Goal: Transaction & Acquisition: Purchase product/service

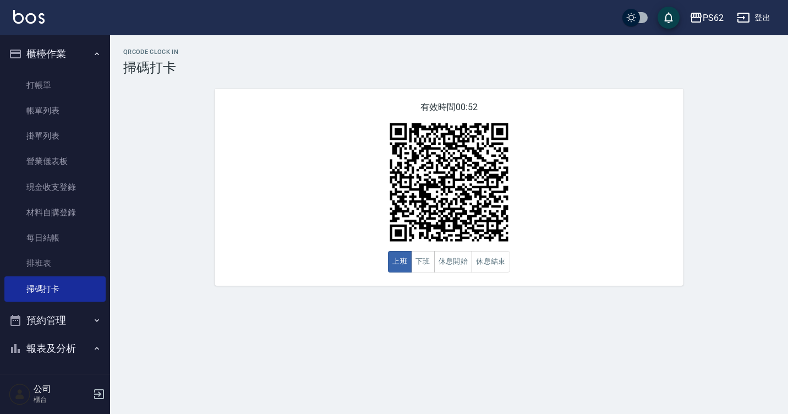
drag, startPoint x: 74, startPoint y: 89, endPoint x: 156, endPoint y: 89, distance: 82.0
click at [74, 89] on link "打帳單" at bounding box center [54, 85] width 101 height 25
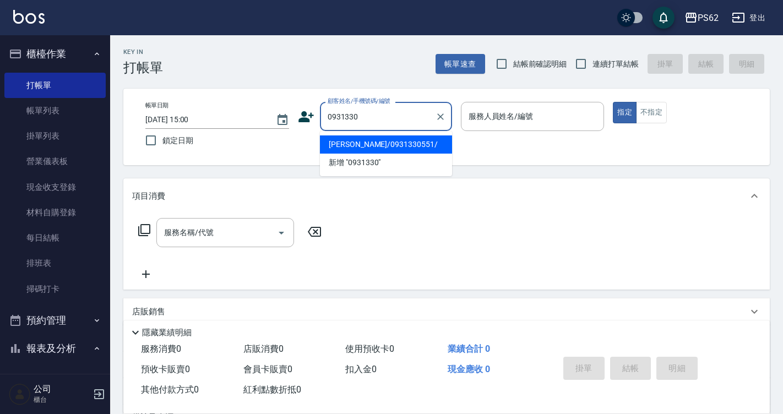
click at [406, 141] on li "[PERSON_NAME]/0931330551/" at bounding box center [386, 144] width 132 height 18
type input "[PERSON_NAME]/0931330551/"
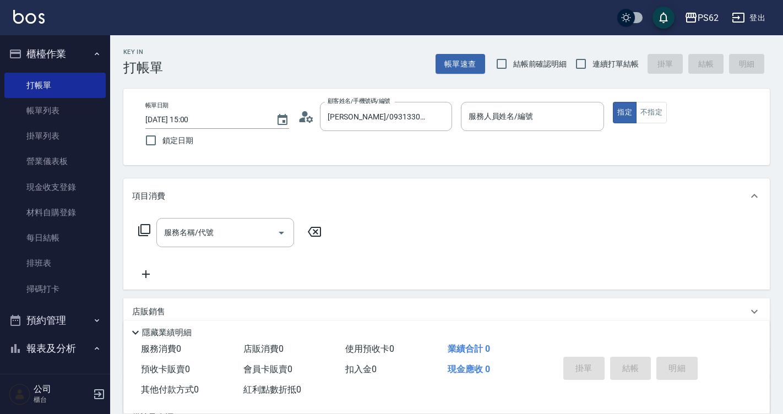
click at [305, 123] on icon at bounding box center [306, 116] width 17 height 17
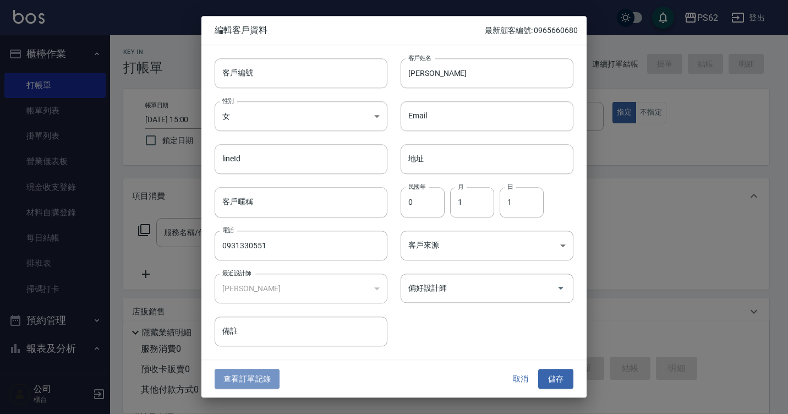
drag, startPoint x: 267, startPoint y: 375, endPoint x: 266, endPoint y: 366, distance: 8.9
click at [267, 375] on button "查看訂單記錄" at bounding box center [247, 379] width 65 height 20
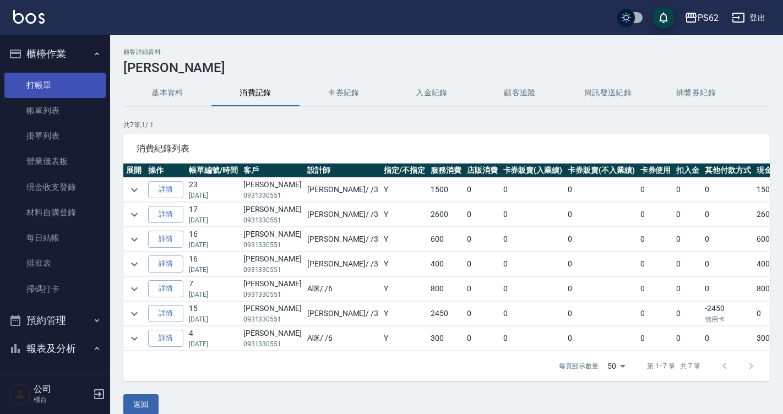
click at [61, 84] on link "打帳單" at bounding box center [54, 85] width 101 height 25
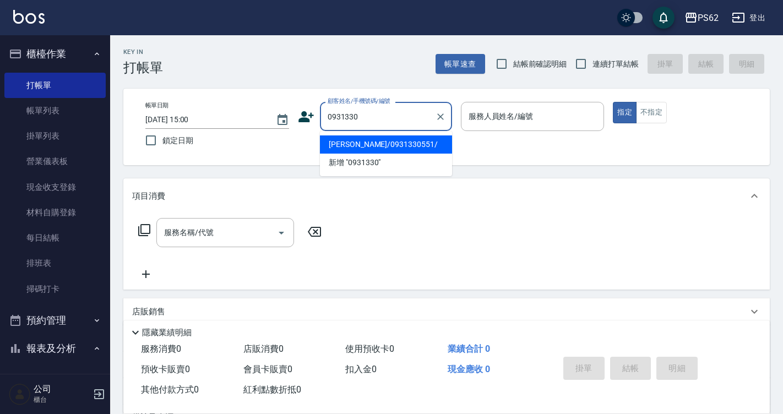
click at [324, 153] on li "[PERSON_NAME]/0931330551/" at bounding box center [386, 144] width 132 height 18
type input "[PERSON_NAME]/0931330551/"
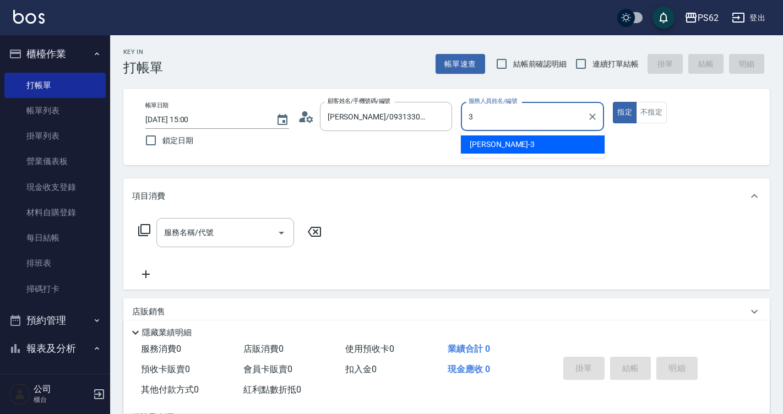
type input "Tina-3"
type button "true"
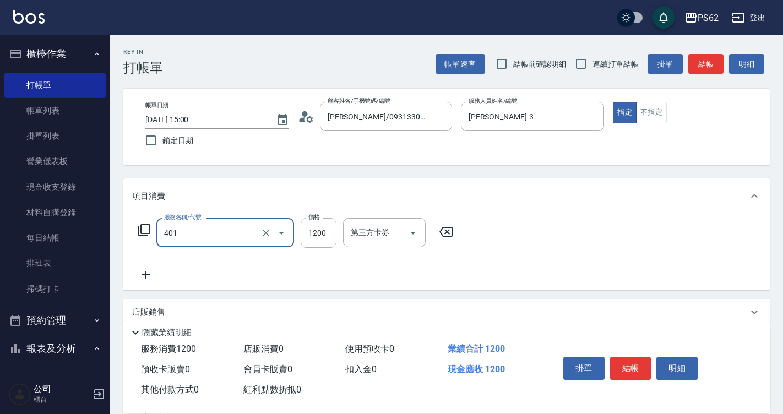
type input "一般染髮(401)"
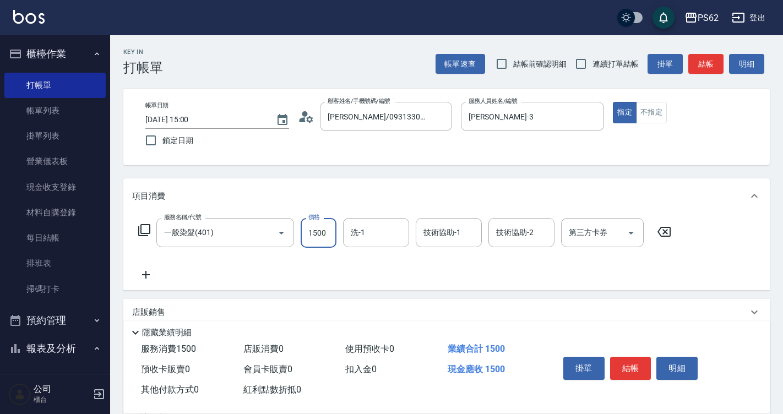
type input "1500"
click at [632, 362] on button "結帳" at bounding box center [630, 368] width 41 height 23
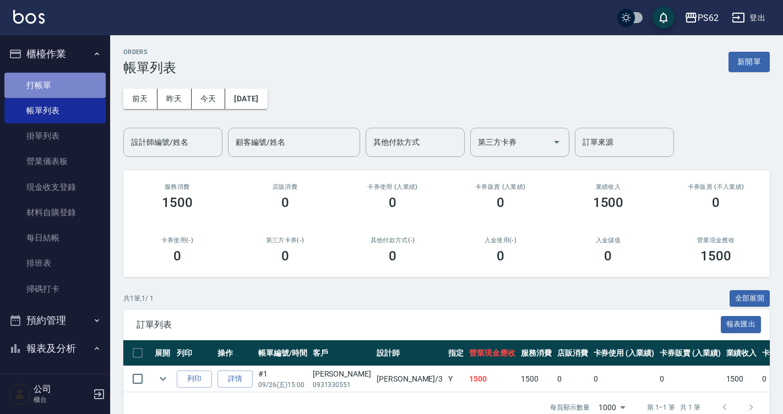
click at [71, 78] on link "打帳單" at bounding box center [54, 85] width 101 height 25
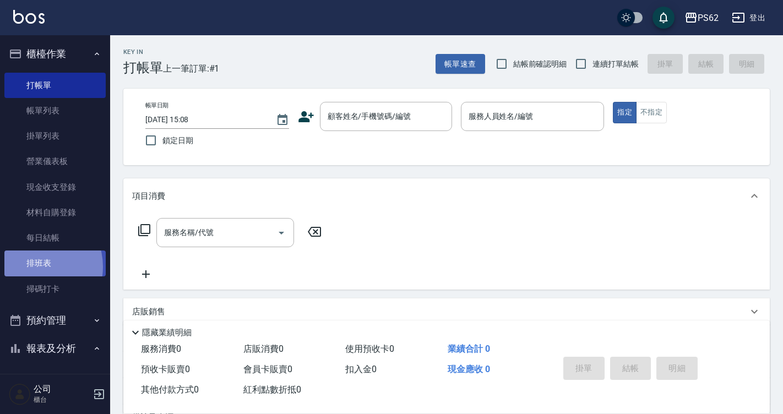
click at [33, 266] on link "排班表" at bounding box center [54, 262] width 101 height 25
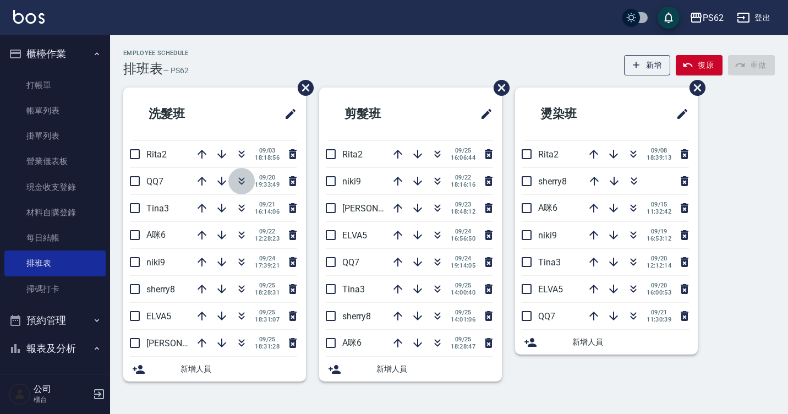
click at [236, 178] on icon "button" at bounding box center [241, 180] width 13 height 13
click at [237, 177] on icon "button" at bounding box center [241, 180] width 13 height 13
click at [435, 0] on html "PS62 登出 櫃檯作業 打帳單 帳單列表 掛單列表 營業儀表板 現金收支登錄 材料自購登錄 每日結帳 排班表 掃碼打卡 預約管理 預約管理 單日預約紀錄 單…" at bounding box center [394, 207] width 788 height 414
drag, startPoint x: 759, startPoint y: 145, endPoint x: 754, endPoint y: 139, distance: 7.8
click at [754, 139] on div "洗髮班 Rita2 09/03 18:18:56 A咪6 09/22 12:28:23 niki9 09/24 17:39:21 sherry8 09/25 …" at bounding box center [442, 241] width 665 height 307
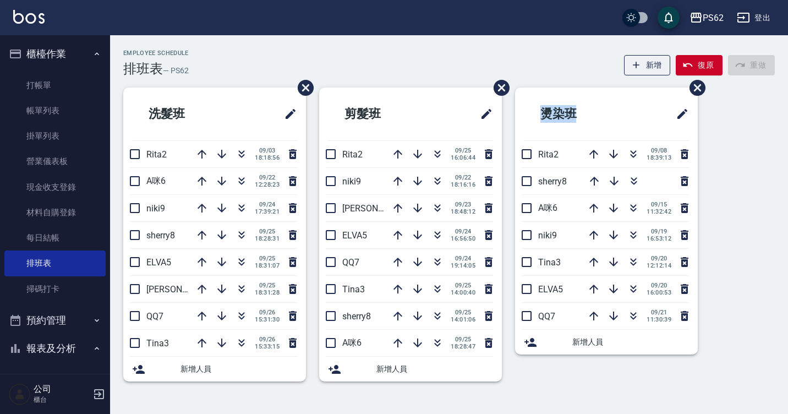
click at [761, 149] on div "洗髮班 Rita2 09/03 18:18:56 A咪6 09/22 12:28:23 niki9 09/24 17:39:21 sherry8 09/25 …" at bounding box center [442, 241] width 665 height 307
click at [752, 119] on div "洗髮班 Rita2 09/03 18:18:56 A咪6 09/22 12:28:23 niki9 09/24 17:39:21 sherry8 09/25 …" at bounding box center [442, 241] width 665 height 307
drag, startPoint x: 241, startPoint y: 208, endPoint x: 249, endPoint y: 206, distance: 8.5
click at [249, 206] on button "button" at bounding box center [241, 208] width 26 height 26
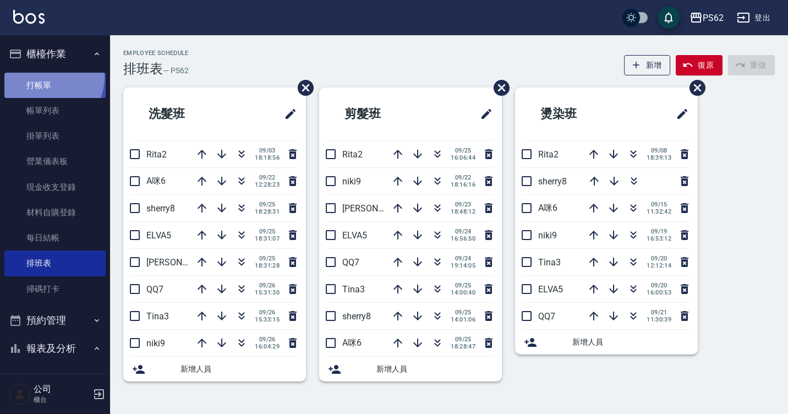
click at [47, 76] on link "打帳單" at bounding box center [54, 85] width 101 height 25
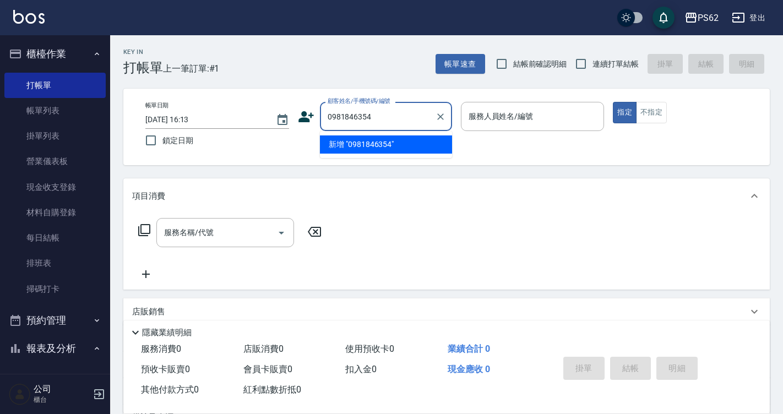
type input "0981846354"
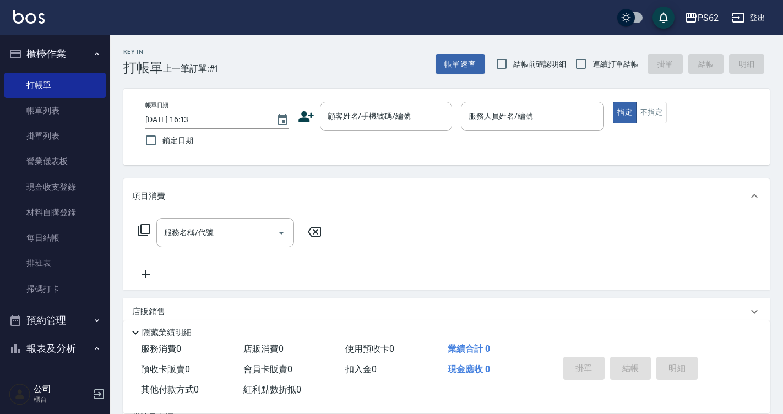
click at [301, 117] on icon at bounding box center [306, 116] width 17 height 17
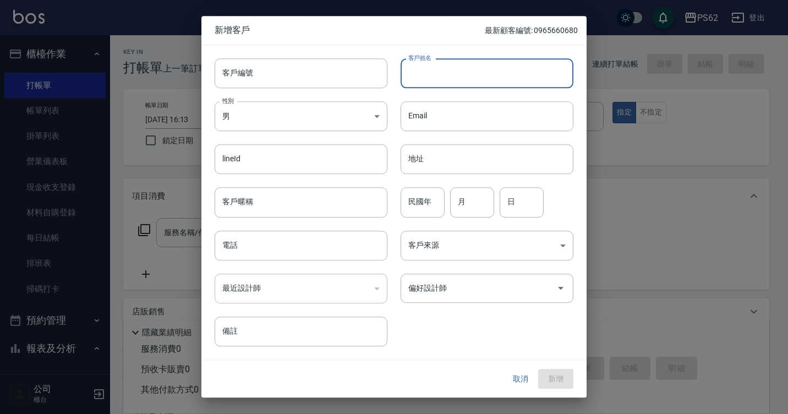
click at [482, 78] on input "客戶姓名" at bounding box center [487, 73] width 173 height 30
type input "[PERSON_NAME]"
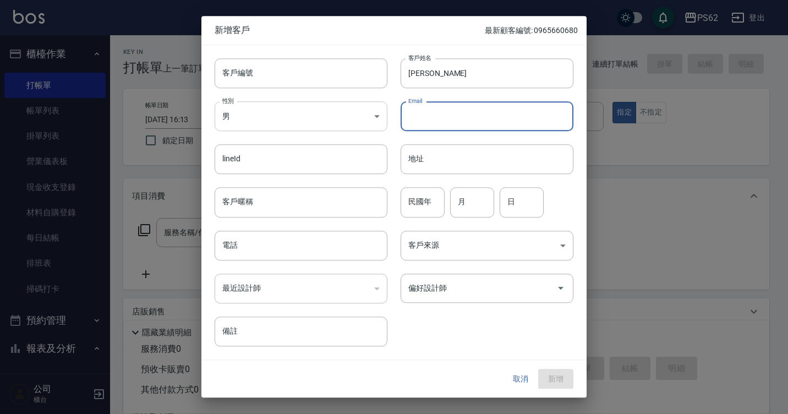
click at [244, 106] on body "PS62 登出 櫃檯作業 打帳單 帳單列表 掛單列表 營業儀表板 現金收支登錄 材料自購登錄 每日結帳 排班表 掃碼打卡 預約管理 預約管理 單日預約紀錄 單…" at bounding box center [394, 268] width 788 height 536
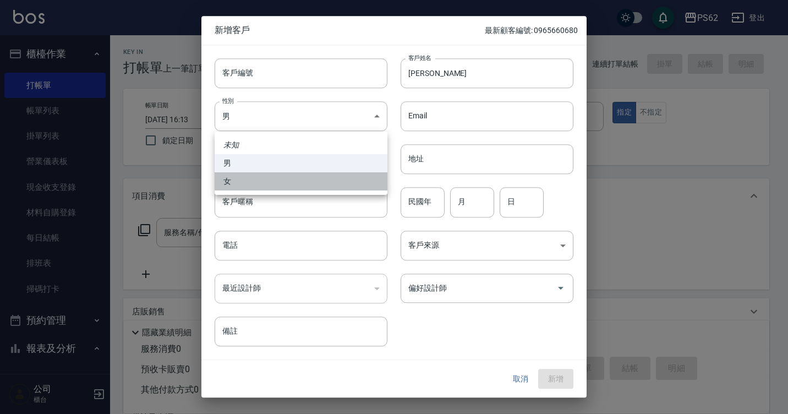
click at [250, 178] on li "女" at bounding box center [301, 181] width 173 height 18
type input "FEMALE"
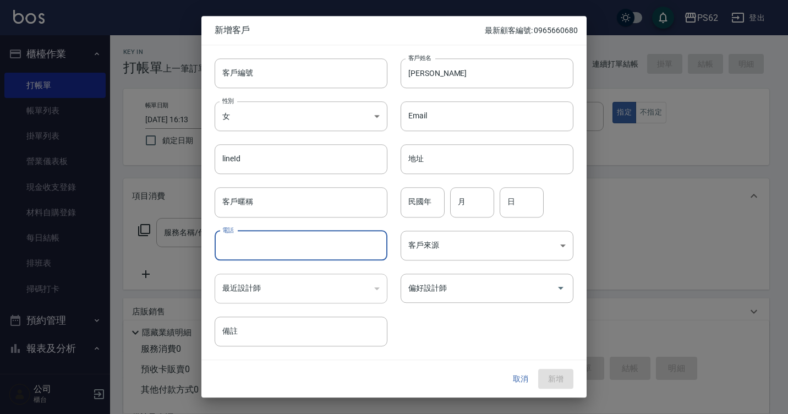
click at [342, 256] on input "電話" at bounding box center [301, 246] width 173 height 30
type input "0981846354"
click at [569, 379] on button "新增" at bounding box center [555, 379] width 35 height 20
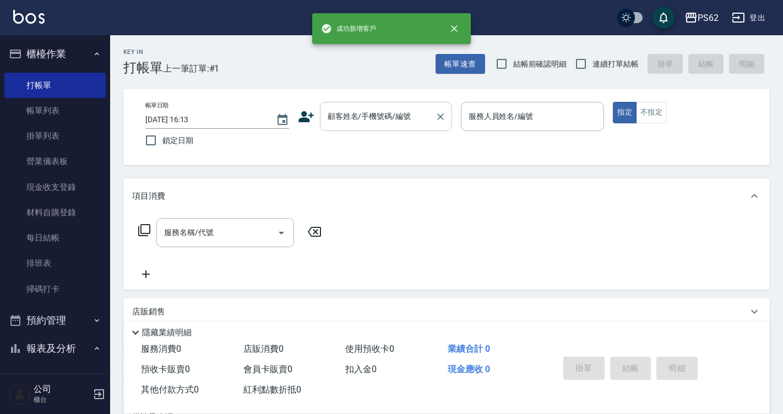
click at [396, 108] on input "顧客姓名/手機號碼/編號" at bounding box center [378, 116] width 106 height 19
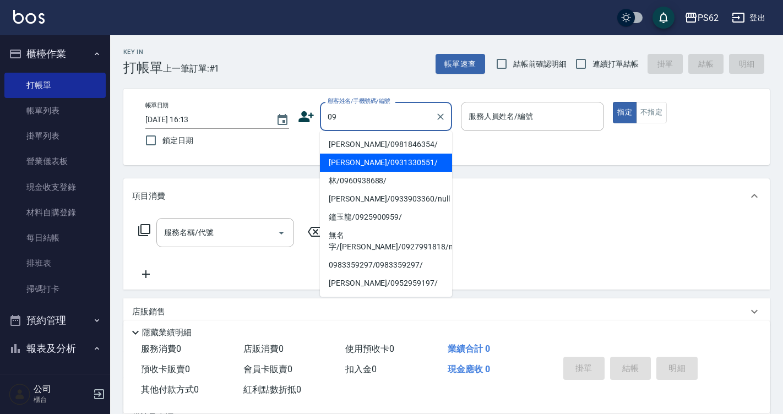
click at [380, 137] on li "[PERSON_NAME]/0981846354/" at bounding box center [386, 144] width 132 height 18
type input "[PERSON_NAME]/0981846354/"
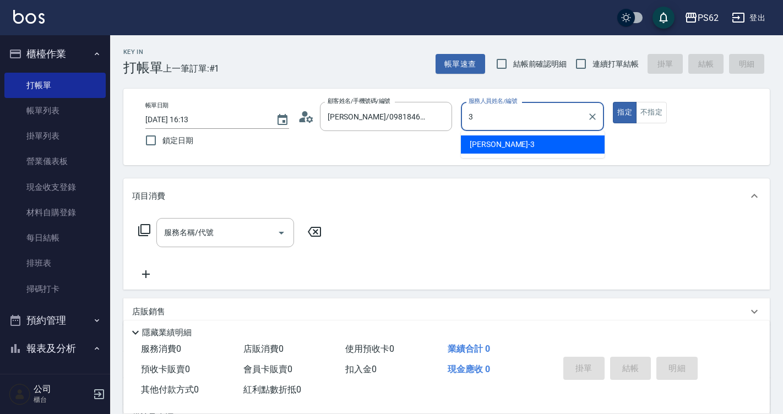
type input "Tina-3"
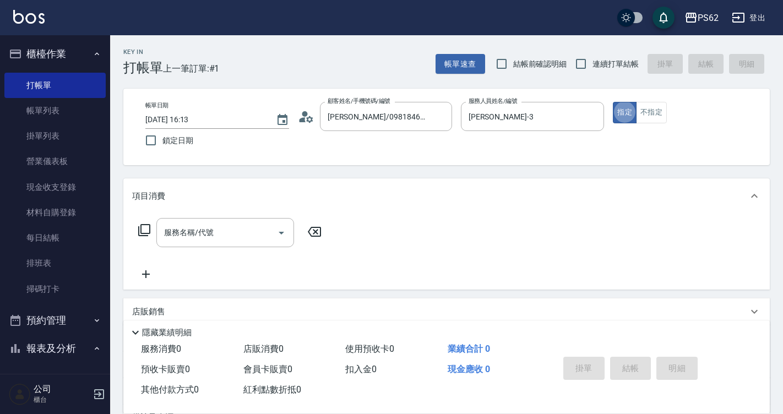
type button "true"
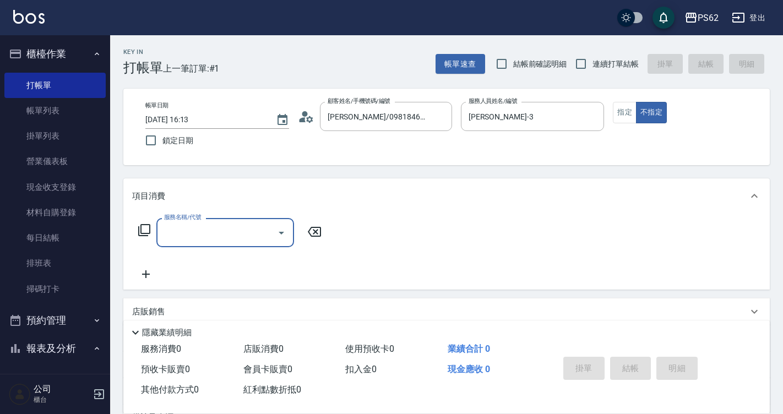
click at [144, 239] on div "服務名稱/代號 服務名稱/代號" at bounding box center [230, 232] width 196 height 29
click at [144, 234] on icon at bounding box center [144, 230] width 12 height 12
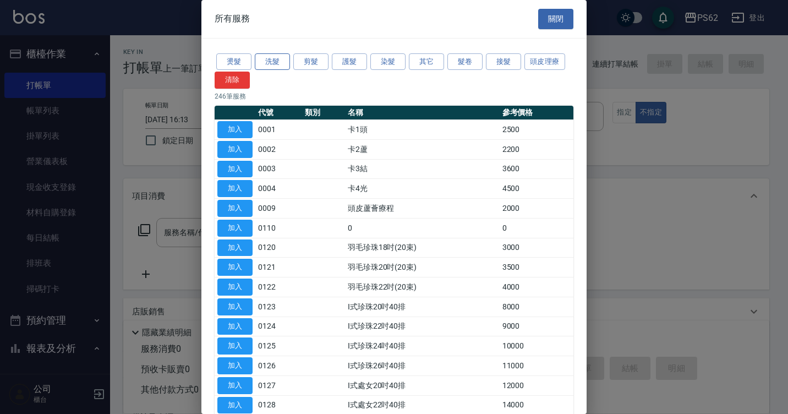
click at [278, 59] on button "洗髮" at bounding box center [272, 61] width 35 height 17
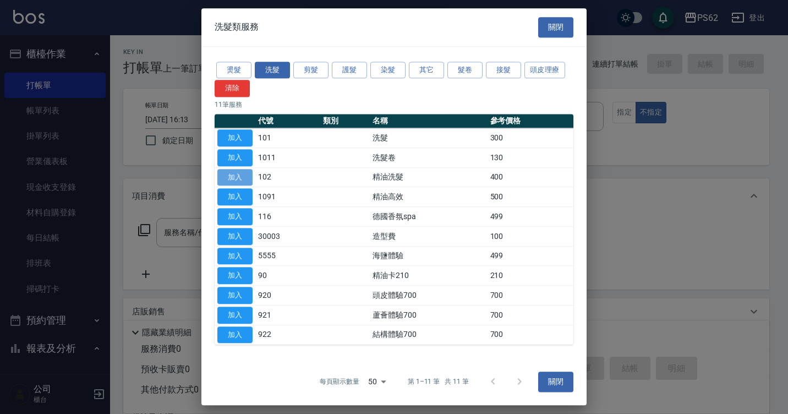
click at [233, 174] on button "加入" at bounding box center [234, 177] width 35 height 17
type input "精油洗髮(102)"
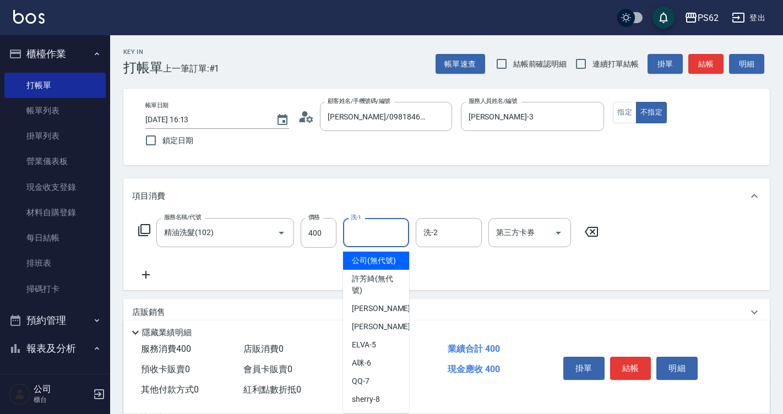
click at [373, 229] on input "洗-1" at bounding box center [376, 232] width 56 height 19
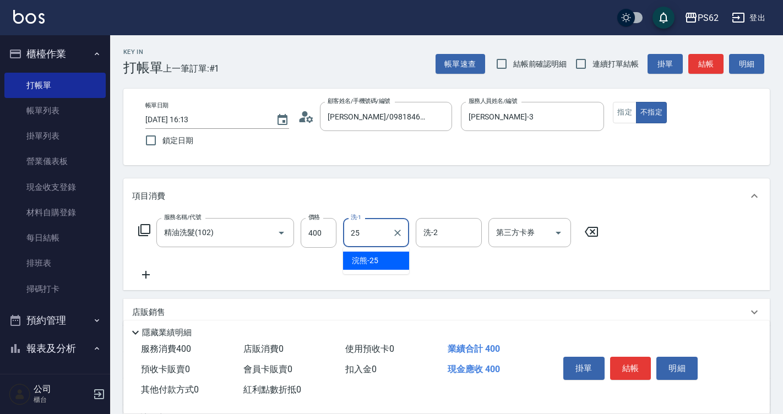
type input "浣熊-25"
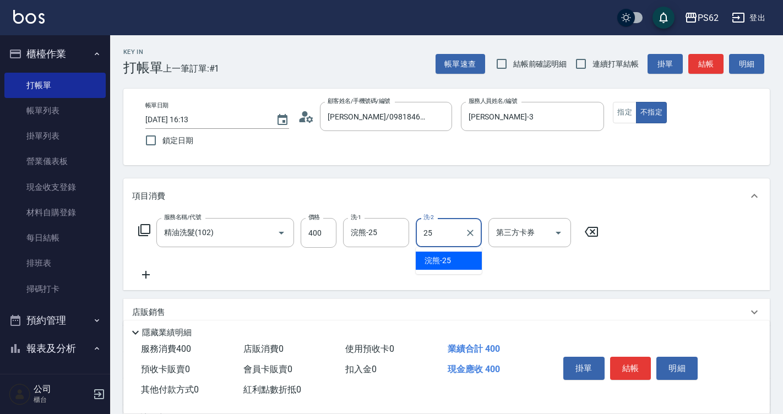
type input "浣熊-25"
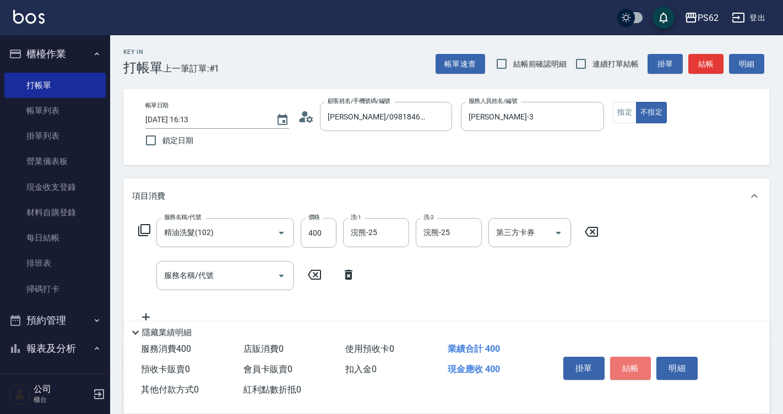
drag, startPoint x: 620, startPoint y: 367, endPoint x: 635, endPoint y: 361, distance: 16.6
click at [625, 367] on button "結帳" at bounding box center [630, 368] width 41 height 23
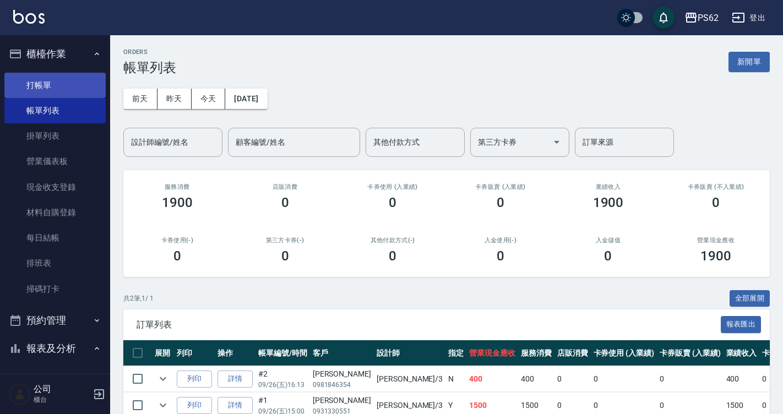
click at [51, 87] on link "打帳單" at bounding box center [54, 85] width 101 height 25
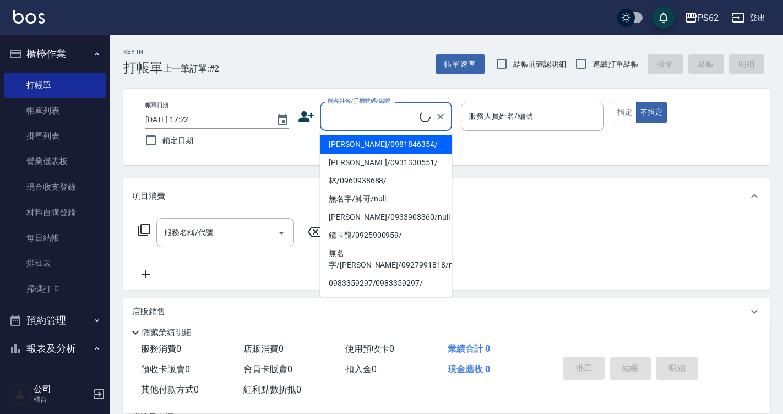
drag, startPoint x: 369, startPoint y: 117, endPoint x: 390, endPoint y: 114, distance: 20.5
click at [371, 114] on input "顧客姓名/手機號碼/編號" at bounding box center [372, 116] width 95 height 19
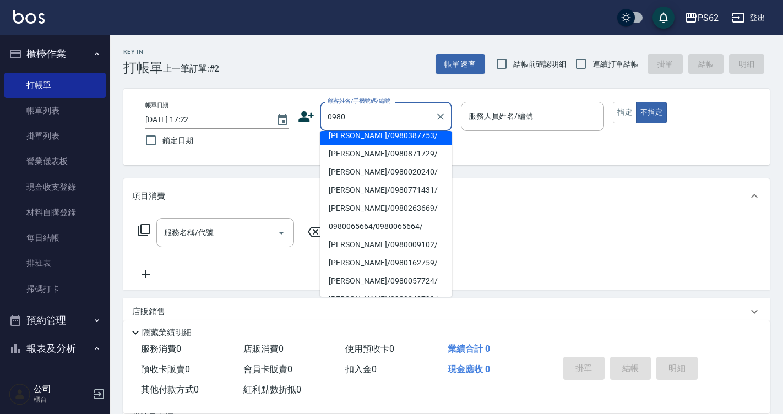
scroll to position [110, 0]
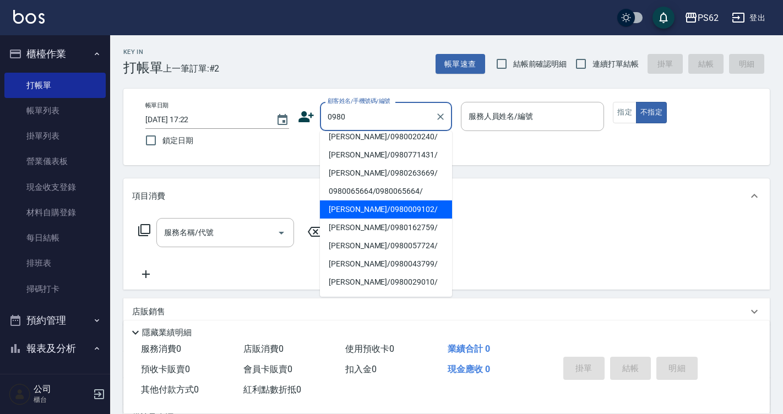
click at [366, 211] on li "[PERSON_NAME]/0980009102/" at bounding box center [386, 209] width 132 height 18
type input "[PERSON_NAME]/0980009102/"
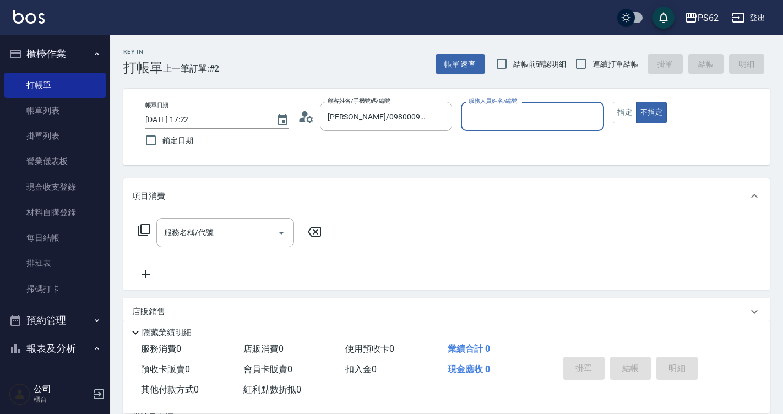
type input "Tina-3"
click at [311, 123] on icon at bounding box center [306, 116] width 17 height 17
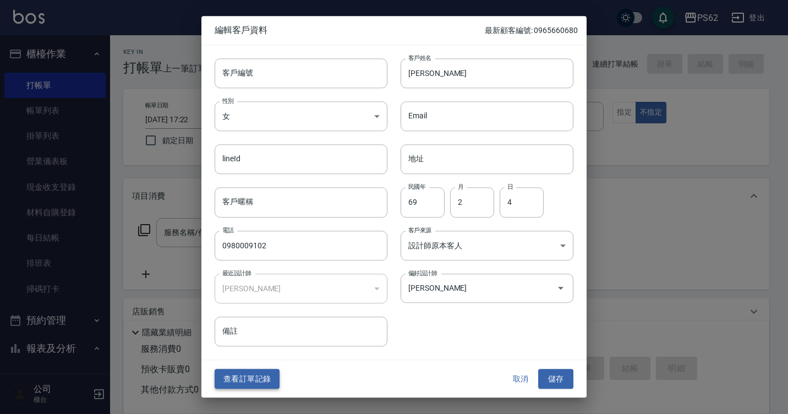
click at [270, 375] on button "查看訂單記錄" at bounding box center [247, 379] width 65 height 20
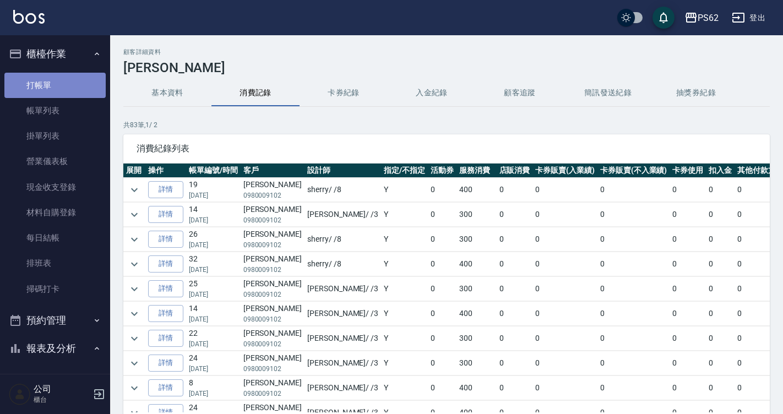
click at [88, 91] on link "打帳單" at bounding box center [54, 85] width 101 height 25
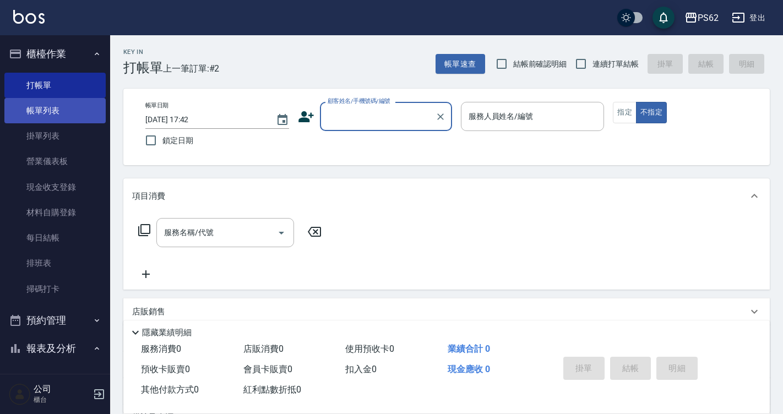
click at [74, 117] on link "帳單列表" at bounding box center [54, 110] width 101 height 25
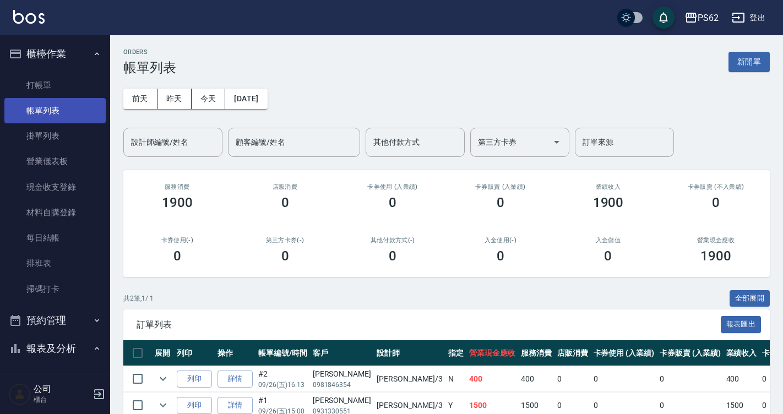
click at [75, 99] on link "帳單列表" at bounding box center [54, 110] width 101 height 25
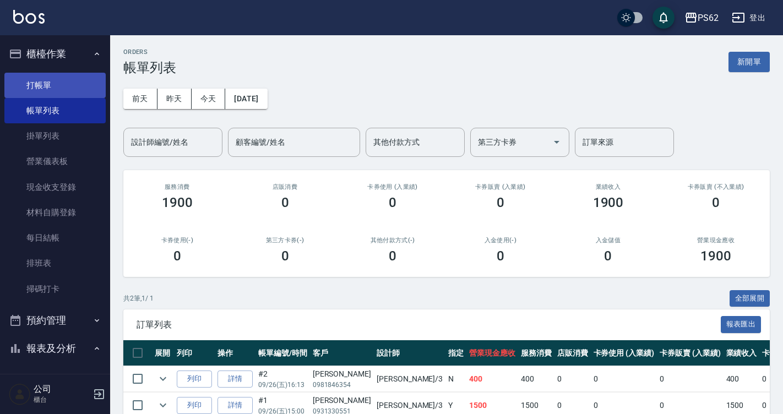
click at [78, 85] on link "打帳單" at bounding box center [54, 85] width 101 height 25
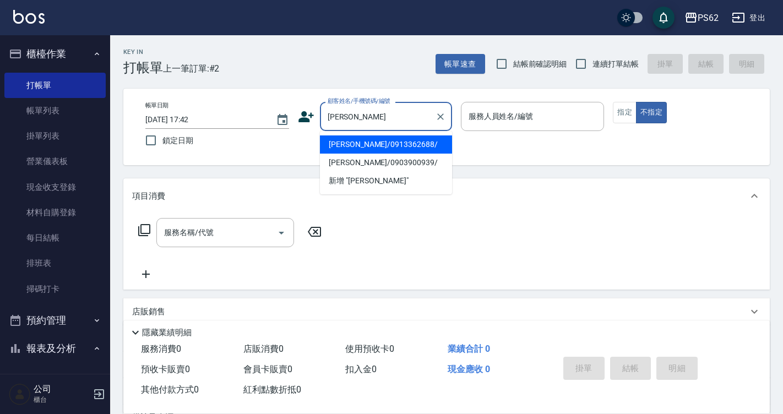
click at [352, 144] on li "[PERSON_NAME]/0913362688/" at bounding box center [386, 144] width 132 height 18
type input "[PERSON_NAME]/0913362688/"
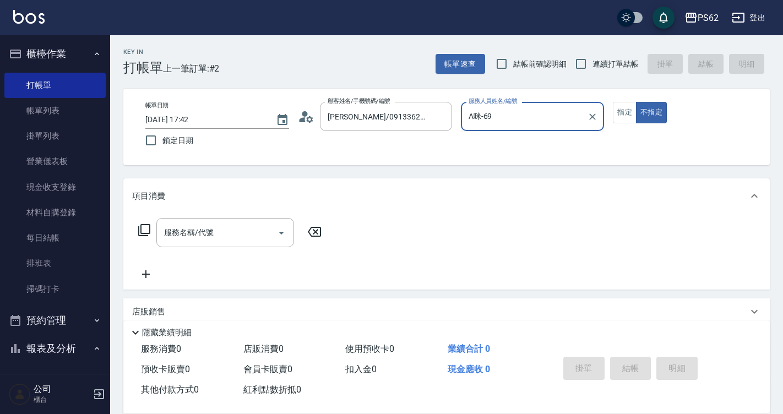
click at [636, 102] on button "不指定" at bounding box center [651, 112] width 31 height 21
type input "A咪-6"
type button "false"
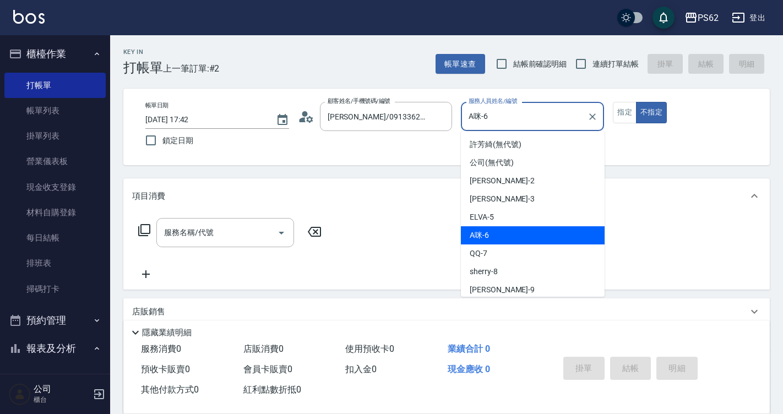
drag, startPoint x: 491, startPoint y: 124, endPoint x: 464, endPoint y: 134, distance: 29.1
click at [464, 134] on body "PS62 登出 櫃檯作業 打帳單 帳單列表 掛單列表 營業儀表板 現金收支登錄 材料自購登錄 每日結帳 排班表 掃碼打卡 預約管理 預約管理 單日預約紀錄 單…" at bounding box center [391, 269] width 783 height 539
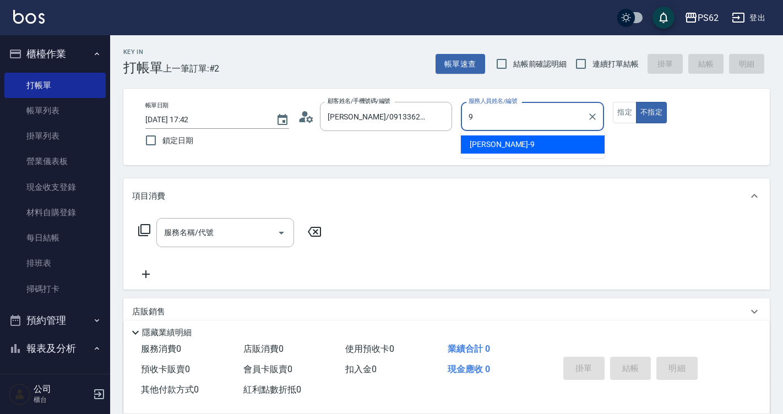
type input "niki-9"
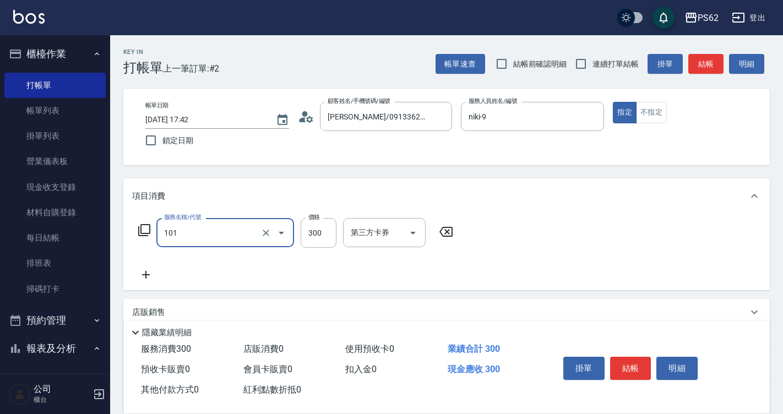
type input "洗髮(101)"
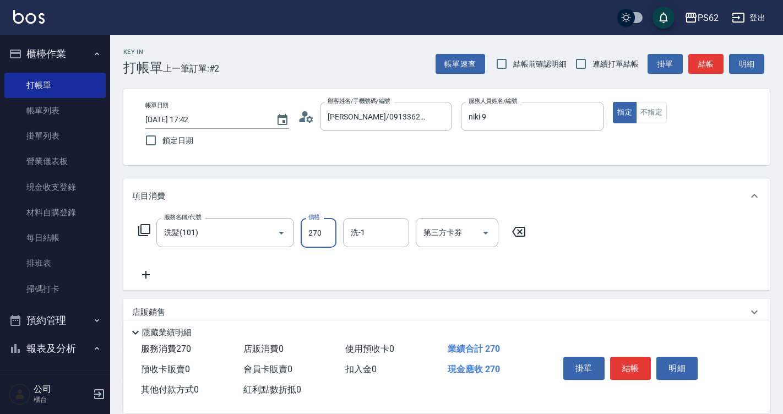
type input "270"
type input "浣熊-25"
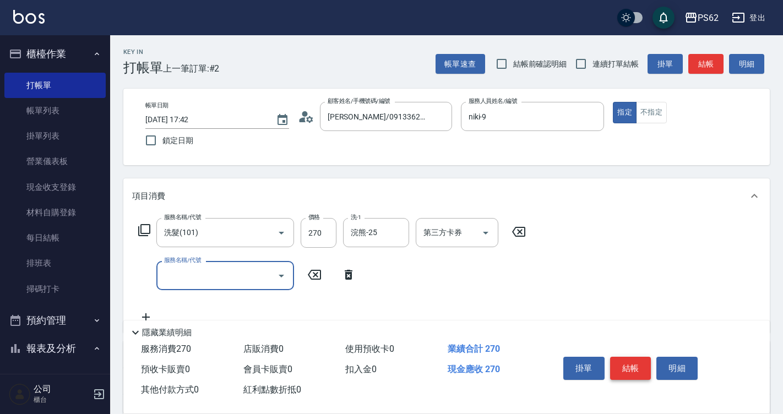
click at [634, 360] on button "結帳" at bounding box center [630, 368] width 41 height 23
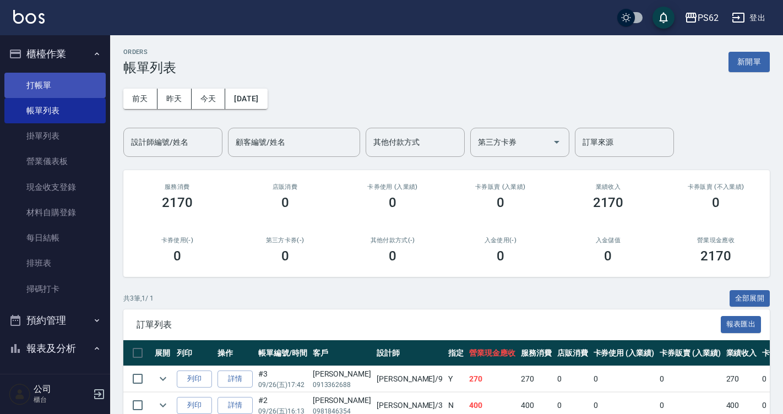
click at [59, 85] on link "打帳單" at bounding box center [54, 85] width 101 height 25
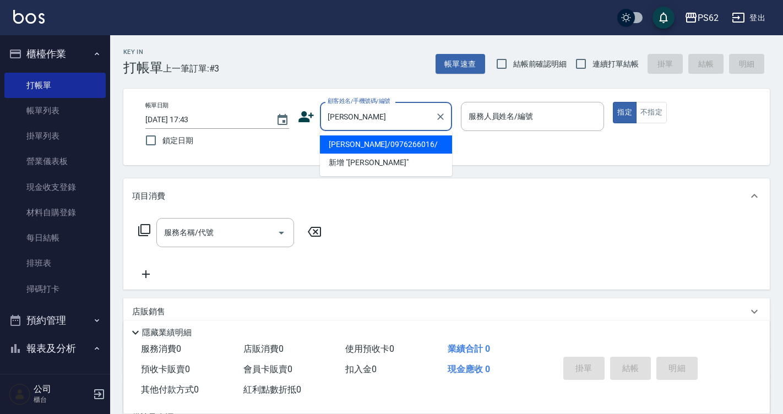
click at [386, 147] on li "[PERSON_NAME]/0976266016/" at bounding box center [386, 144] width 132 height 18
type input "[PERSON_NAME]/0976266016/"
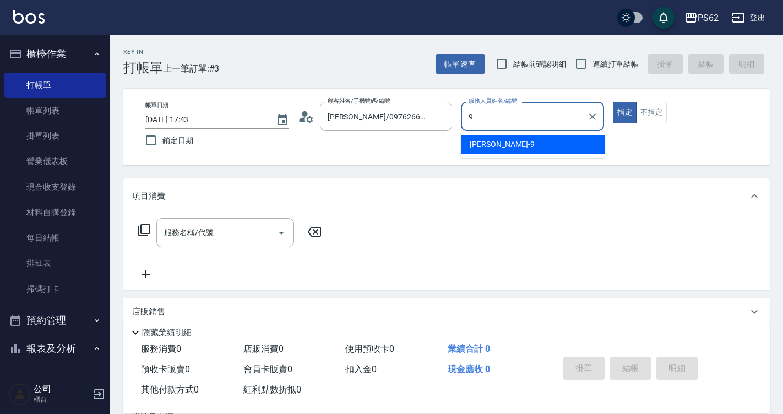
type input "niki-9"
type button "true"
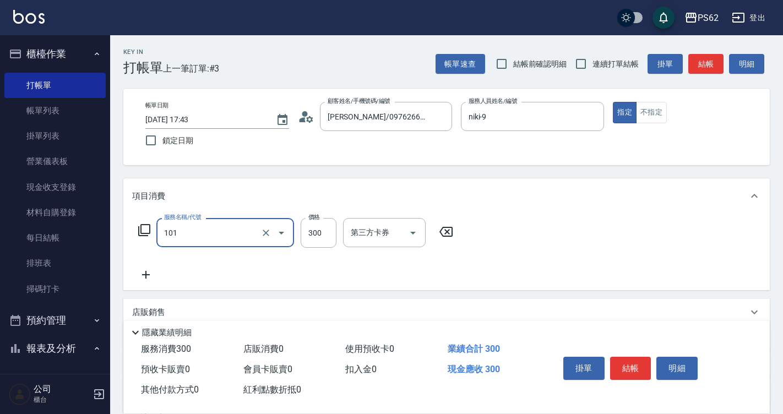
type input "洗髮(101)"
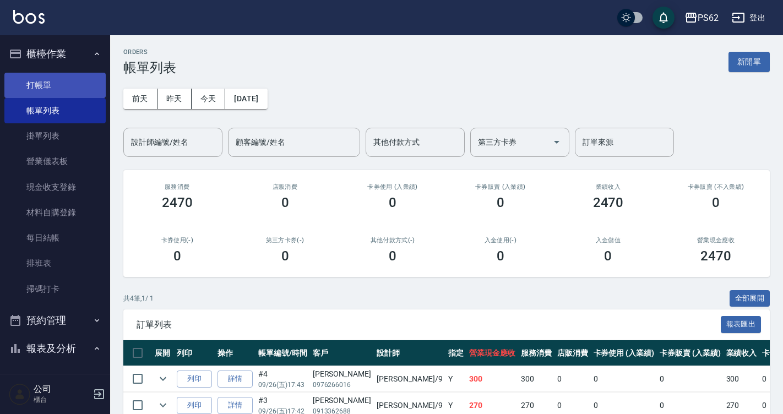
click at [43, 86] on link "打帳單" at bounding box center [54, 85] width 101 height 25
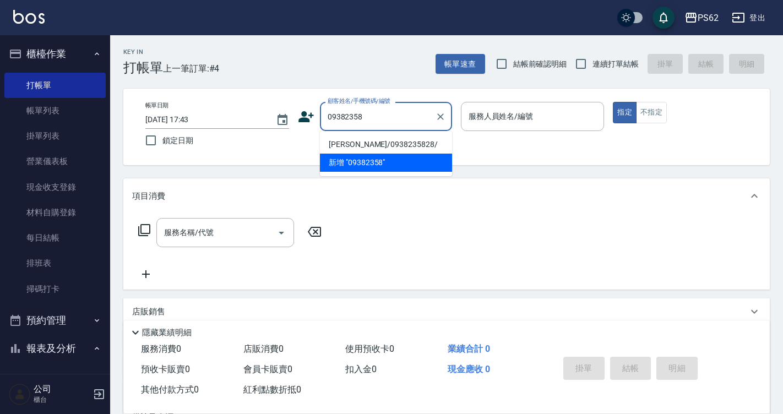
click at [386, 142] on li "[PERSON_NAME]/0938235828/" at bounding box center [386, 144] width 132 height 18
type input "[PERSON_NAME]/0938235828/"
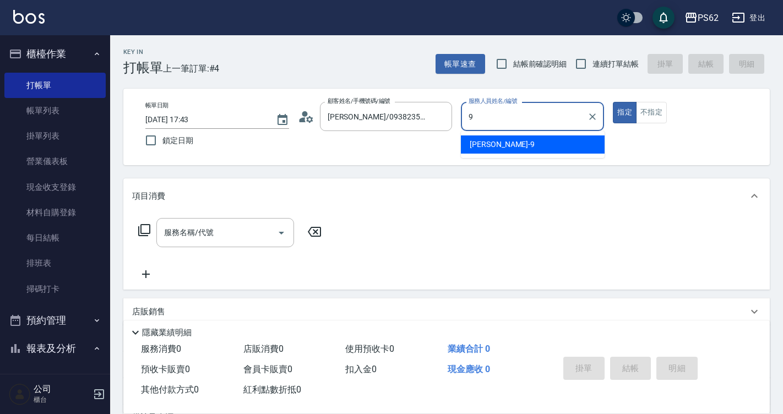
type input "niki-9"
type button "true"
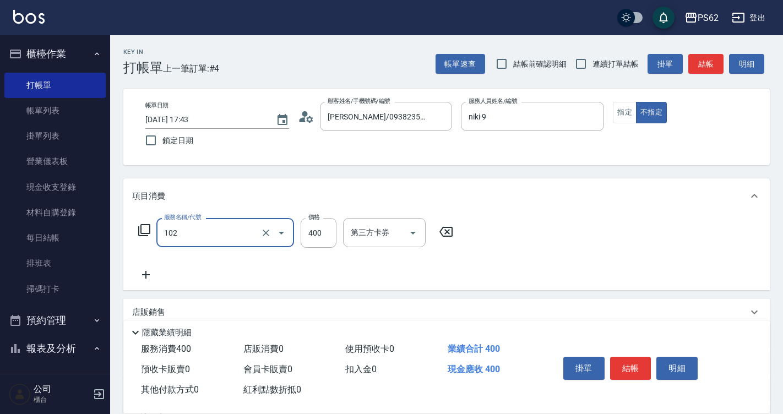
type input "精油洗髮(102)"
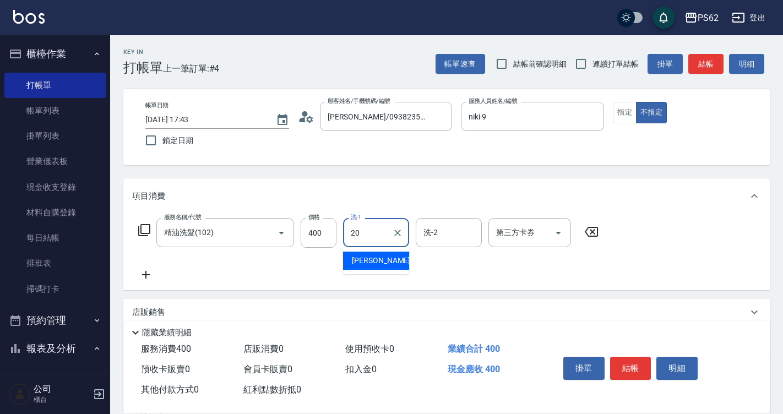
type input "[PERSON_NAME]-20"
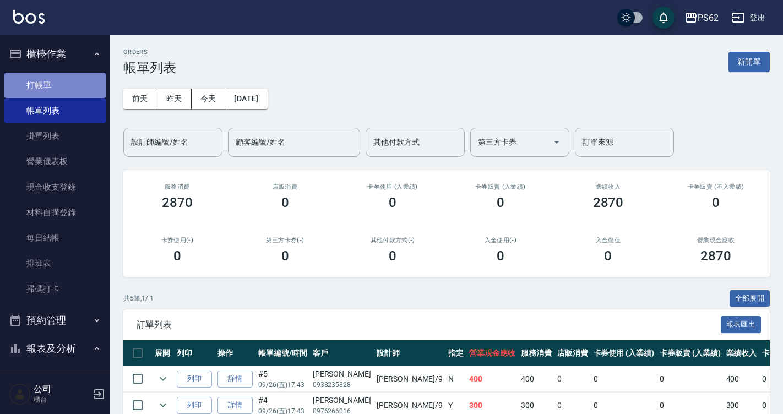
click at [68, 83] on link "打帳單" at bounding box center [54, 85] width 101 height 25
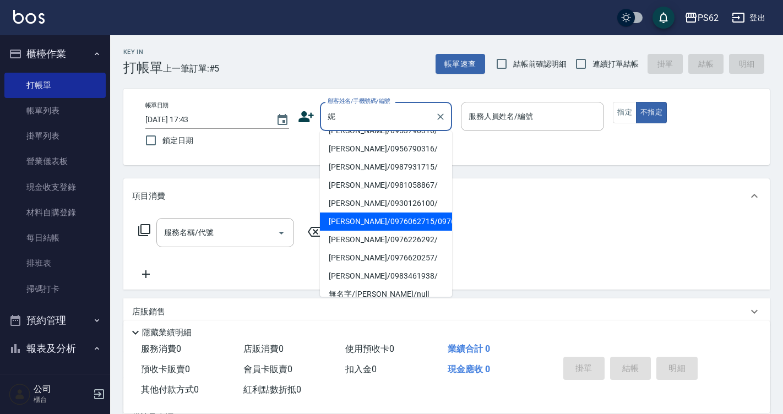
scroll to position [236, 0]
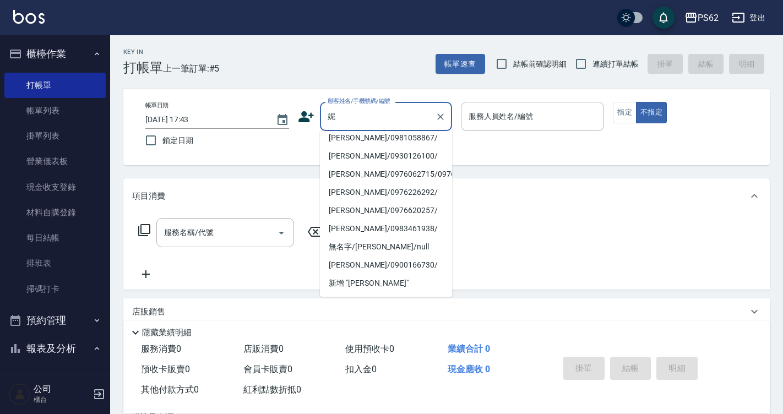
click at [385, 120] on input "妮" at bounding box center [378, 116] width 106 height 19
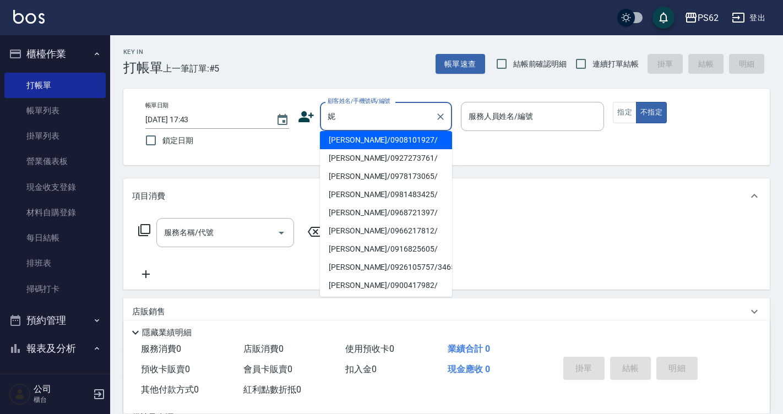
click at [371, 136] on li "[PERSON_NAME]/0908101927/" at bounding box center [386, 140] width 132 height 18
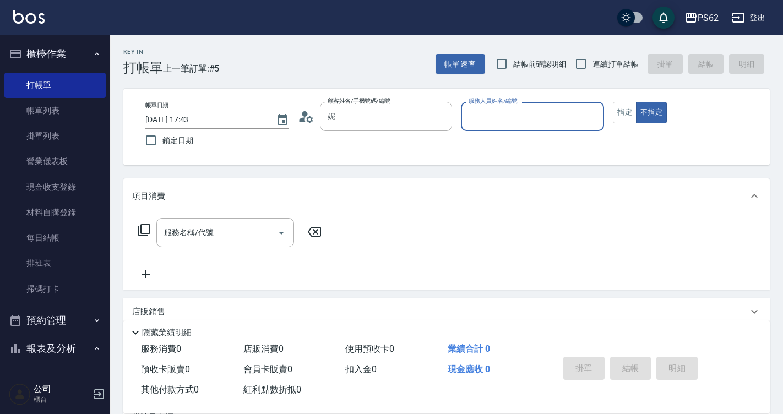
type input "[PERSON_NAME]/0908101927/"
click at [636, 102] on button "不指定" at bounding box center [651, 112] width 31 height 21
type input "niki-9"
type button "false"
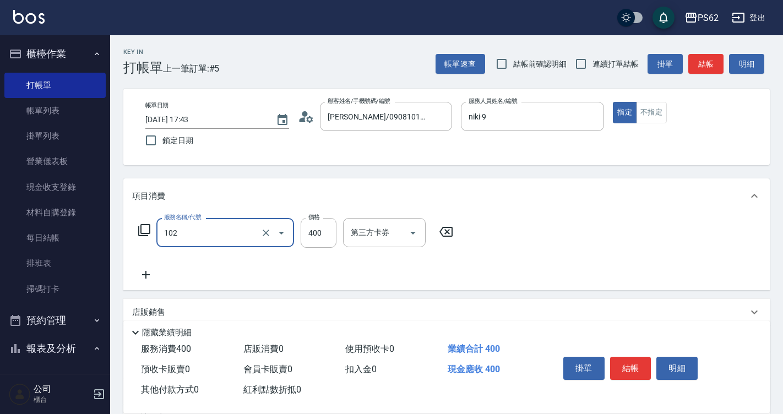
type input "精油洗髮(102)"
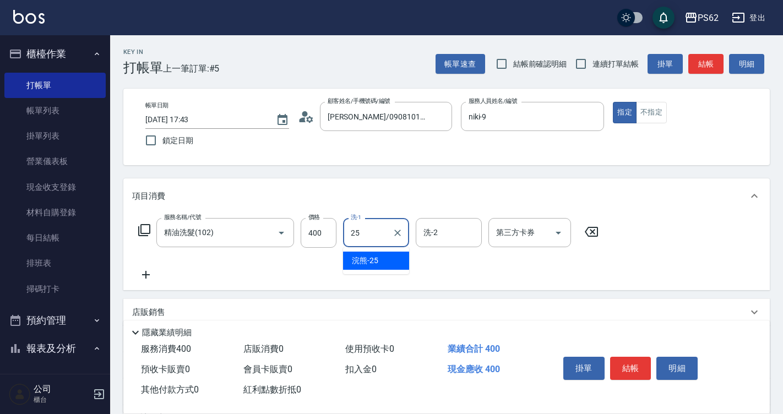
type input "浣熊-25"
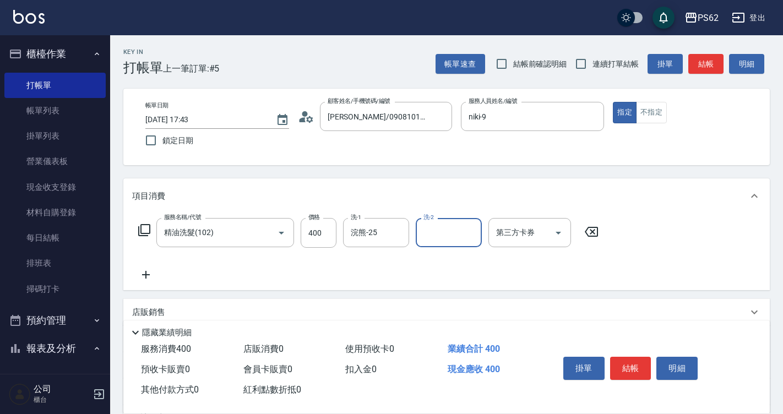
type input "2"
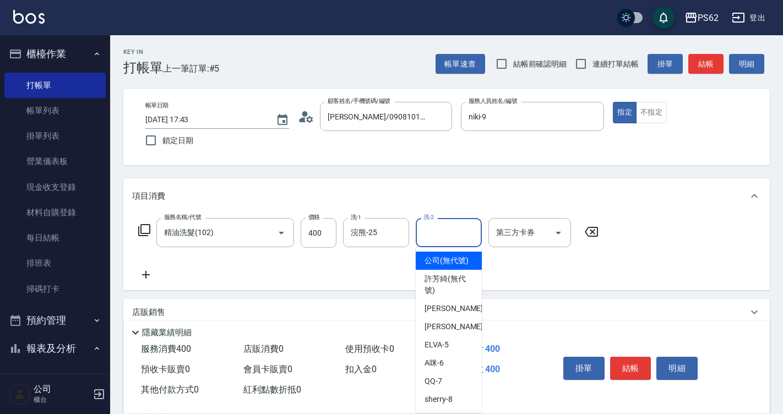
click at [320, 326] on div "隱藏業績明細" at bounding box center [449, 332] width 641 height 13
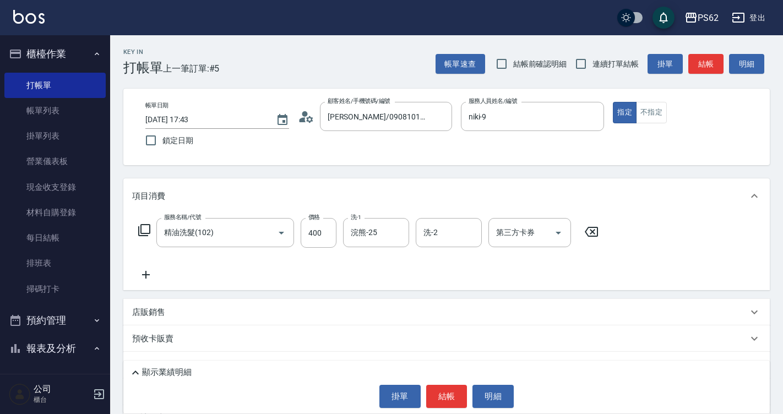
click at [442, 391] on button "結帳" at bounding box center [446, 396] width 41 height 23
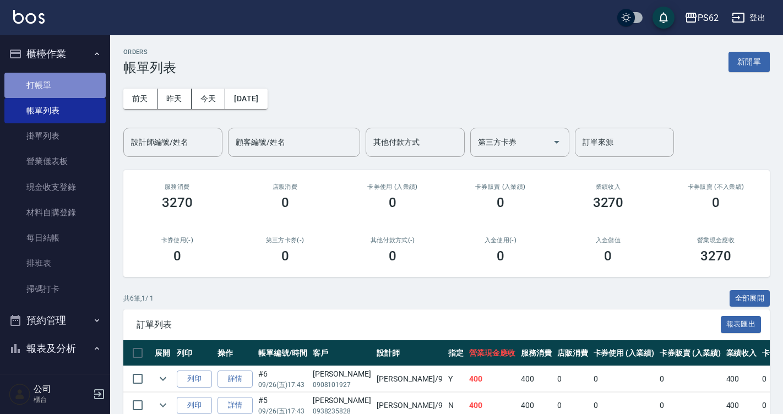
click at [70, 80] on link "打帳單" at bounding box center [54, 85] width 101 height 25
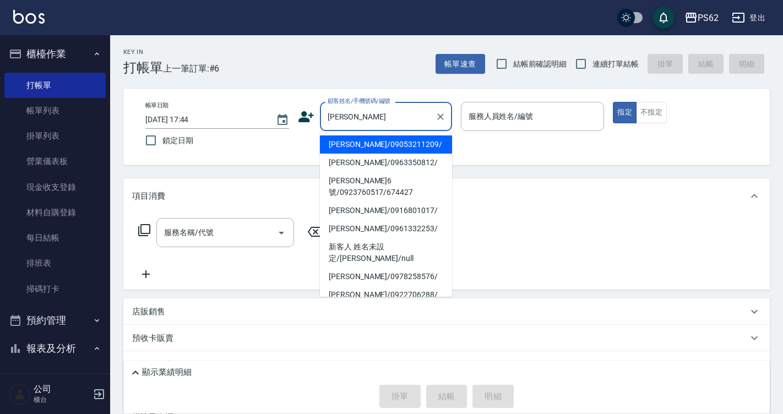
click at [347, 148] on li "[PERSON_NAME]/09053211209/" at bounding box center [386, 144] width 132 height 18
type input "[PERSON_NAME]/09053211209/"
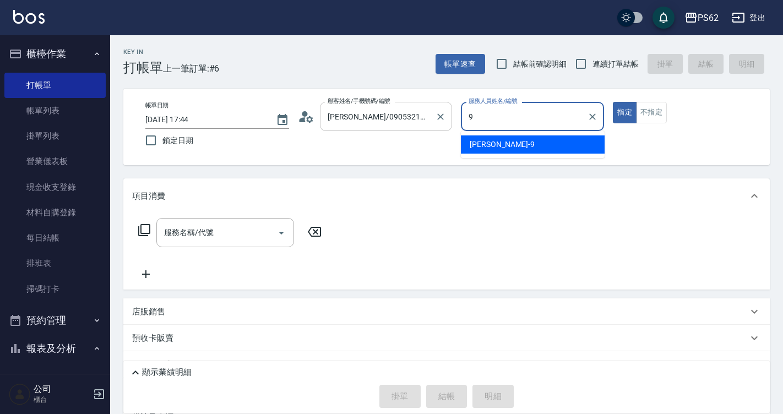
type input "niki-9"
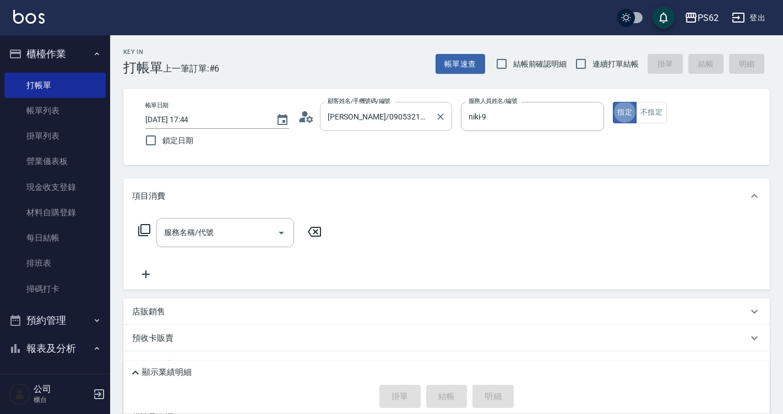
type button "true"
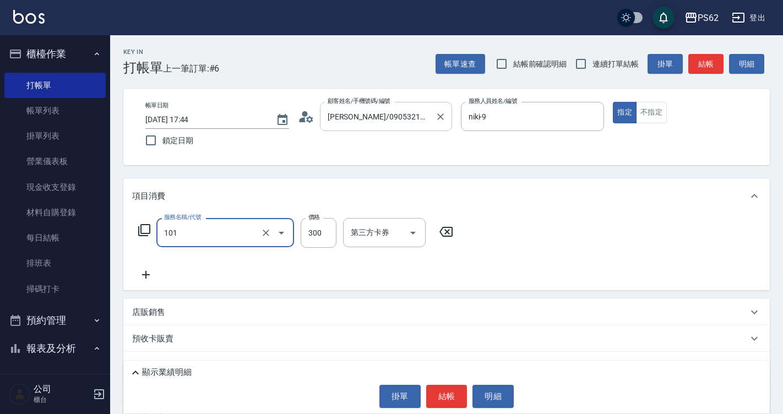
type input "洗髮(101)"
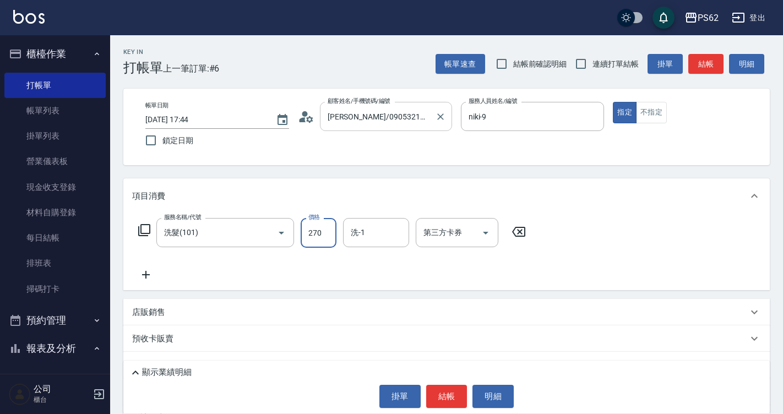
type input "270"
type input "浣熊-25"
click at [444, 390] on button "結帳" at bounding box center [446, 396] width 41 height 23
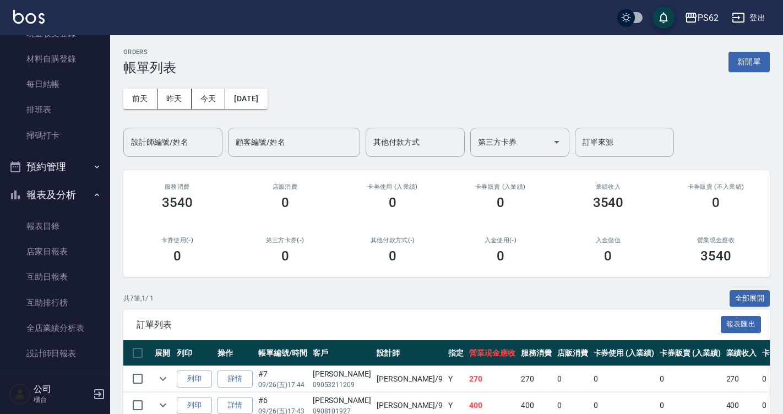
scroll to position [330, 0]
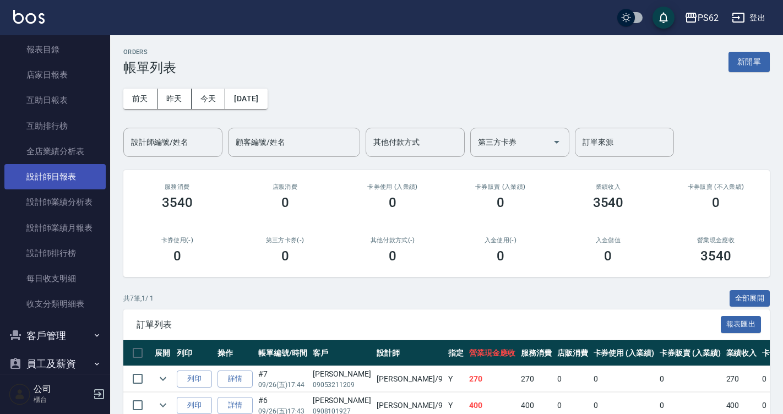
click at [86, 180] on link "設計師日報表" at bounding box center [54, 176] width 101 height 25
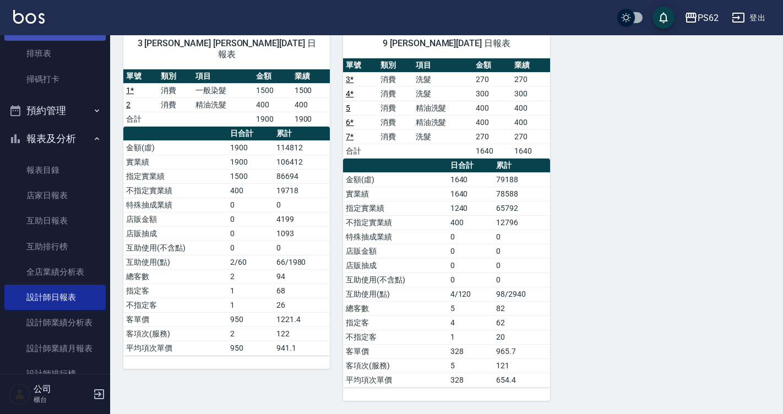
scroll to position [129, 0]
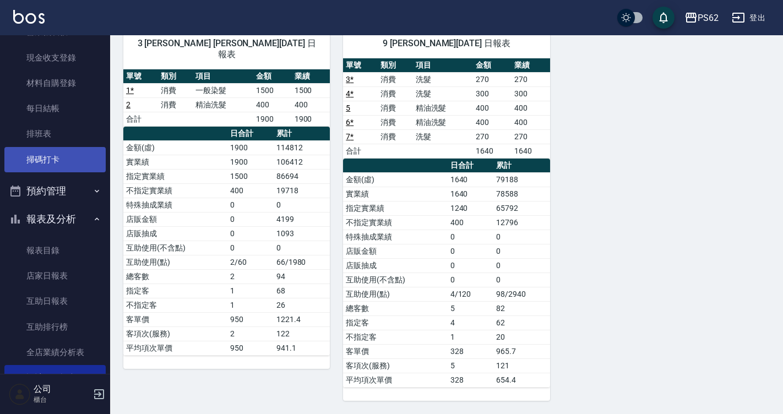
click at [67, 160] on link "掃碼打卡" at bounding box center [54, 159] width 101 height 25
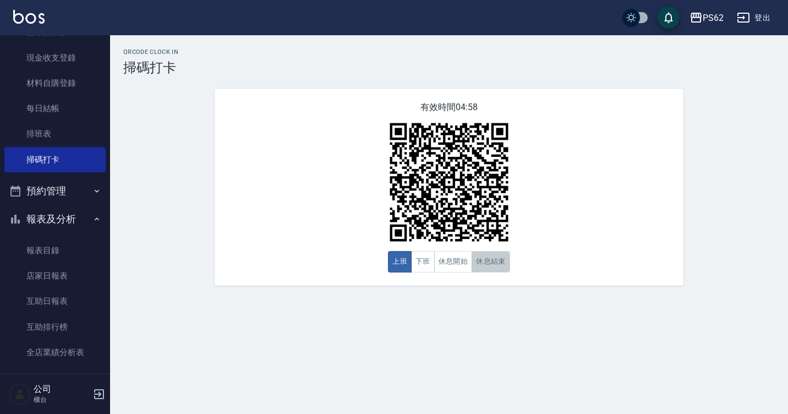
click at [488, 266] on button "休息結束" at bounding box center [491, 261] width 39 height 21
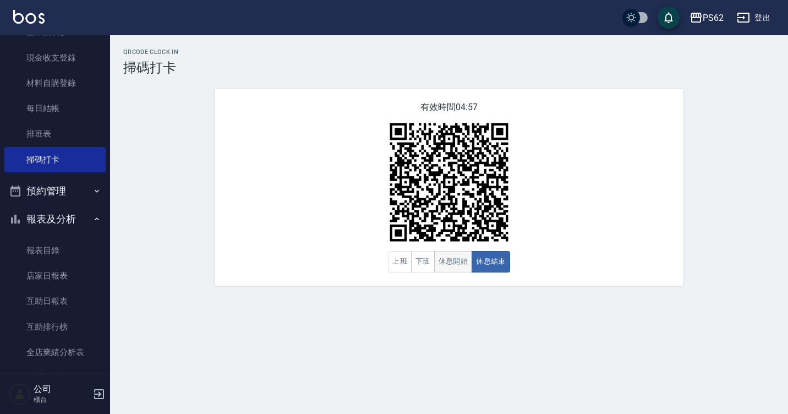
click at [461, 264] on button "休息開始" at bounding box center [453, 261] width 39 height 21
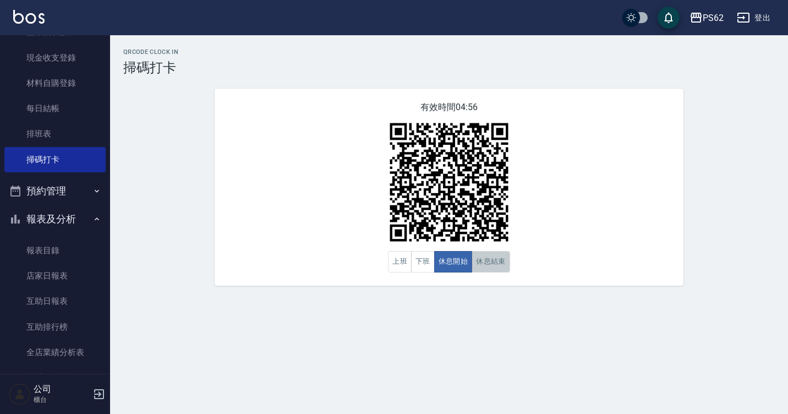
click at [491, 265] on button "休息結束" at bounding box center [491, 261] width 39 height 21
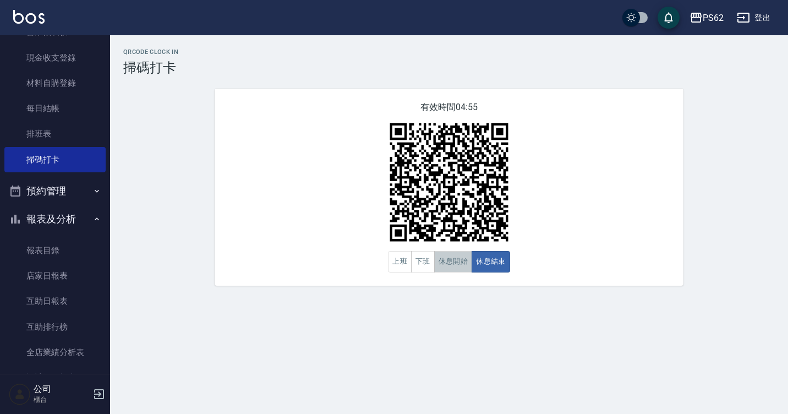
click at [445, 262] on button "休息開始" at bounding box center [453, 261] width 39 height 21
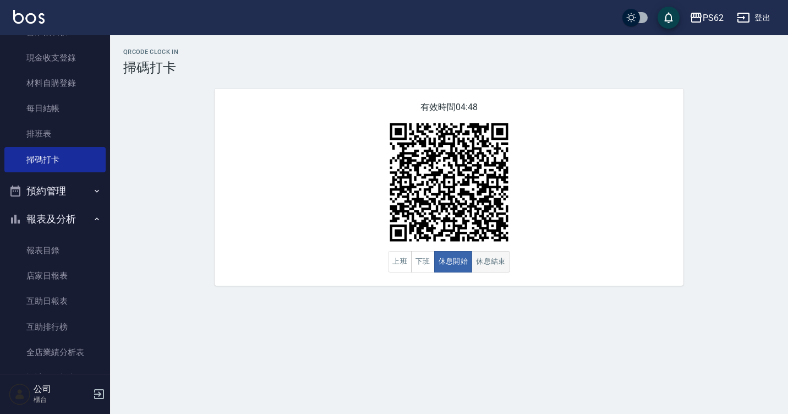
click at [488, 264] on button "休息結束" at bounding box center [491, 261] width 39 height 21
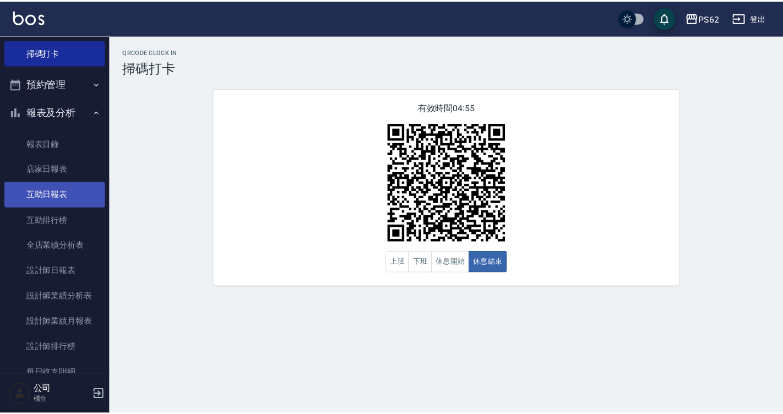
scroll to position [184, 0]
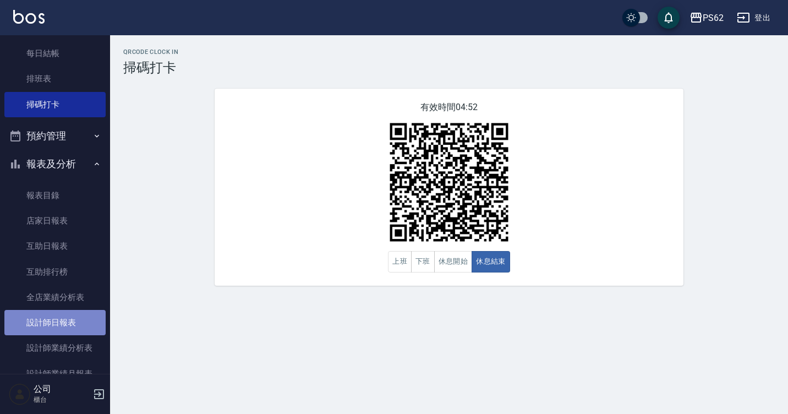
click at [70, 329] on link "設計師日報表" at bounding box center [54, 322] width 101 height 25
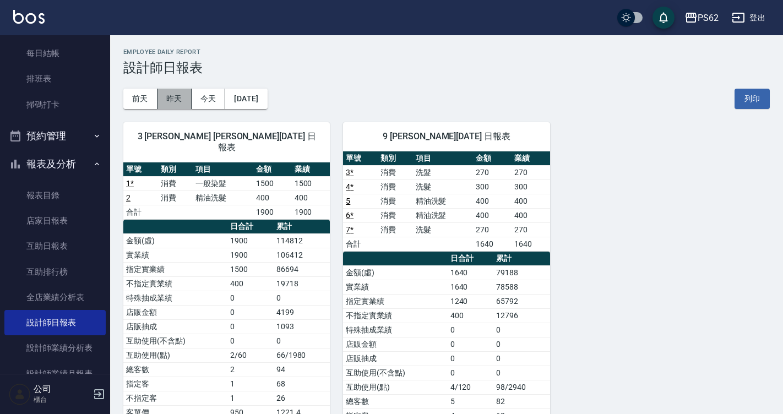
click at [166, 97] on button "昨天" at bounding box center [174, 99] width 34 height 20
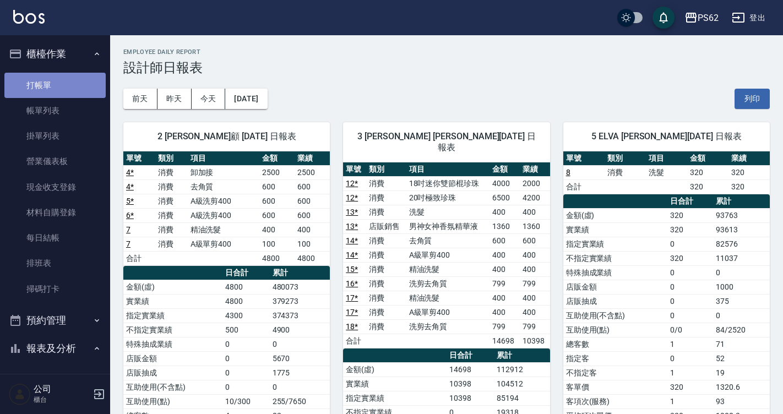
click at [63, 95] on link "打帳單" at bounding box center [54, 85] width 101 height 25
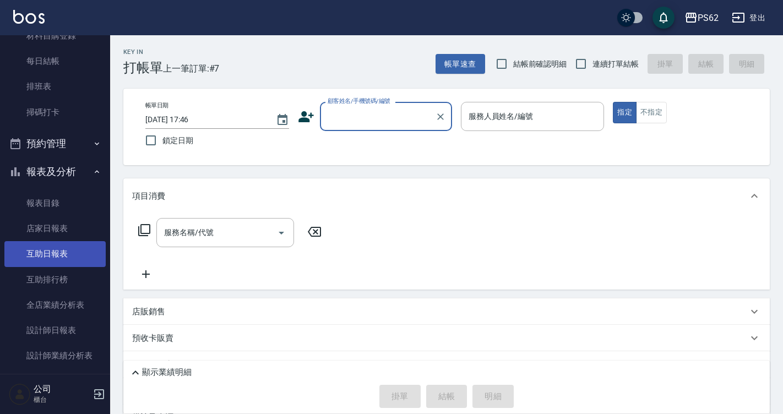
scroll to position [275, 0]
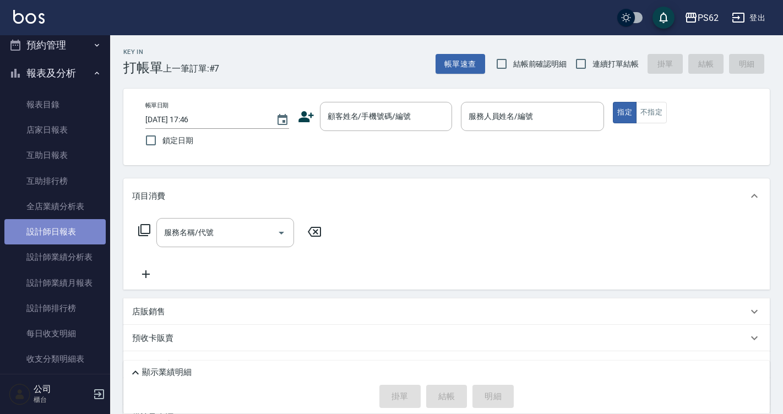
click at [75, 221] on link "設計師日報表" at bounding box center [54, 231] width 101 height 25
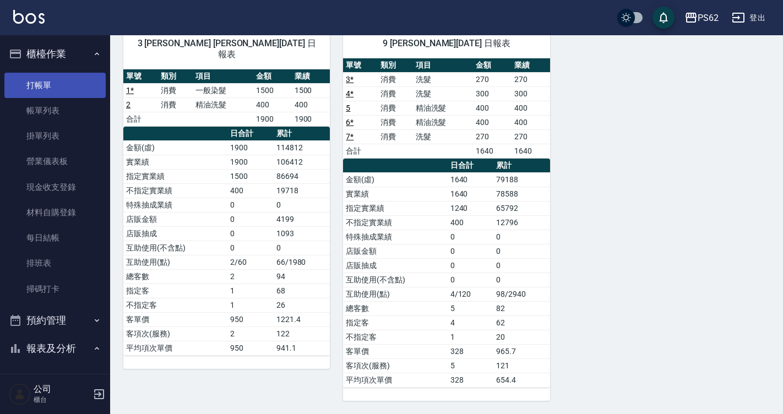
click at [48, 80] on link "打帳單" at bounding box center [54, 85] width 101 height 25
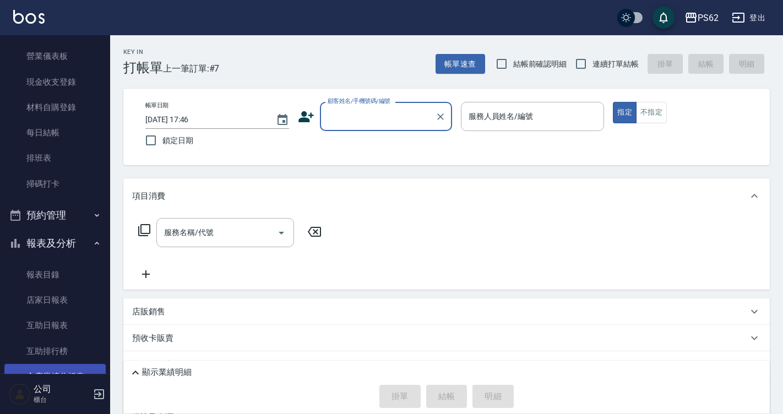
scroll to position [220, 0]
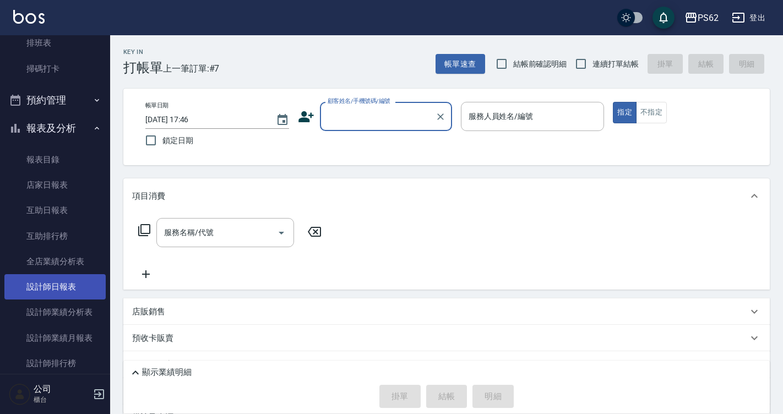
click at [70, 279] on link "設計師日報表" at bounding box center [54, 286] width 101 height 25
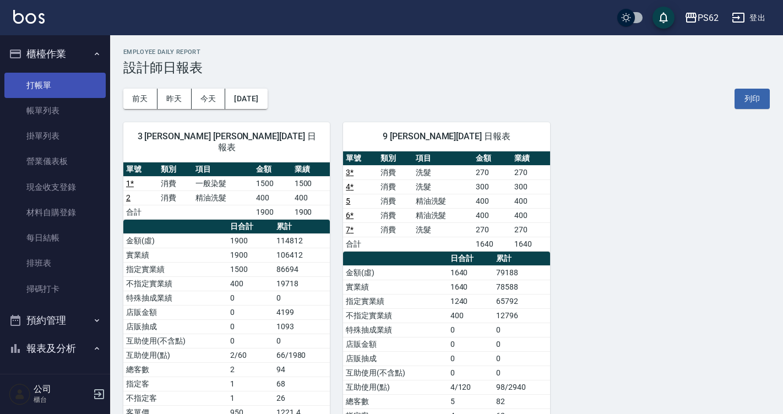
click at [23, 83] on link "打帳單" at bounding box center [54, 85] width 101 height 25
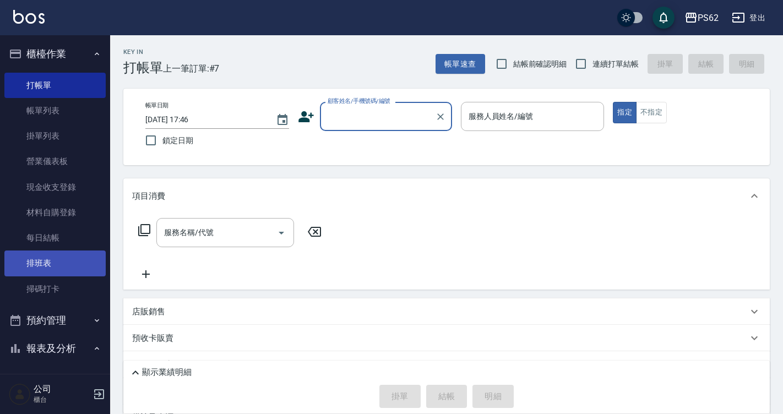
click at [48, 253] on link "排班表" at bounding box center [54, 262] width 101 height 25
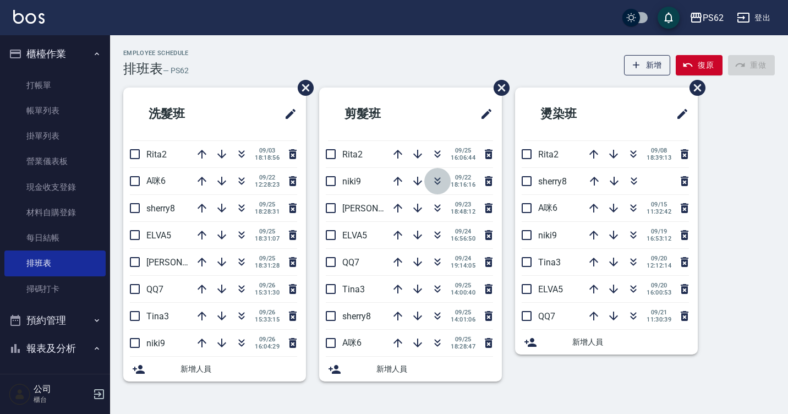
click at [435, 177] on icon "button" at bounding box center [437, 180] width 13 height 13
click at [244, 200] on button "button" at bounding box center [241, 208] width 26 height 26
click at [201, 340] on icon "button" at bounding box center [202, 342] width 9 height 9
click at [204, 339] on icon "button" at bounding box center [201, 342] width 13 height 13
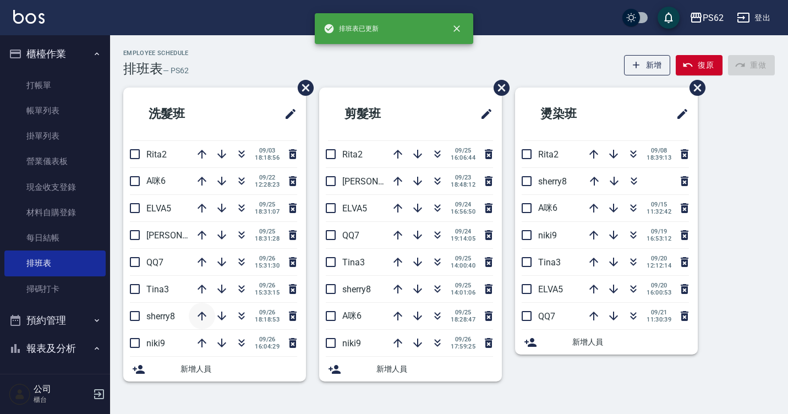
click at [204, 314] on icon "button" at bounding box center [202, 315] width 9 height 9
click at [203, 285] on icon "button" at bounding box center [201, 288] width 13 height 13
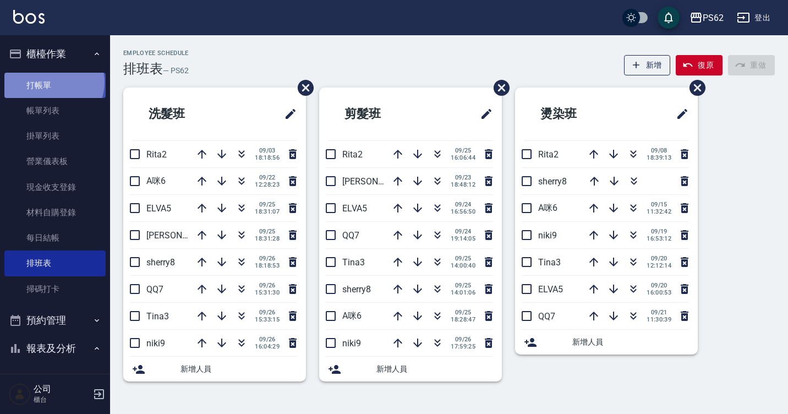
click at [53, 82] on link "打帳單" at bounding box center [54, 85] width 101 height 25
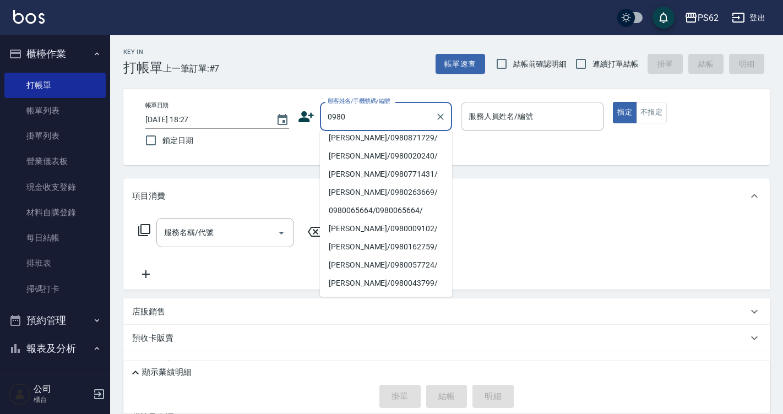
scroll to position [110, 0]
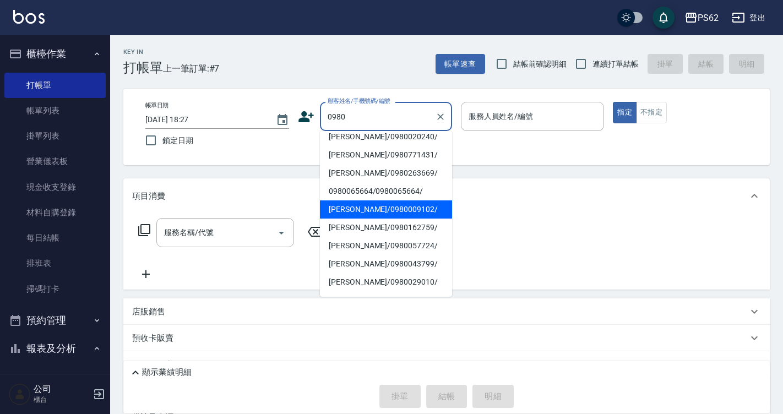
click at [373, 205] on li "[PERSON_NAME]/0980009102/" at bounding box center [386, 209] width 132 height 18
type input "[PERSON_NAME]/0980009102/"
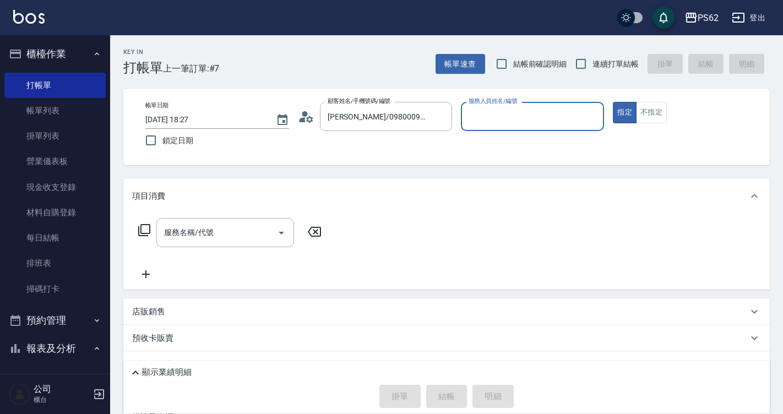
type input "Tina-3"
click at [613, 102] on button "指定" at bounding box center [625, 112] width 24 height 21
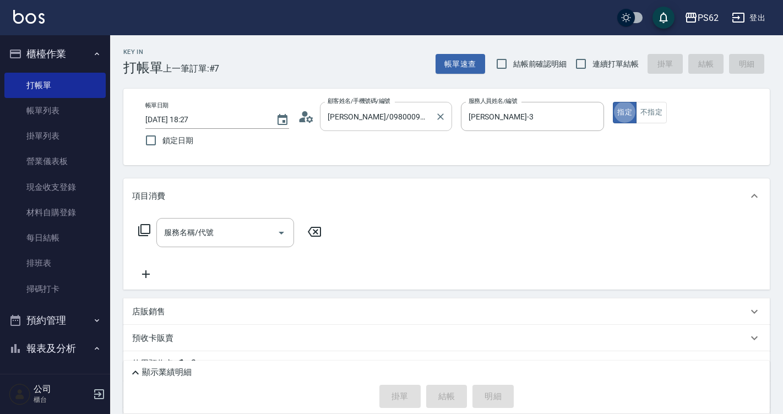
type button "true"
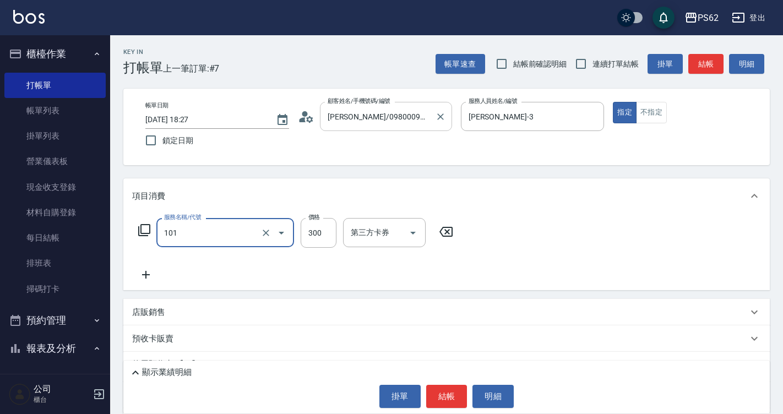
type input "洗髮(101)"
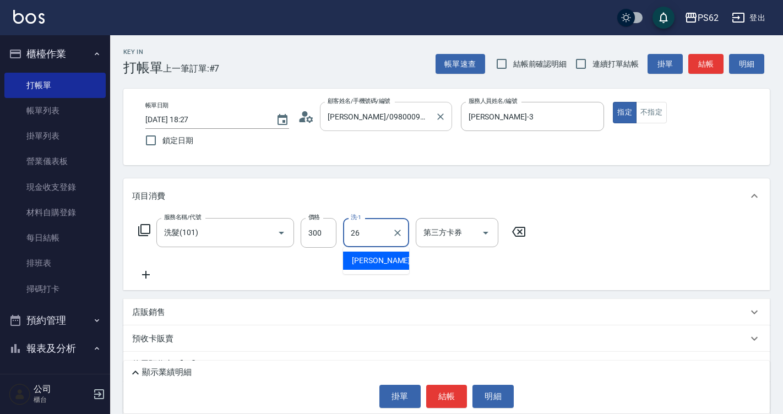
type input "[PERSON_NAME]-26"
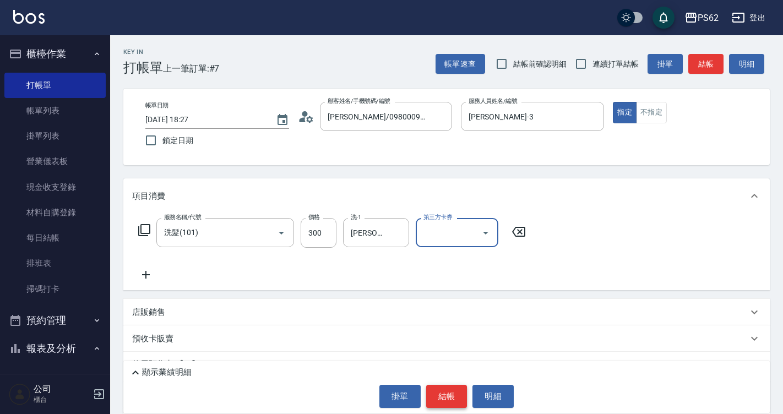
click at [453, 401] on button "結帳" at bounding box center [446, 396] width 41 height 23
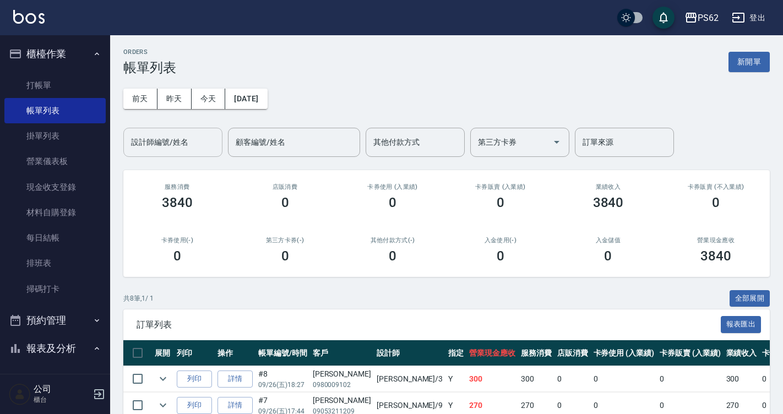
click at [169, 146] on input "設計師編號/姓名" at bounding box center [172, 142] width 89 height 19
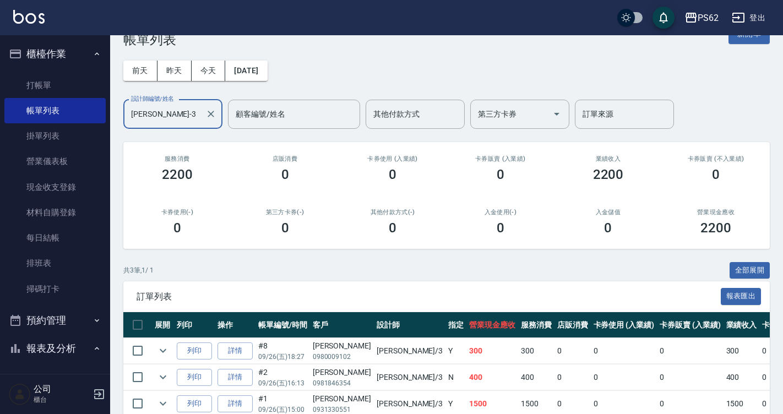
scroll to position [83, 0]
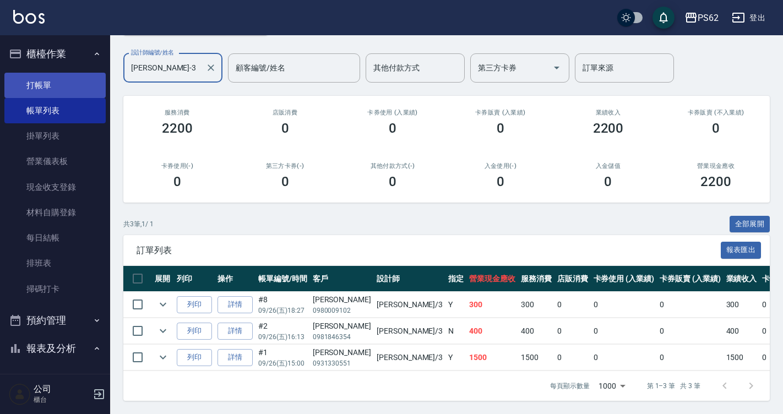
type input "Tina-3"
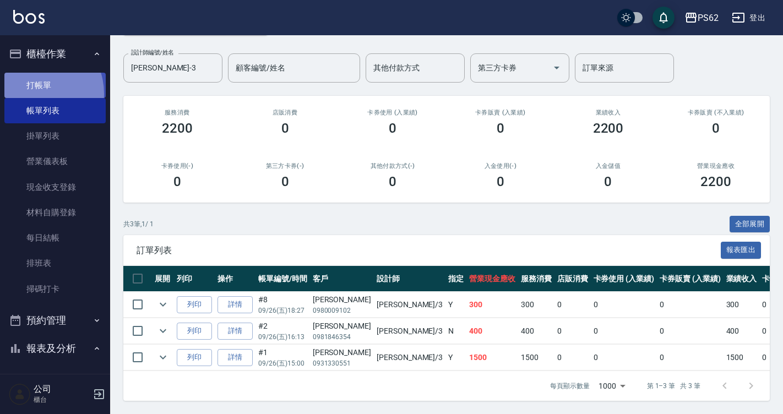
click at [33, 94] on link "打帳單" at bounding box center [54, 85] width 101 height 25
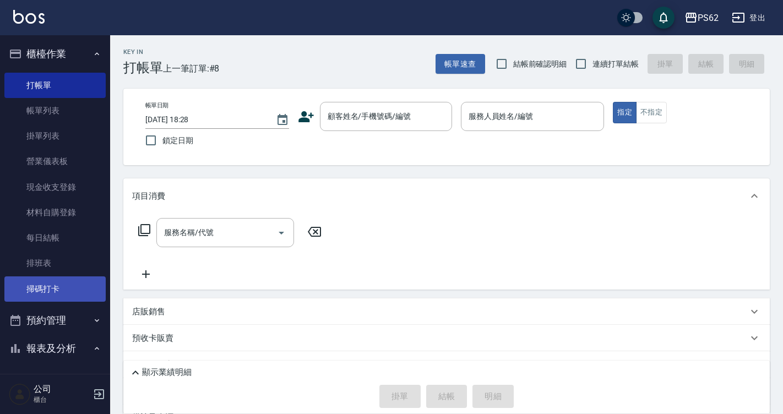
click at [45, 280] on link "掃碼打卡" at bounding box center [54, 288] width 101 height 25
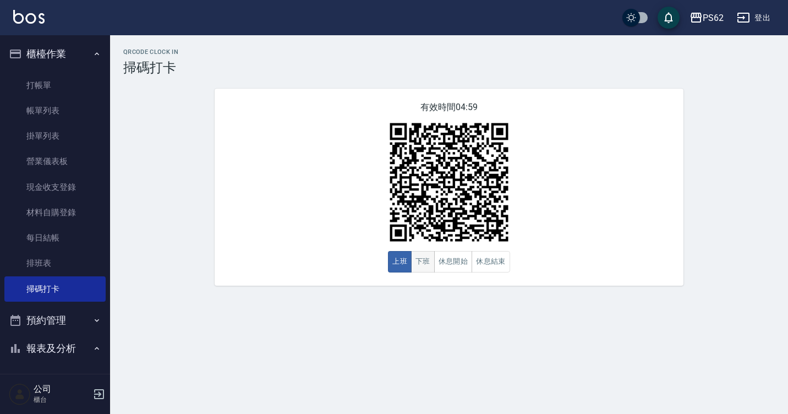
click at [416, 264] on button "下班" at bounding box center [423, 261] width 24 height 21
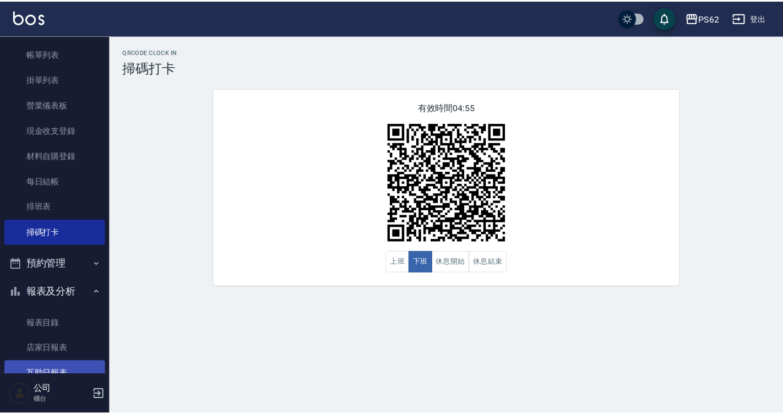
scroll to position [110, 0]
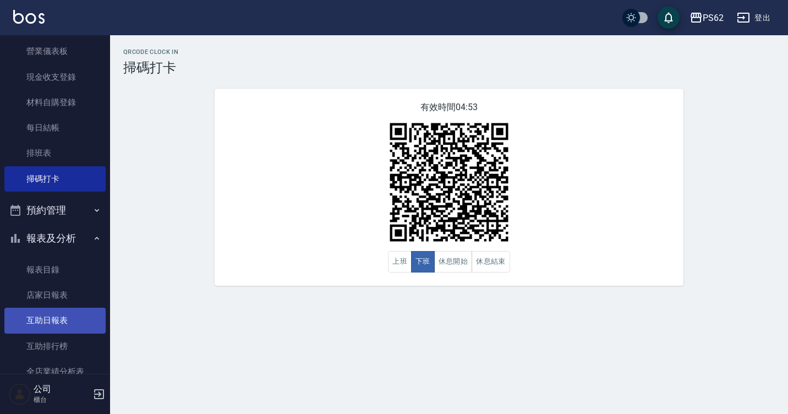
click at [56, 318] on link "互助日報表" at bounding box center [54, 320] width 101 height 25
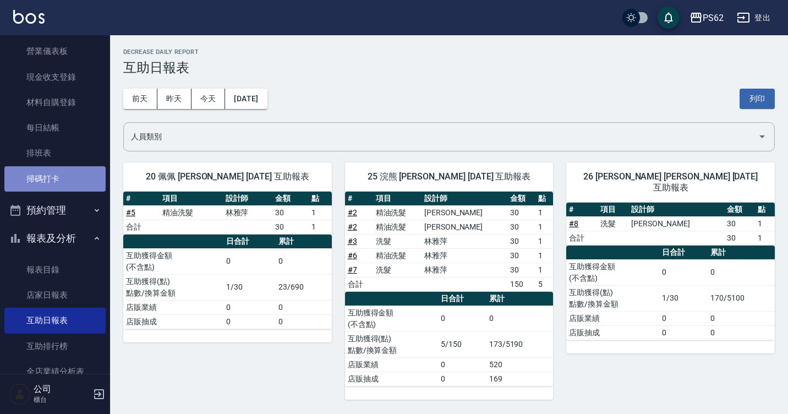
click at [57, 178] on link "掃碼打卡" at bounding box center [54, 178] width 101 height 25
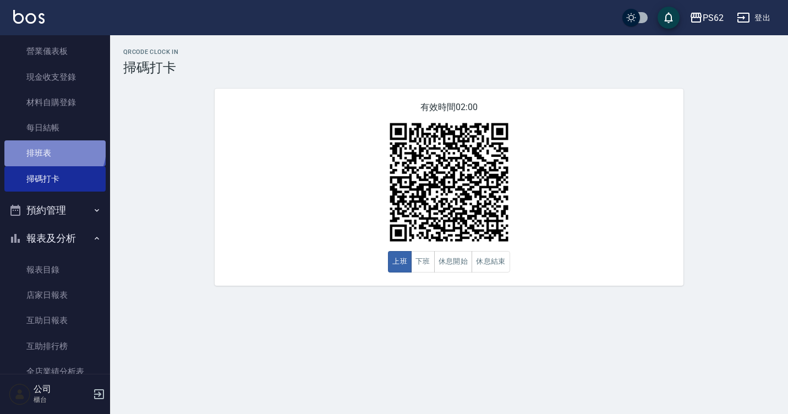
click at [53, 149] on link "排班表" at bounding box center [54, 152] width 101 height 25
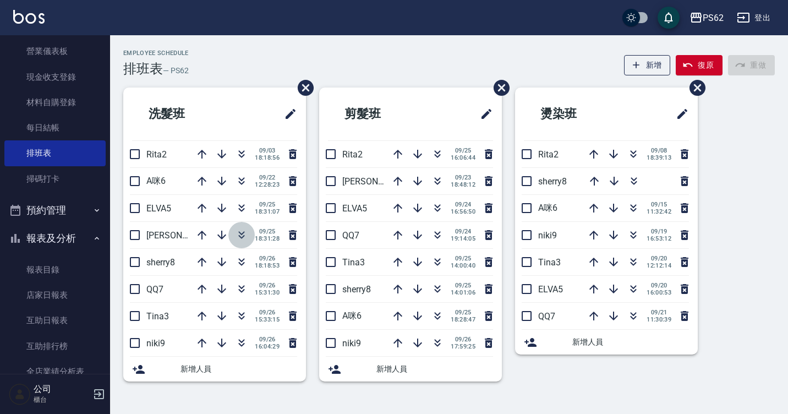
click at [249, 238] on button "button" at bounding box center [241, 235] width 26 height 26
click at [696, 63] on button "復原" at bounding box center [699, 65] width 47 height 20
click at [438, 181] on icon "button" at bounding box center [437, 180] width 13 height 13
click at [436, 206] on icon "button" at bounding box center [437, 207] width 13 height 13
drag, startPoint x: 703, startPoint y: 65, endPoint x: 663, endPoint y: 80, distance: 43.3
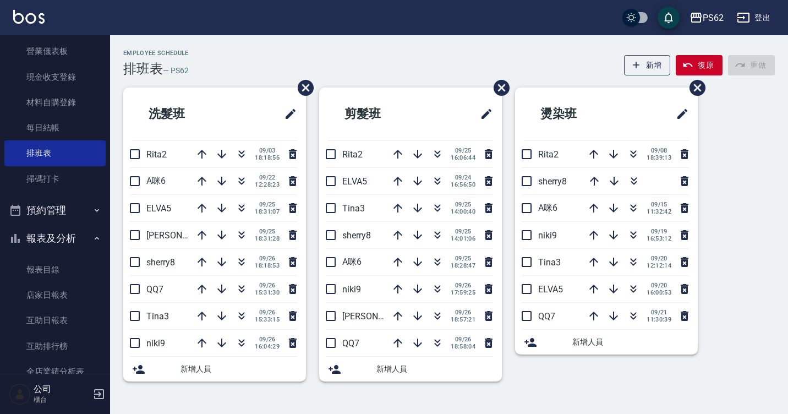
click at [703, 65] on button "復原" at bounding box center [699, 65] width 47 height 20
click at [439, 233] on icon "button" at bounding box center [438, 233] width 6 height 4
drag, startPoint x: 8, startPoint y: 70, endPoint x: 52, endPoint y: 58, distance: 45.5
click at [9, 70] on link "現金收支登錄" at bounding box center [54, 76] width 101 height 25
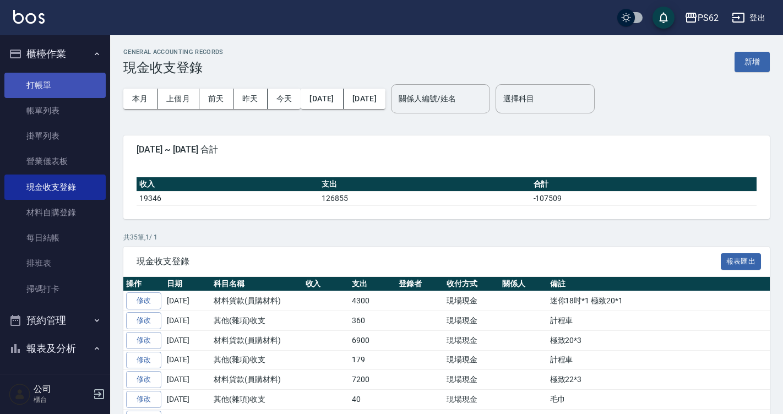
click at [47, 91] on link "打帳單" at bounding box center [54, 85] width 101 height 25
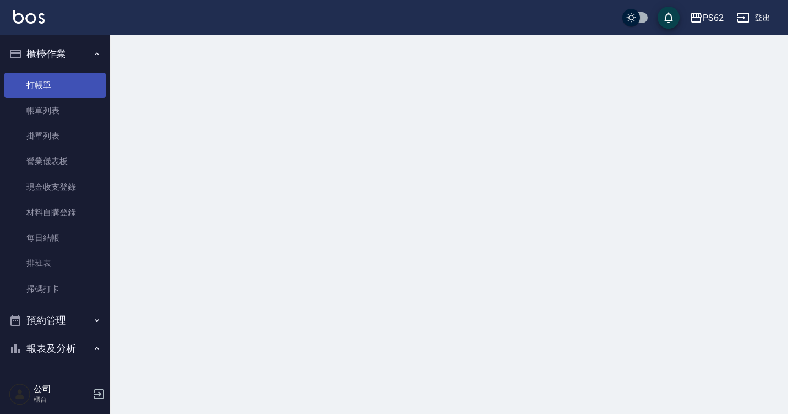
click at [57, 91] on link "打帳單" at bounding box center [54, 85] width 101 height 25
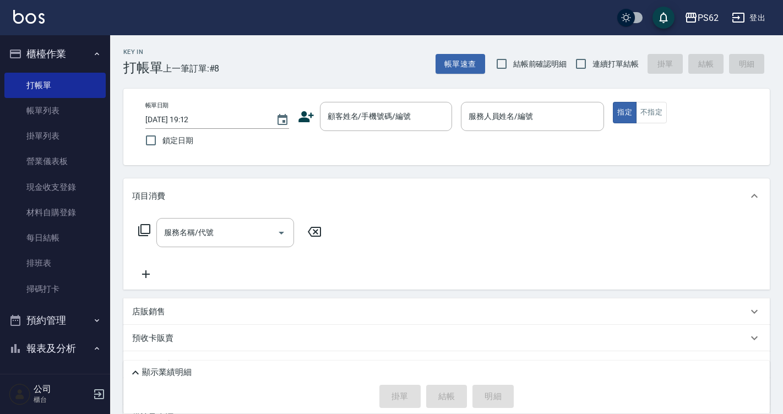
click at [302, 115] on icon at bounding box center [305, 116] width 15 height 11
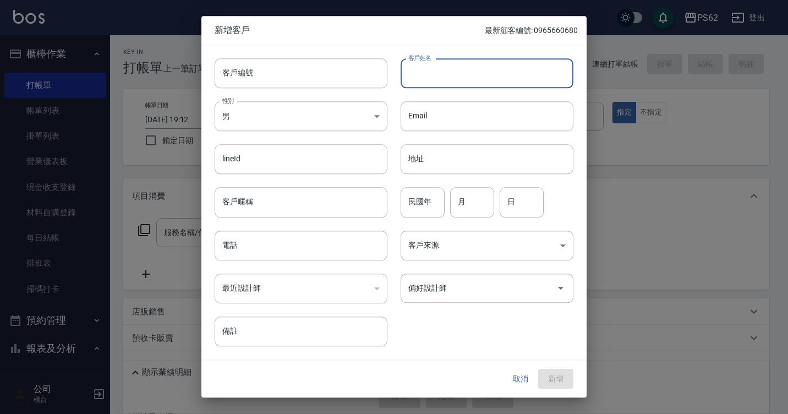
click at [456, 76] on input "客戶姓名" at bounding box center [487, 73] width 173 height 30
type input "[PERSON_NAME]"
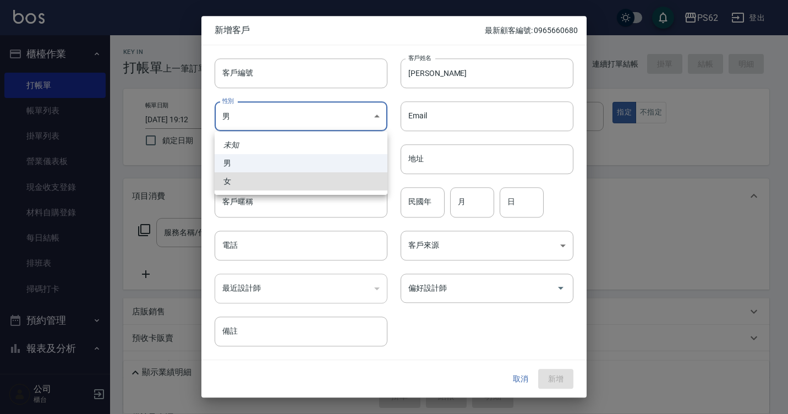
click at [262, 178] on li "女" at bounding box center [301, 181] width 173 height 18
type input "FEMALE"
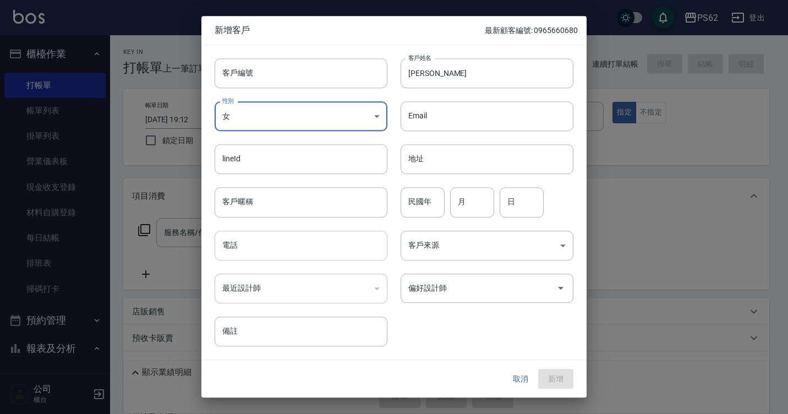
click at [267, 251] on input "電話" at bounding box center [301, 246] width 173 height 30
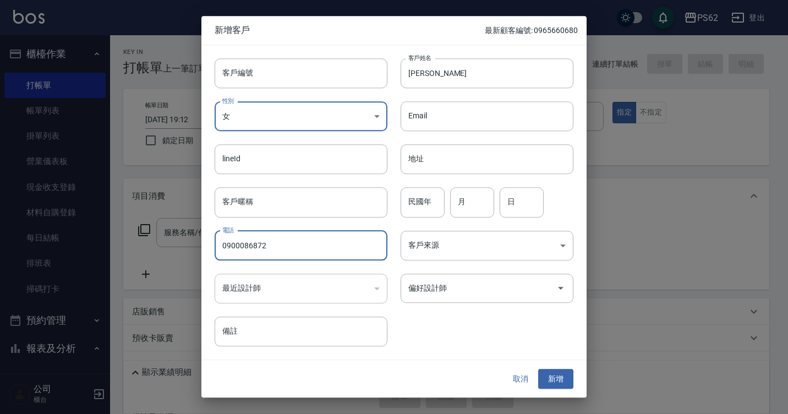
drag, startPoint x: 239, startPoint y: 248, endPoint x: 251, endPoint y: 245, distance: 12.4
click at [241, 248] on input "0900086872" at bounding box center [301, 246] width 173 height 30
click at [252, 245] on input "0900086872" at bounding box center [301, 246] width 173 height 30
click at [253, 244] on input "0900086872" at bounding box center [301, 246] width 173 height 30
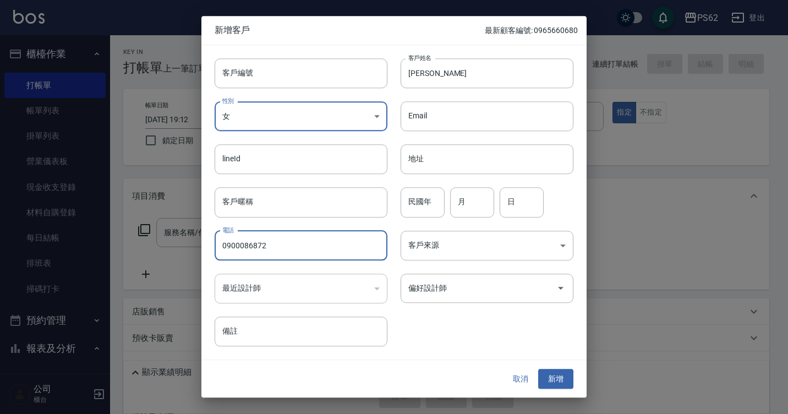
click at [254, 244] on input "0900086872" at bounding box center [301, 246] width 173 height 30
type input "0900086872"
click at [554, 384] on button "新增" at bounding box center [555, 379] width 35 height 20
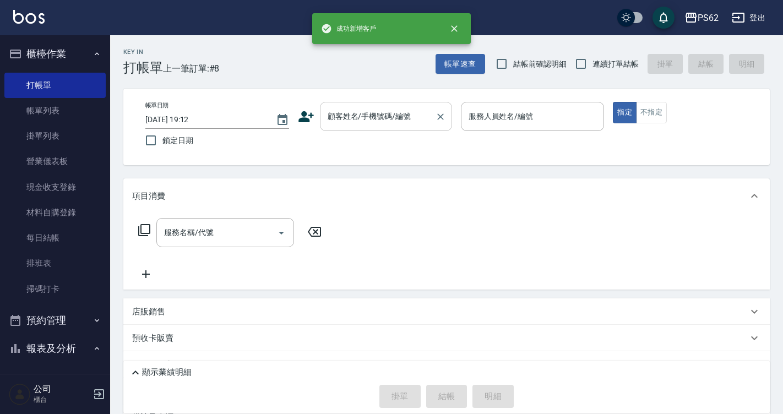
click at [341, 124] on input "顧客姓名/手機號碼/編號" at bounding box center [378, 116] width 106 height 19
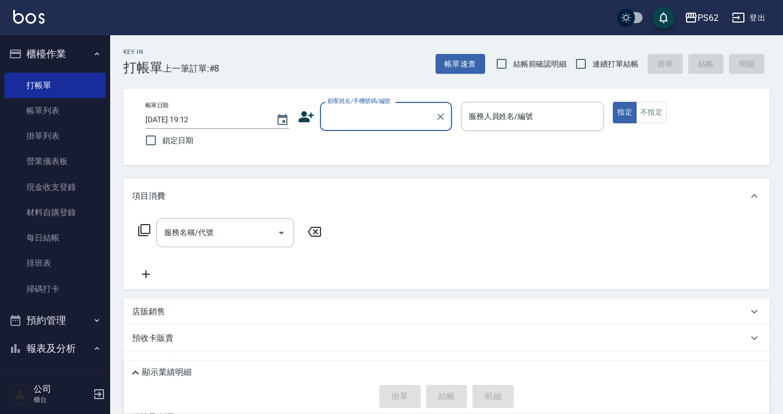
click at [341, 124] on input "顧客姓名/手機號碼/編號" at bounding box center [378, 116] width 106 height 19
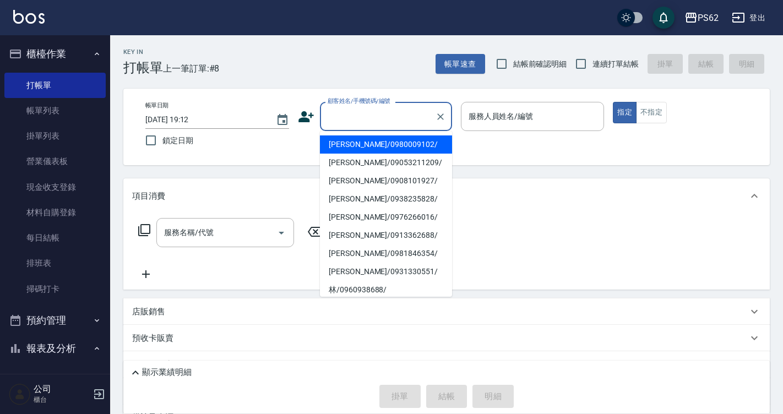
paste input "0900086872"
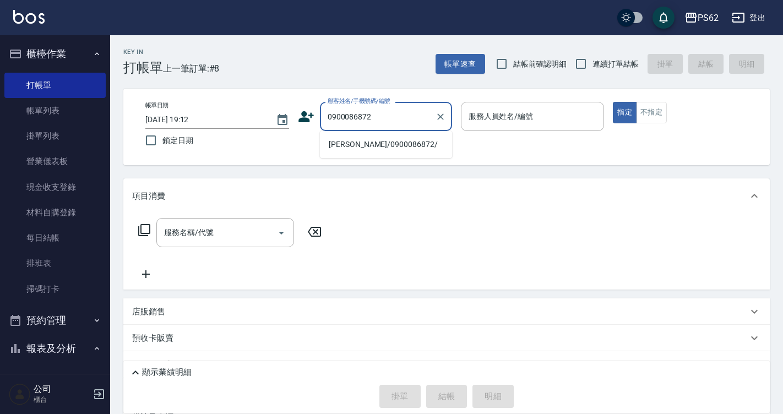
click at [381, 149] on li "[PERSON_NAME]/0900086872/" at bounding box center [386, 144] width 132 height 18
type input "[PERSON_NAME]/0900086872/"
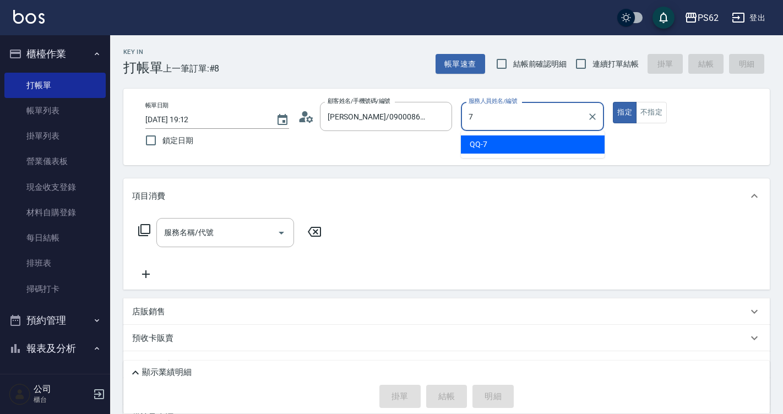
type input "QQ-7"
type button "true"
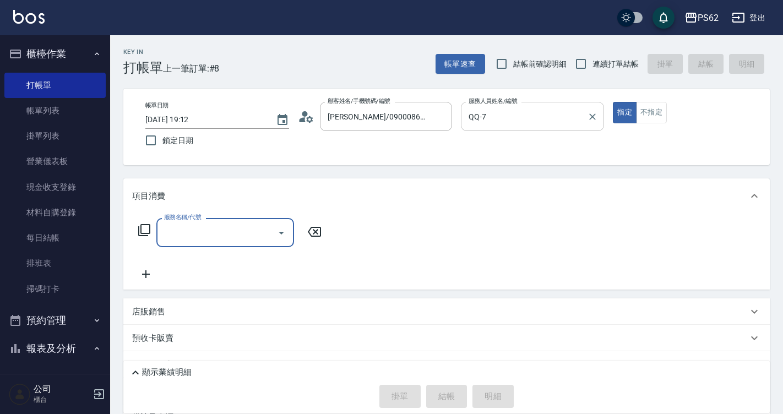
type input "ㄊ"
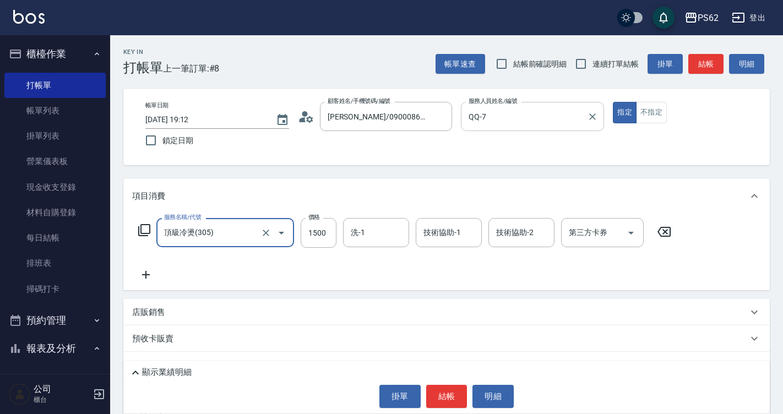
type input "頂級冷燙(305)"
type input "2000"
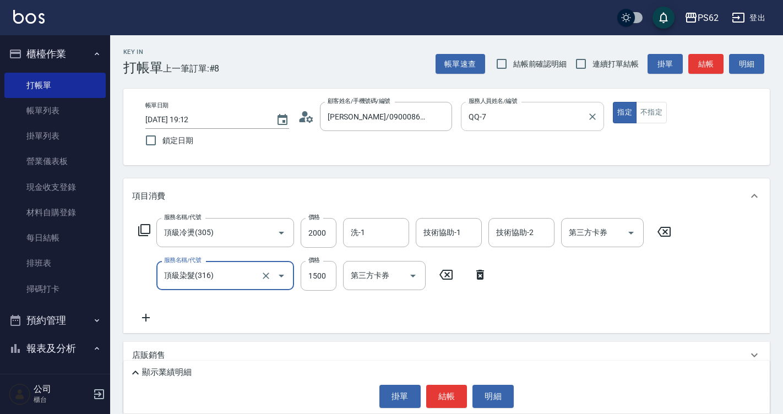
type input "頂級染髮(316)"
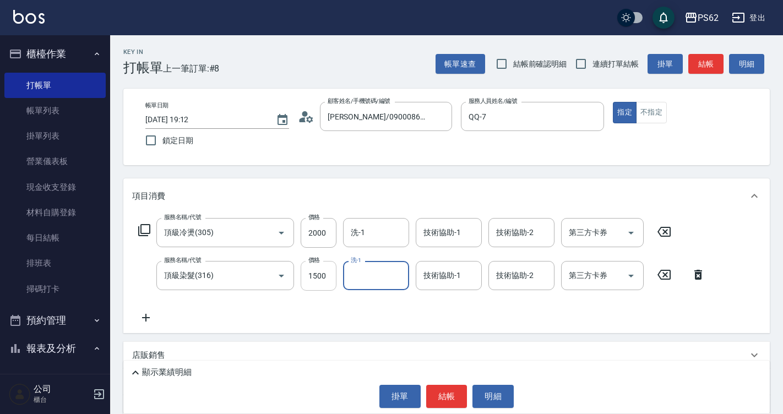
click at [327, 277] on input "1500" at bounding box center [318, 276] width 36 height 30
type input "2000"
click at [444, 397] on button "結帳" at bounding box center [446, 396] width 41 height 23
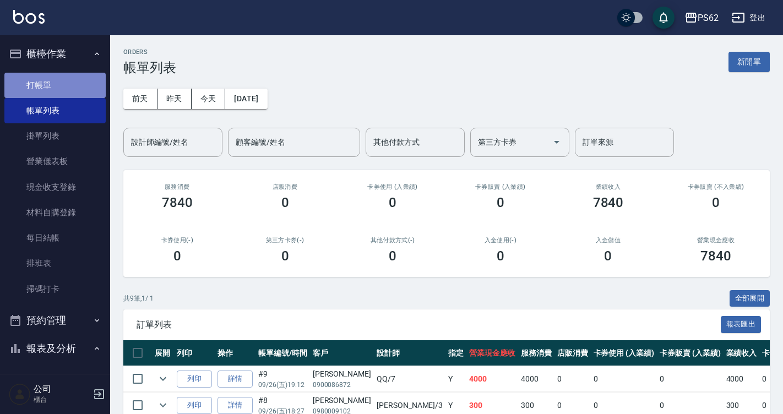
click at [55, 96] on link "打帳單" at bounding box center [54, 85] width 101 height 25
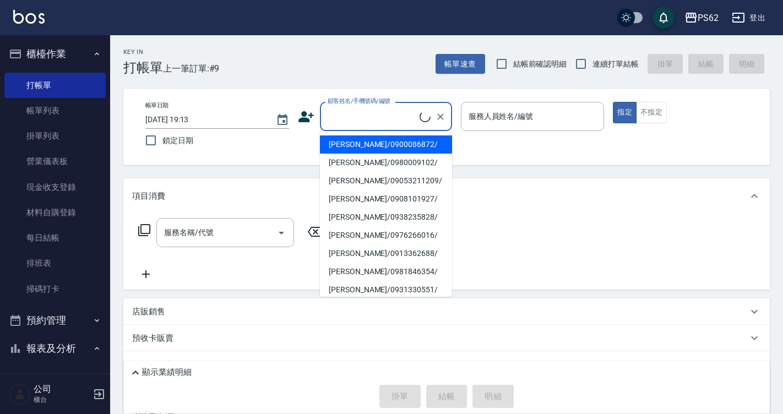
click at [379, 125] on input "顧客姓名/手機號碼/編號" at bounding box center [372, 116] width 95 height 19
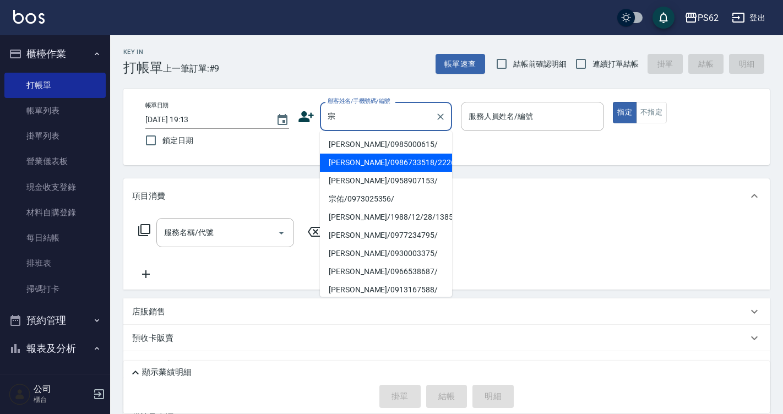
type input "[PERSON_NAME]/0986733518/222641"
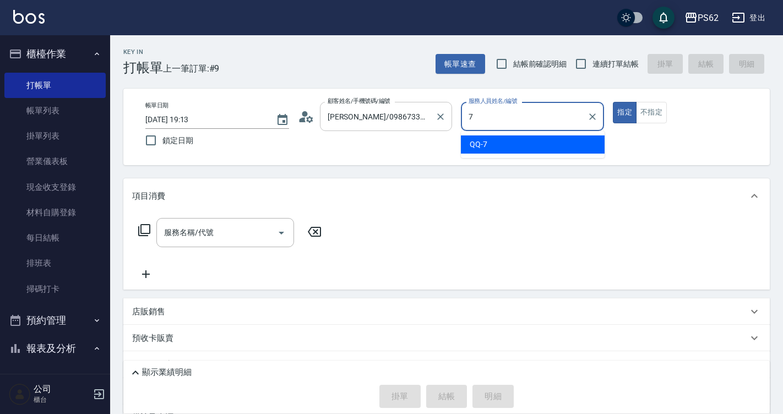
type input "QQ-7"
type button "true"
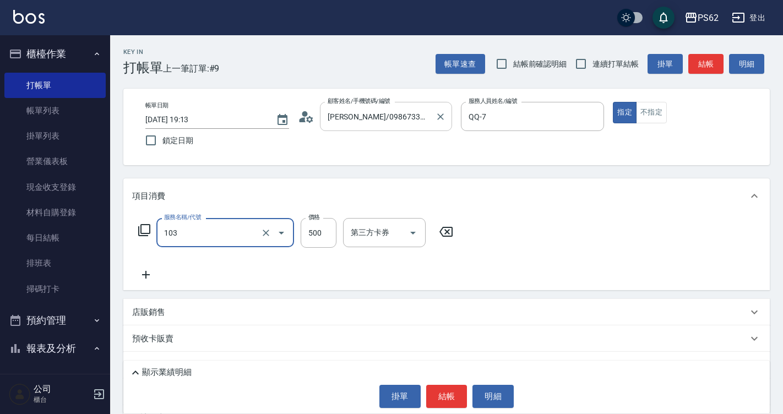
type input "B級洗剪500(103)"
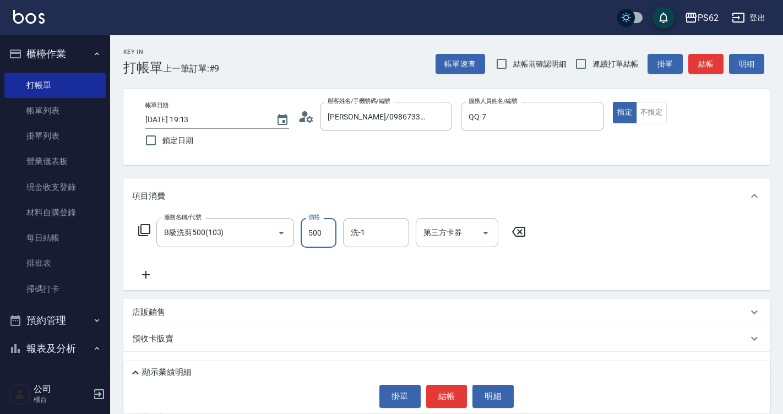
click at [445, 384] on div "顯示業績明細 掛單 結帳 明細" at bounding box center [446, 386] width 646 height 53
click at [445, 385] on button "結帳" at bounding box center [446, 396] width 41 height 23
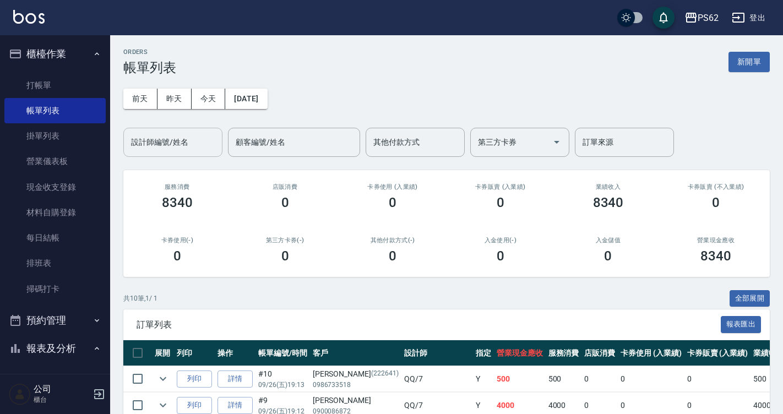
click at [199, 149] on input "設計師編號/姓名" at bounding box center [172, 142] width 89 height 19
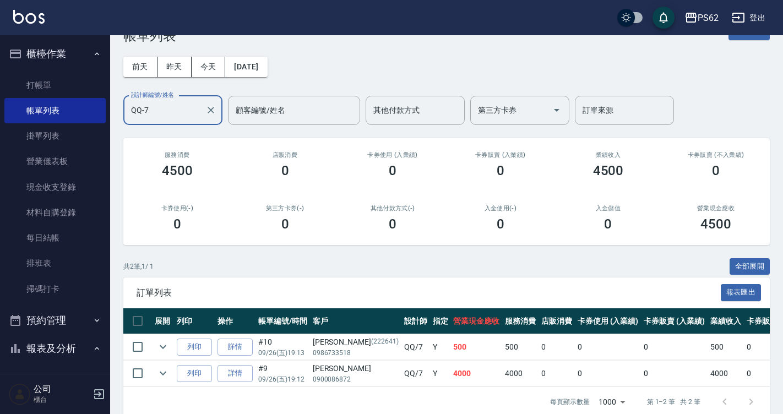
scroll to position [56, 0]
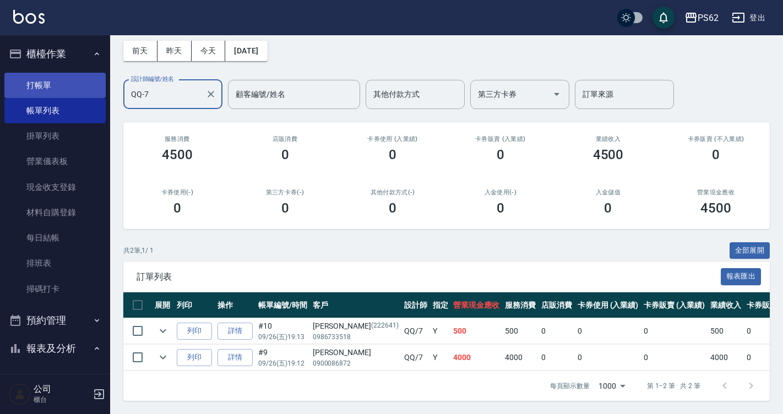
type input "QQ-7"
click at [47, 97] on link "打帳單" at bounding box center [54, 85] width 101 height 25
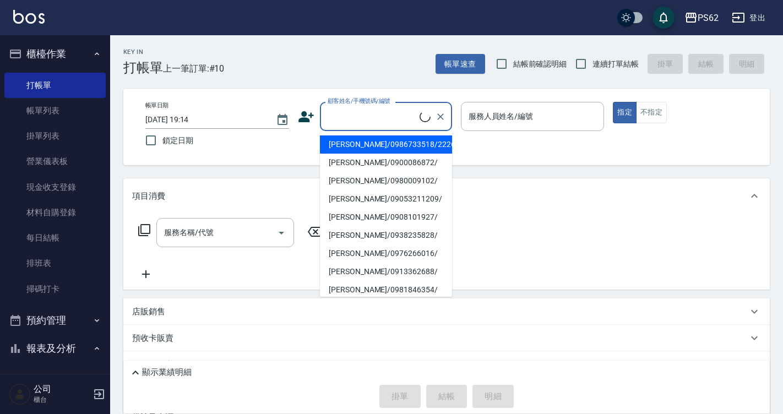
click at [369, 123] on input "顧客姓名/手機號碼/編號" at bounding box center [372, 116] width 95 height 19
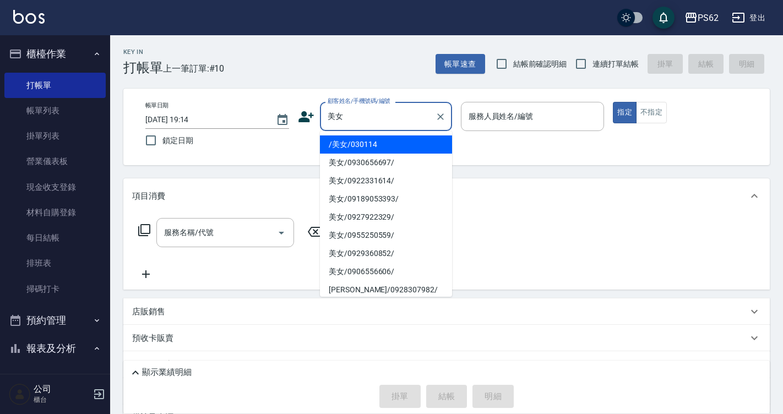
type input "/美女/030114"
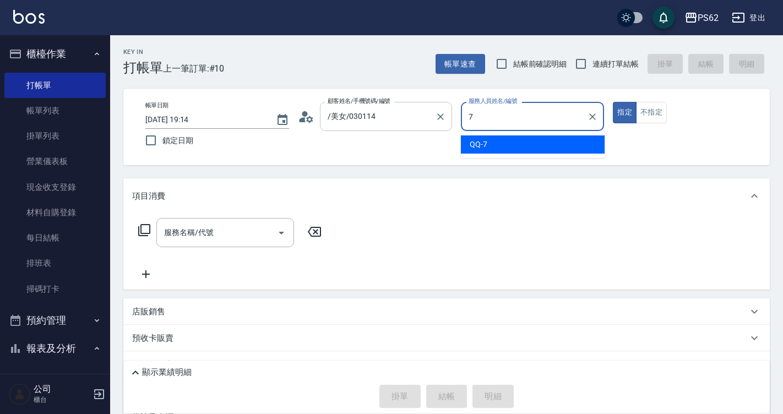
type input "QQ-7"
type button "true"
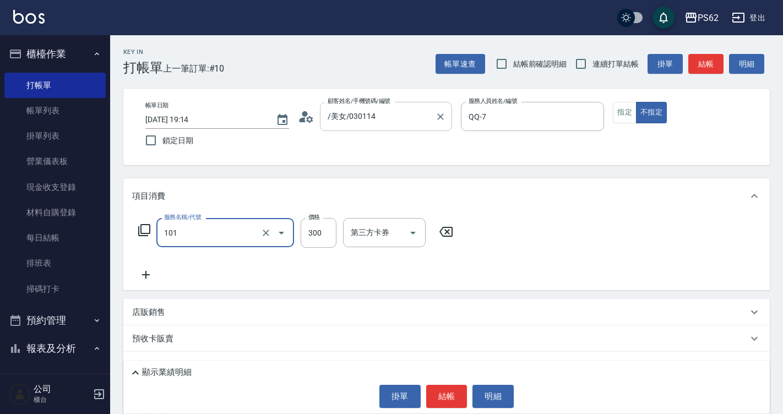
type input "洗髮(101)"
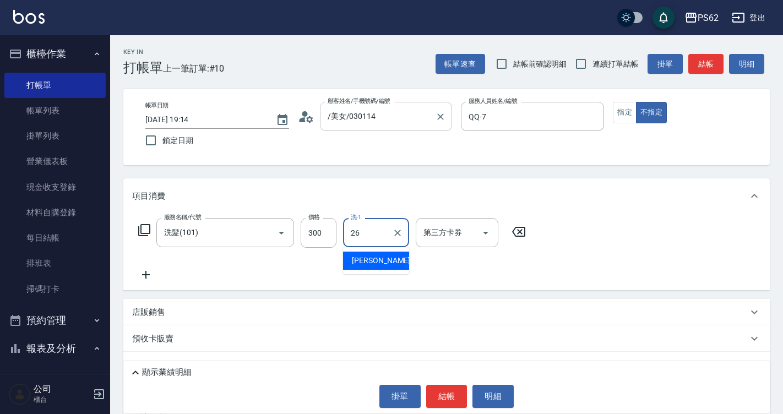
type input "[PERSON_NAME]-26"
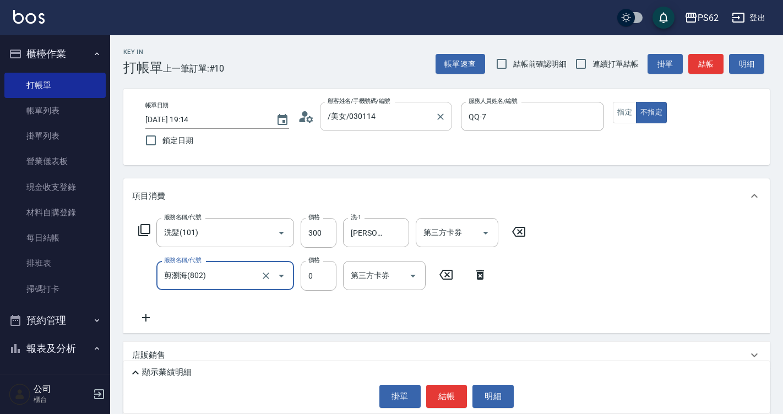
type input "剪瀏海(802)"
type input "100"
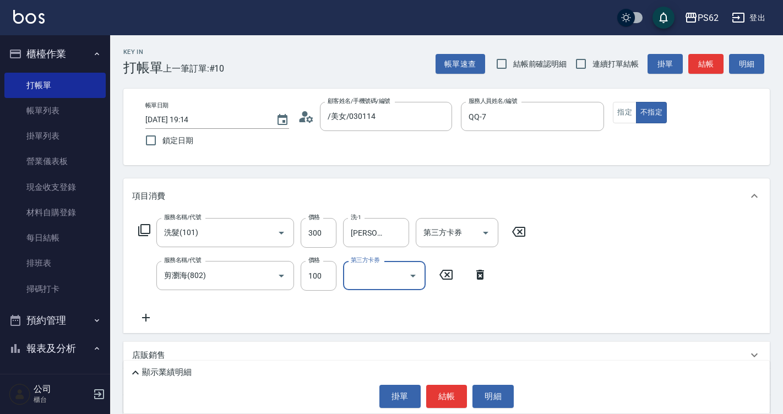
click at [450, 399] on button "結帳" at bounding box center [446, 396] width 41 height 23
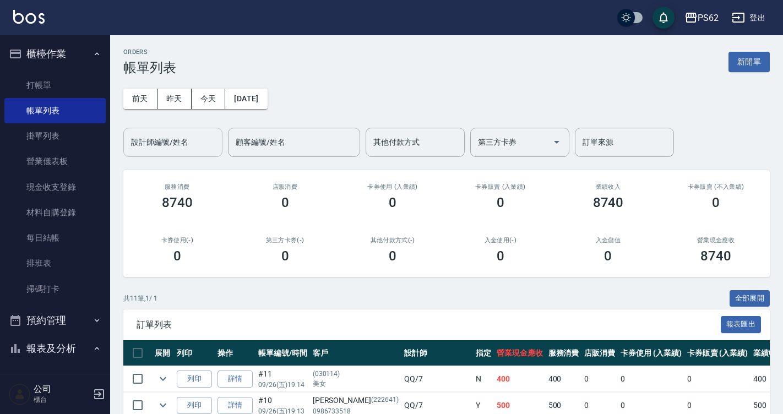
click at [208, 143] on input "設計師編號/姓名" at bounding box center [172, 142] width 89 height 19
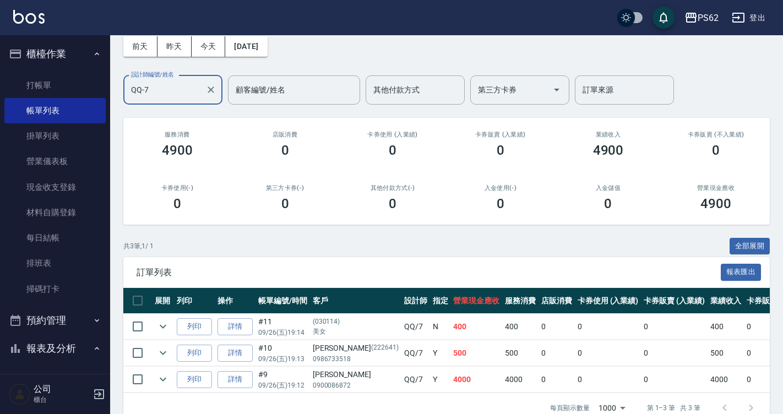
scroll to position [28, 0]
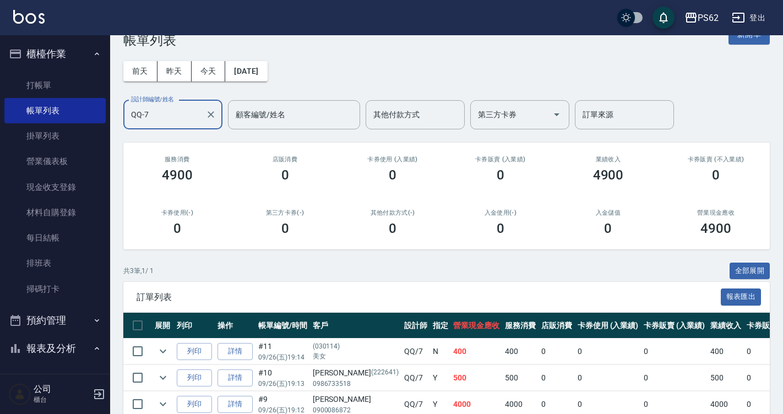
type input "QQ-7"
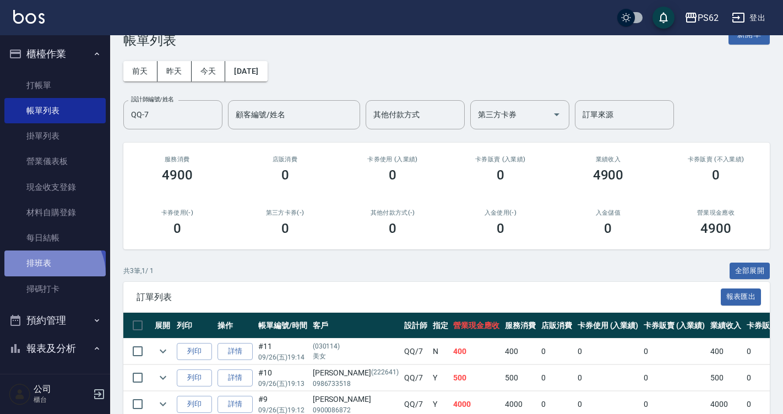
click at [45, 274] on link "排班表" at bounding box center [54, 262] width 101 height 25
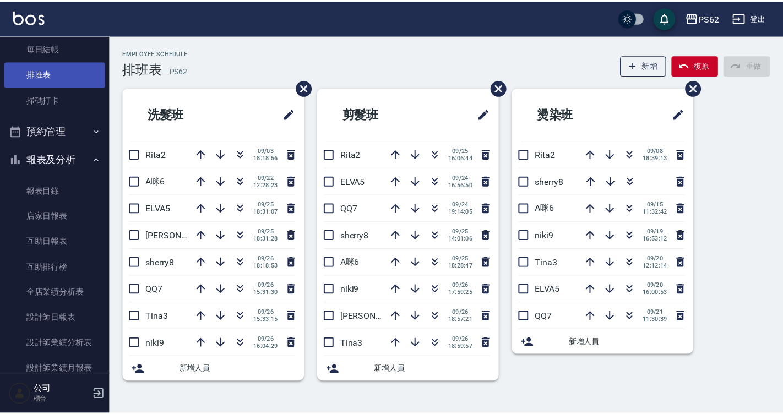
scroll to position [220, 0]
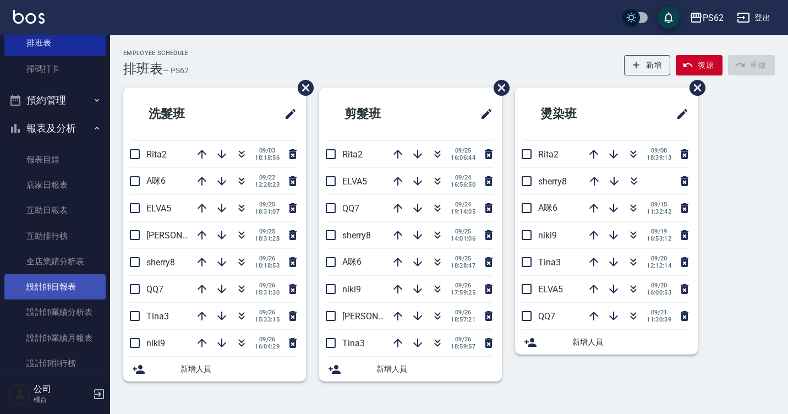
click at [70, 284] on link "設計師日報表" at bounding box center [54, 286] width 101 height 25
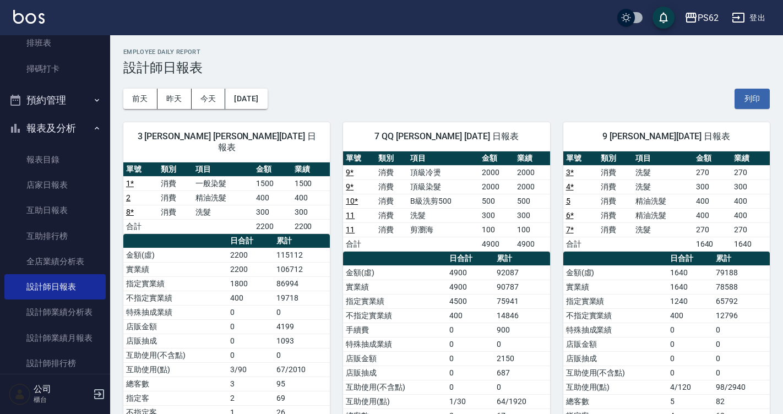
click at [538, 239] on td "4900" at bounding box center [531, 244] width 35 height 14
click at [155, 100] on button "前天" at bounding box center [140, 99] width 34 height 20
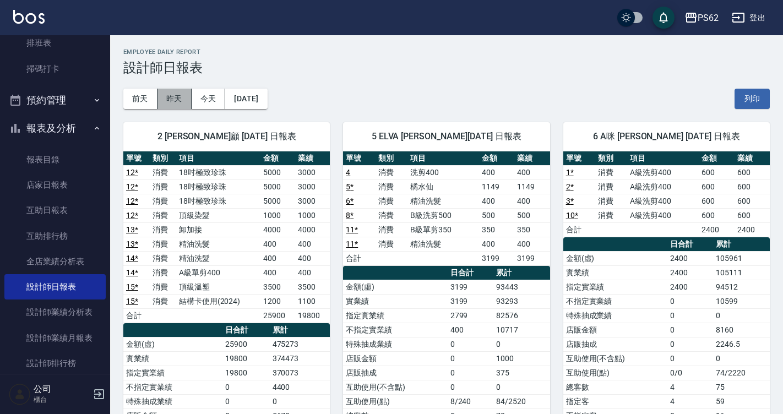
click at [174, 95] on button "昨天" at bounding box center [174, 99] width 34 height 20
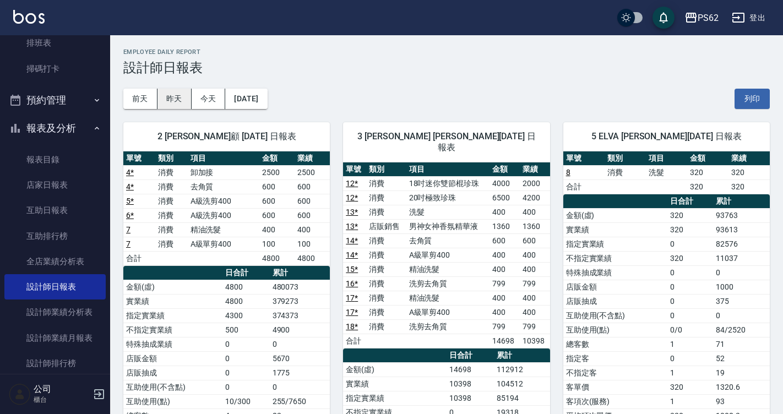
click at [185, 95] on button "昨天" at bounding box center [174, 99] width 34 height 20
click at [199, 99] on button "今天" at bounding box center [209, 99] width 34 height 20
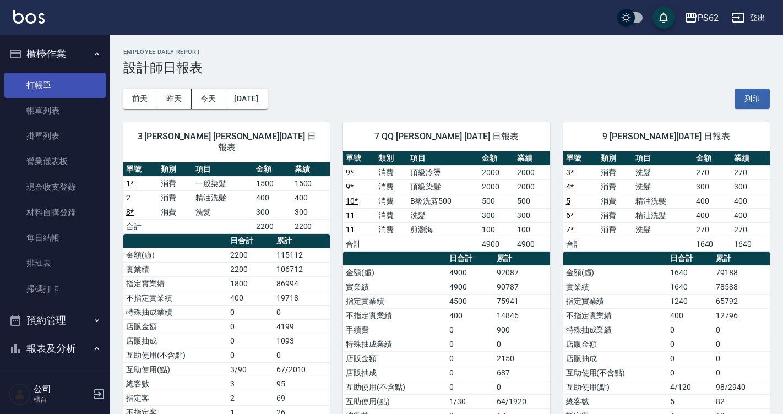
click at [64, 89] on link "打帳單" at bounding box center [54, 85] width 101 height 25
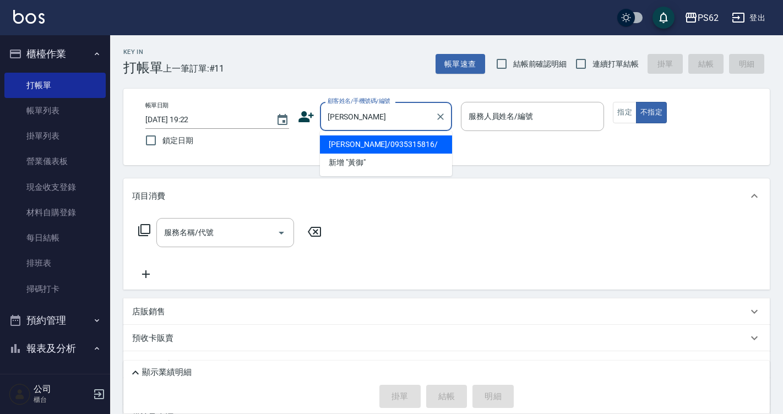
type input "[PERSON_NAME]/0935315816/"
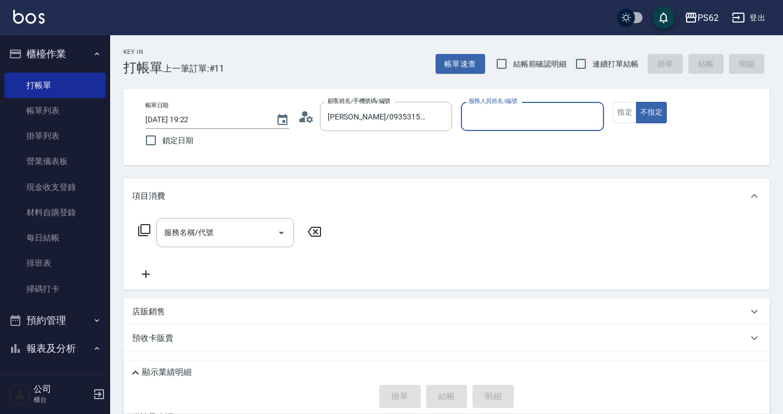
type input "Rita-2"
click at [636, 102] on button "不指定" at bounding box center [651, 112] width 31 height 21
type button "false"
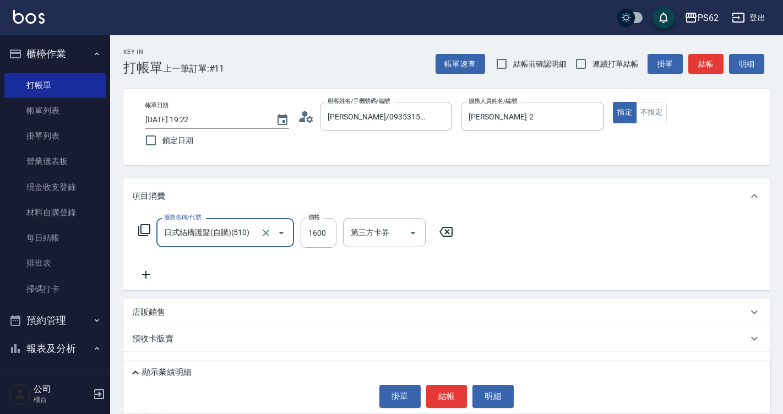
type input "日式結構護髮(自購)(510)"
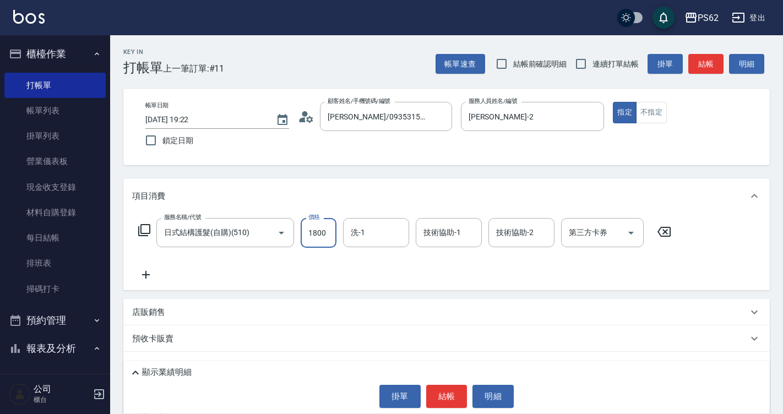
type input "1800"
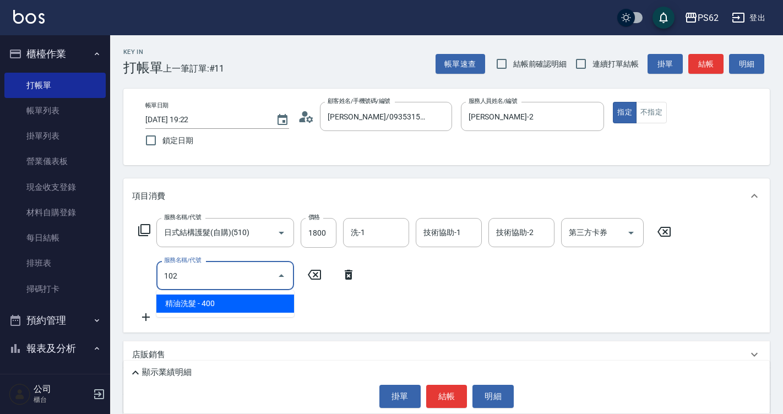
type input "精油洗髮(102)"
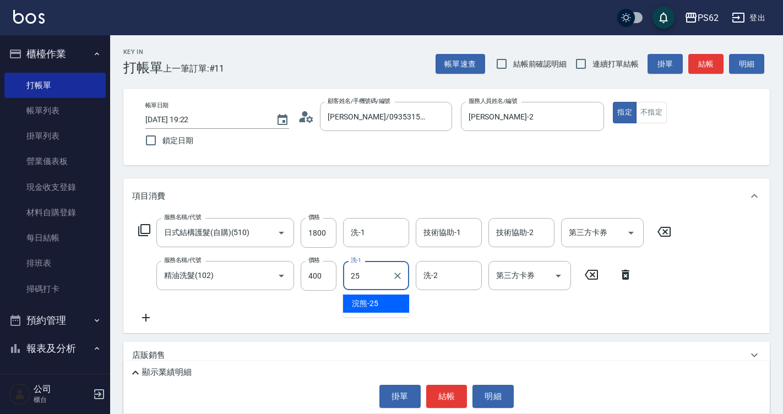
type input "浣熊-25"
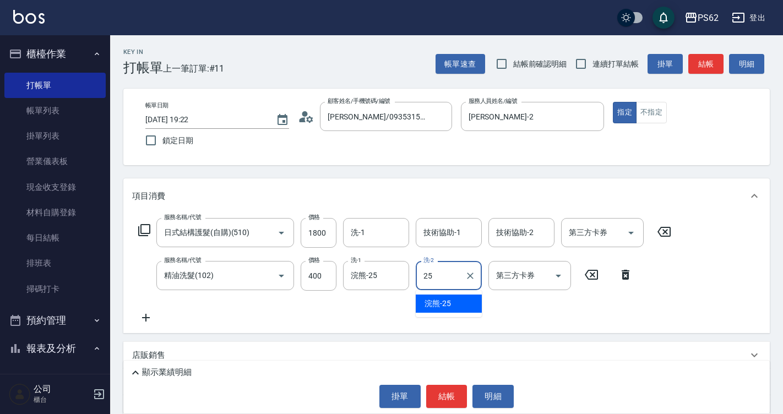
type input "浣熊-25"
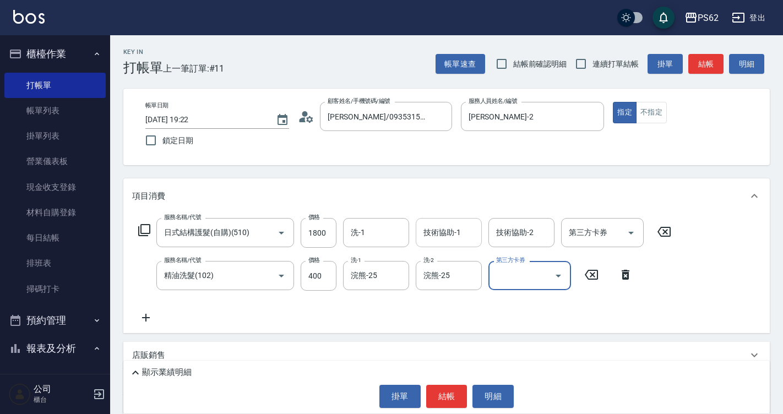
click at [438, 238] on input "技術協助-1" at bounding box center [448, 232] width 56 height 19
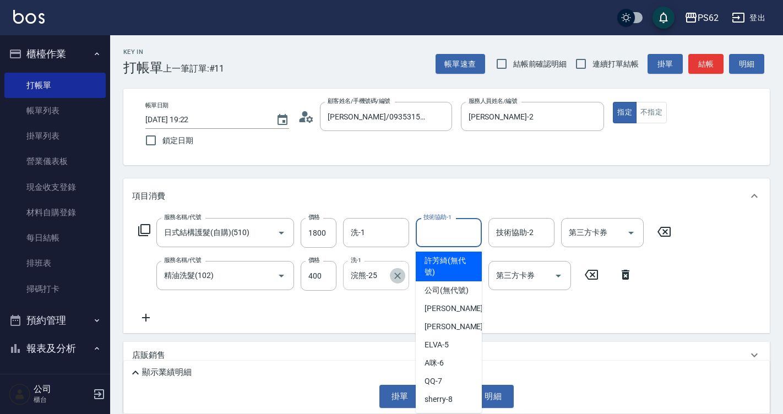
click at [398, 279] on icon "Clear" at bounding box center [397, 275] width 11 height 11
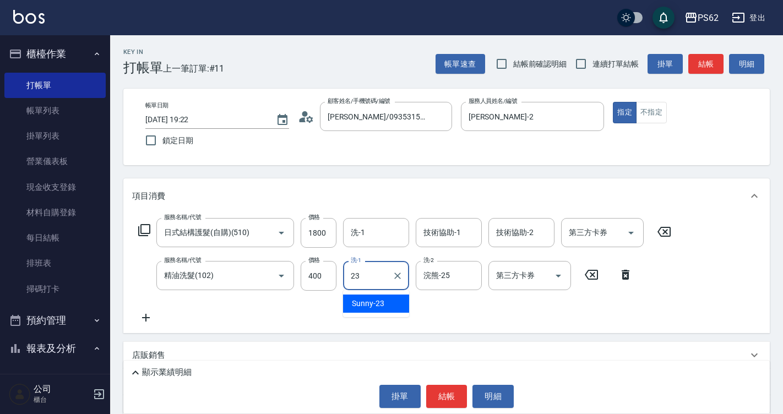
type input "Sunny-23"
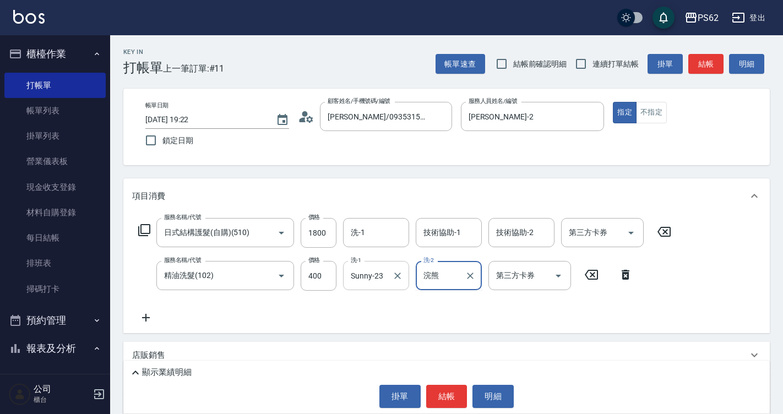
type input "浣"
type input "Sunny-23"
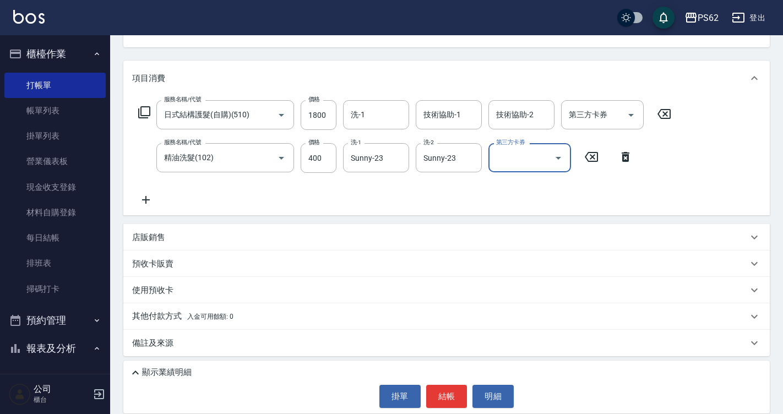
scroll to position [121, 0]
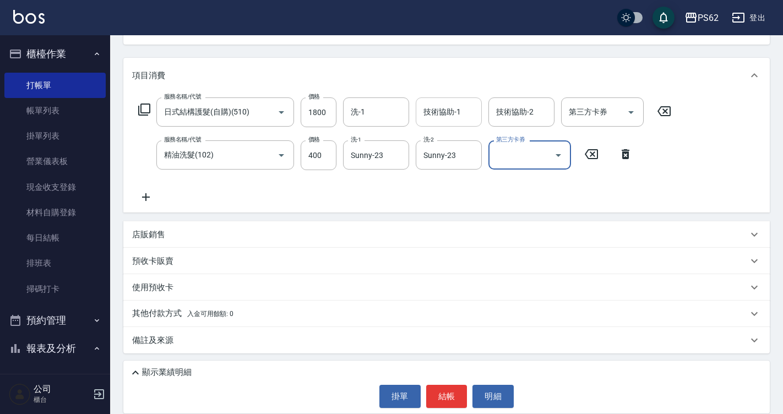
click at [441, 122] on div "技術協助-1" at bounding box center [448, 111] width 66 height 29
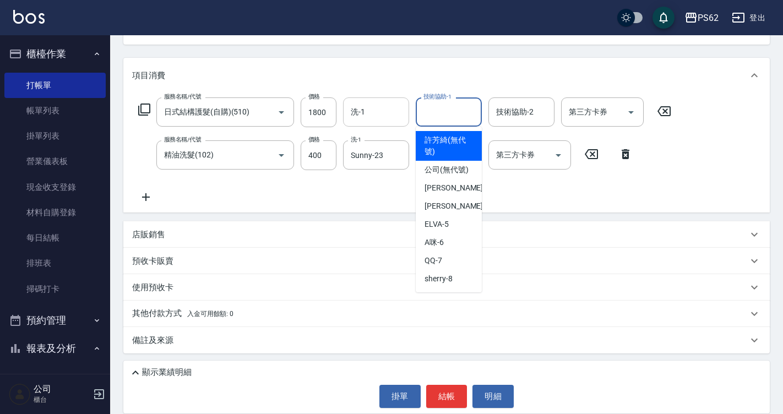
click at [385, 116] on input "洗-1" at bounding box center [376, 111] width 56 height 19
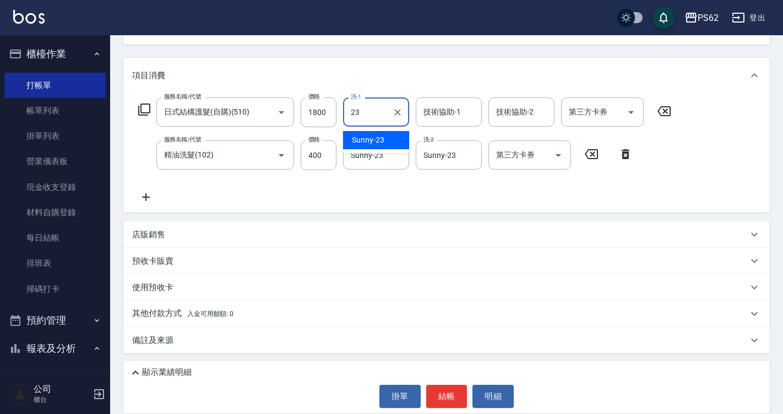
type input "Sunny-23"
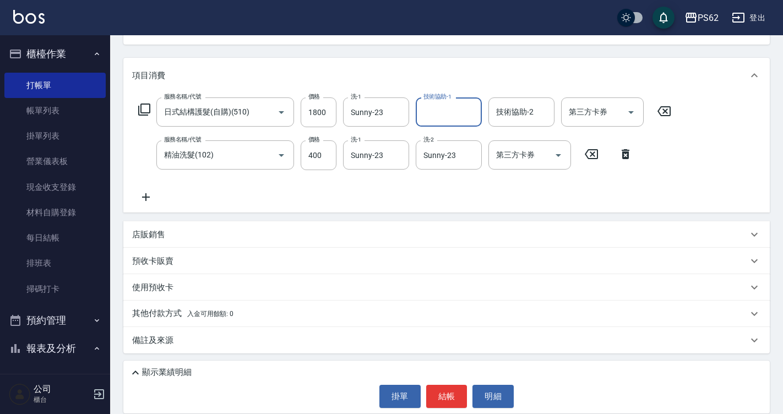
click at [439, 396] on button "結帳" at bounding box center [446, 396] width 41 height 23
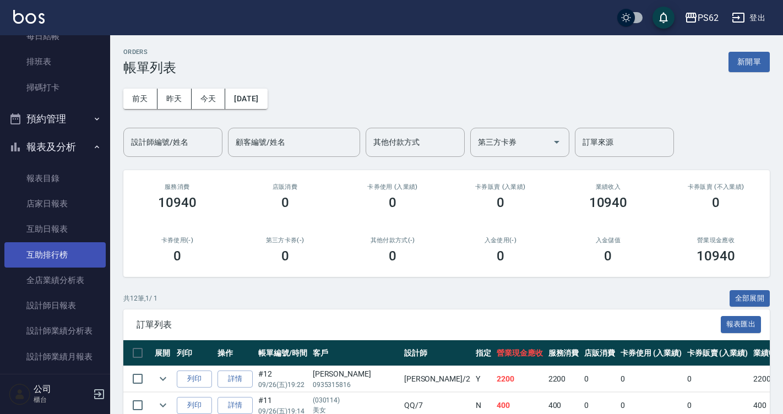
scroll to position [275, 0]
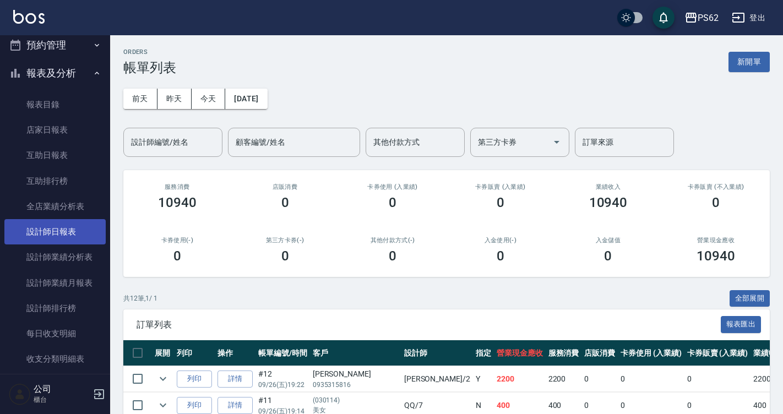
click at [71, 230] on link "設計師日報表" at bounding box center [54, 231] width 101 height 25
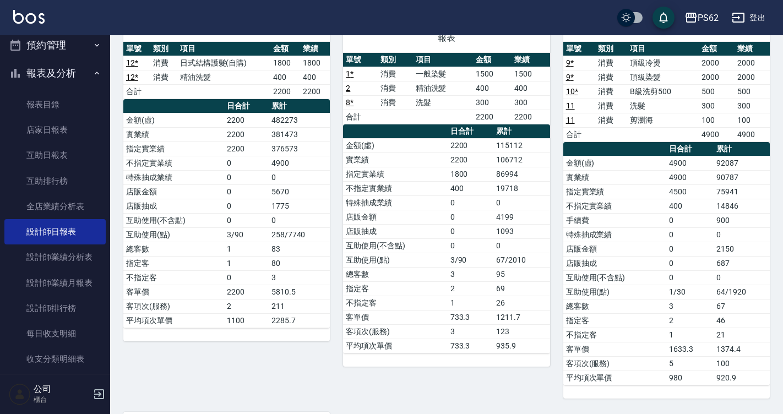
scroll to position [110, 0]
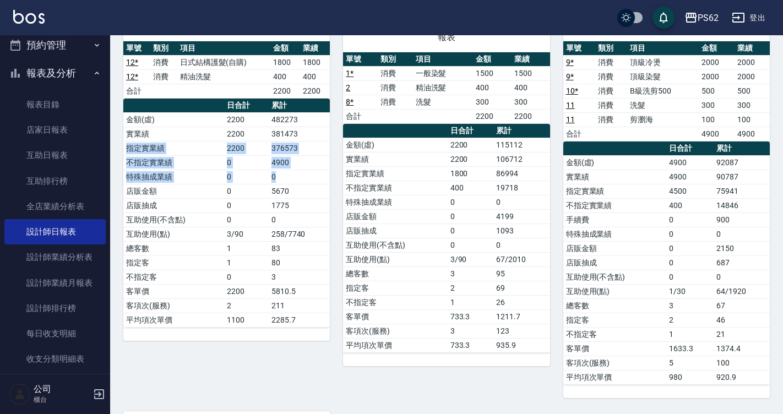
drag, startPoint x: 313, startPoint y: 143, endPoint x: 313, endPoint y: 184, distance: 41.3
click at [313, 184] on tbody "金額(虛) 2200 482273 實業績 2200 381473 指定實業績 2200 376573 不指定實業績 0 4900 特殊抽成業績 0 0 店販…" at bounding box center [226, 219] width 206 height 215
click at [313, 184] on td "5670" at bounding box center [300, 191] width 62 height 14
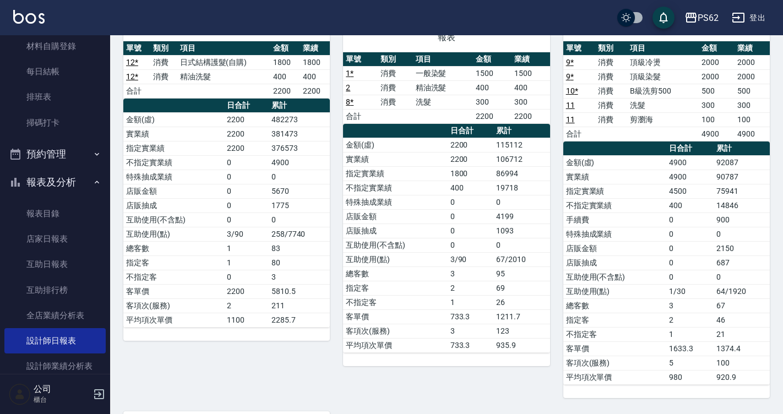
scroll to position [165, 0]
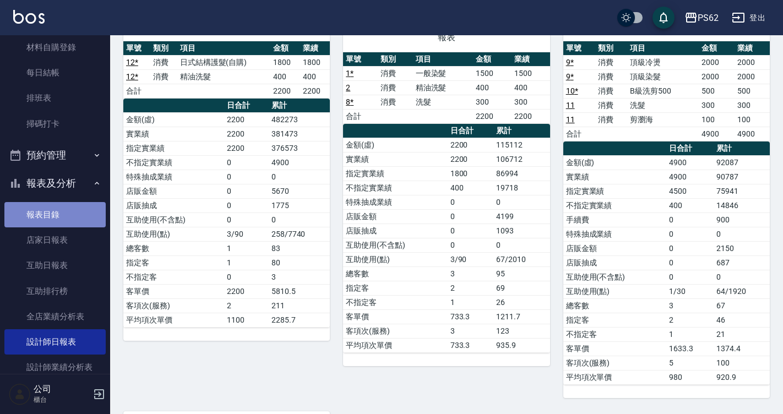
click at [73, 212] on link "報表目錄" at bounding box center [54, 214] width 101 height 25
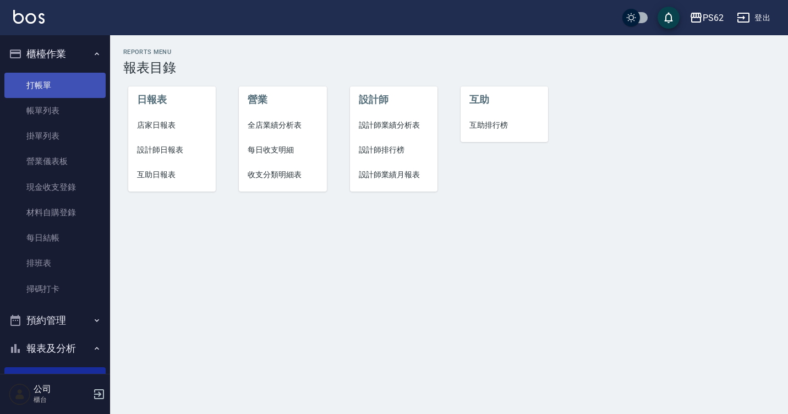
click at [49, 76] on link "打帳單" at bounding box center [54, 85] width 101 height 25
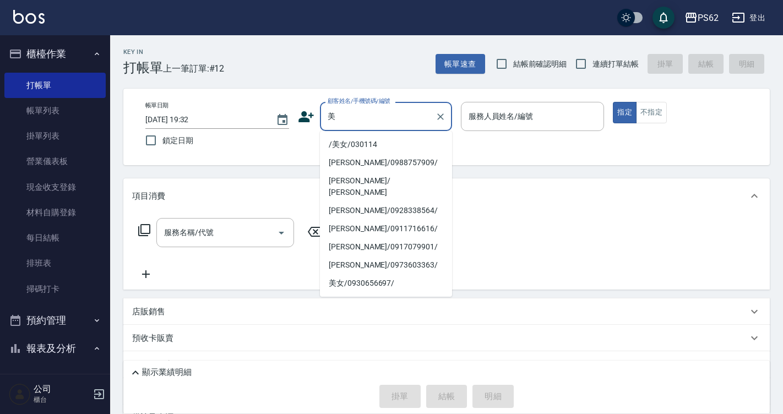
click at [386, 144] on li "/美女/030114" at bounding box center [386, 144] width 132 height 18
type input "/美女/030114"
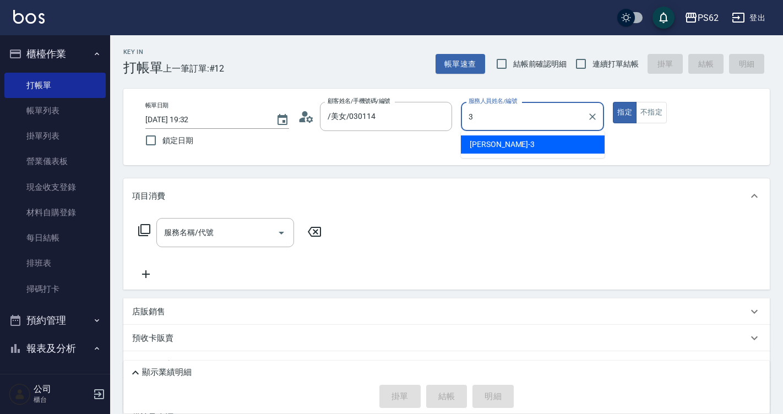
type input "Tina-3"
type button "true"
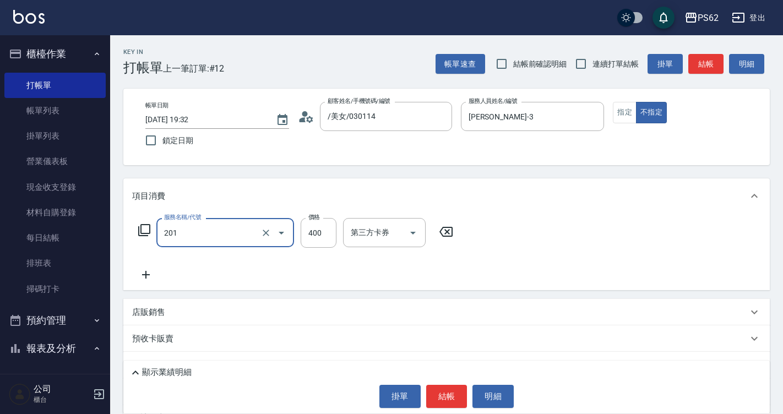
type input "洗剪400(201)"
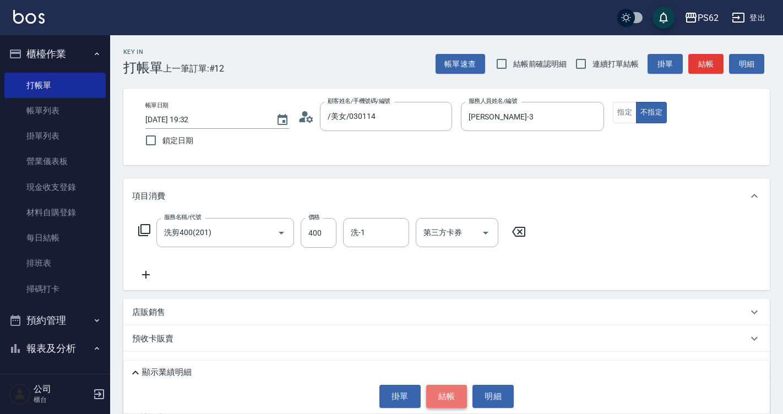
click at [440, 397] on button "結帳" at bounding box center [446, 396] width 41 height 23
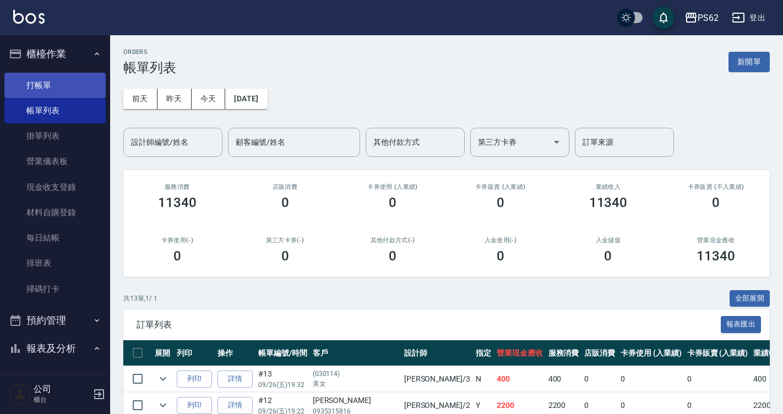
drag, startPoint x: 63, startPoint y: 84, endPoint x: 50, endPoint y: 84, distance: 13.2
click at [63, 84] on link "打帳單" at bounding box center [54, 85] width 101 height 25
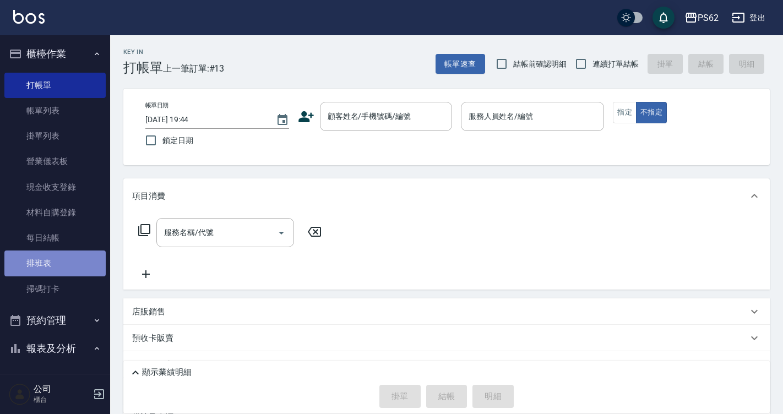
click at [84, 270] on link "排班表" at bounding box center [54, 262] width 101 height 25
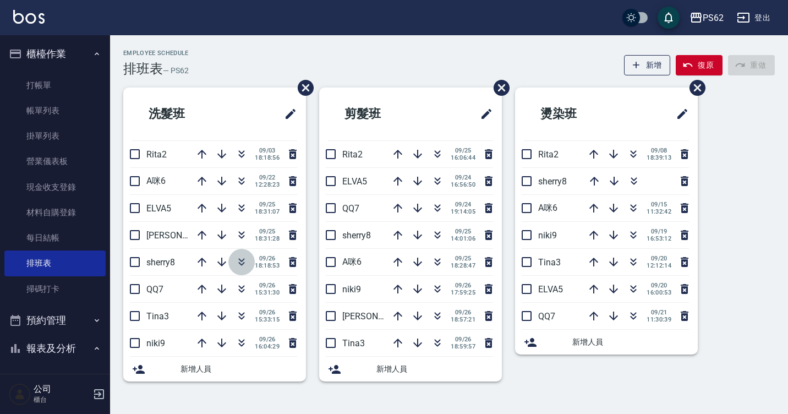
click at [242, 256] on icon "button" at bounding box center [241, 261] width 13 height 13
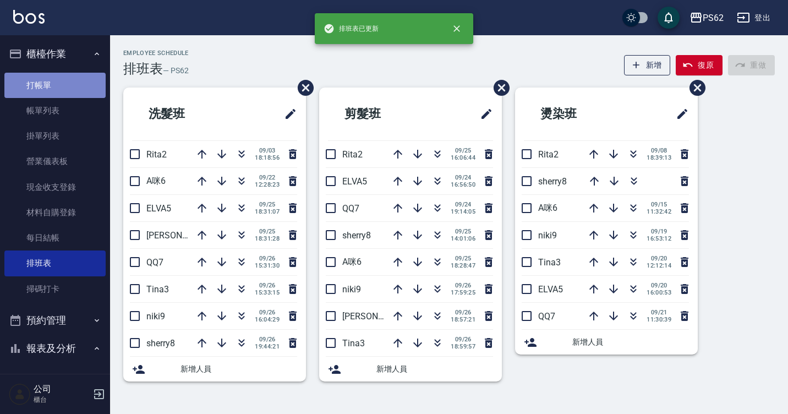
click at [69, 78] on link "打帳單" at bounding box center [54, 85] width 101 height 25
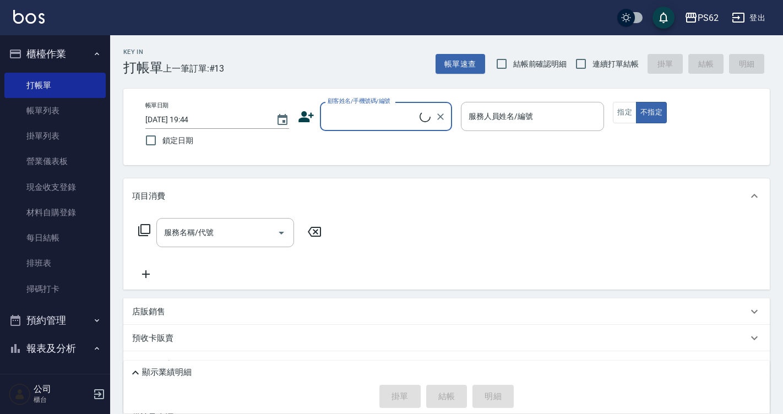
click at [404, 114] on input "顧客姓名/手機號碼/編號" at bounding box center [372, 116] width 95 height 19
drag, startPoint x: 390, startPoint y: 108, endPoint x: 402, endPoint y: 91, distance: 20.8
click at [389, 110] on input "髒" at bounding box center [378, 116] width 106 height 19
type input "髒編哥/0970666931/"
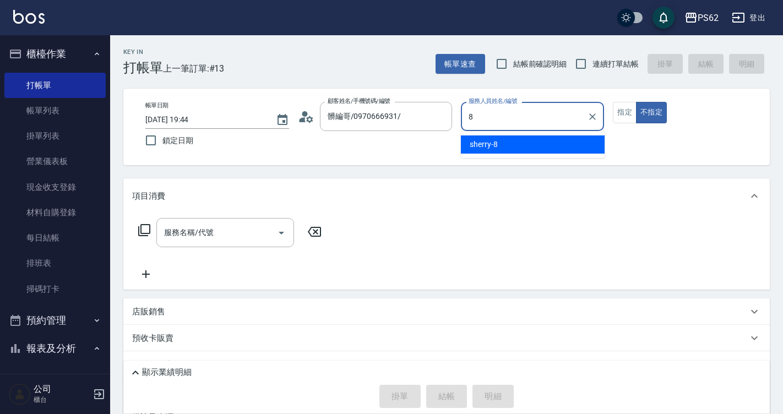
type input "sherry-8"
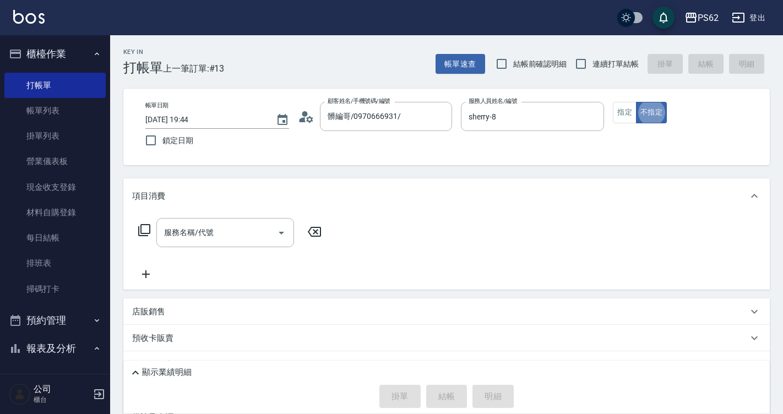
type button "false"
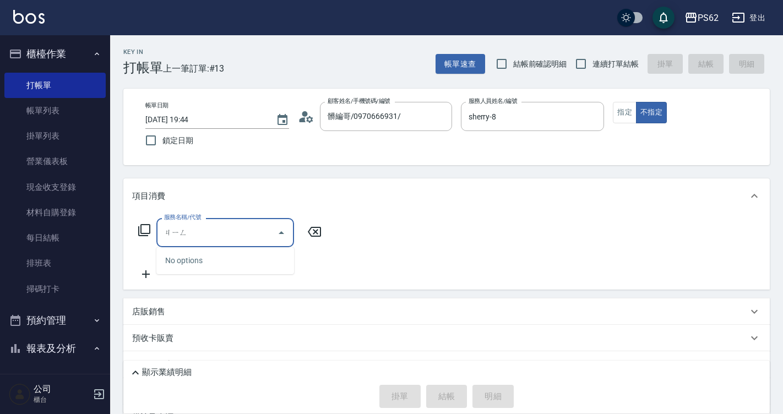
type input "經"
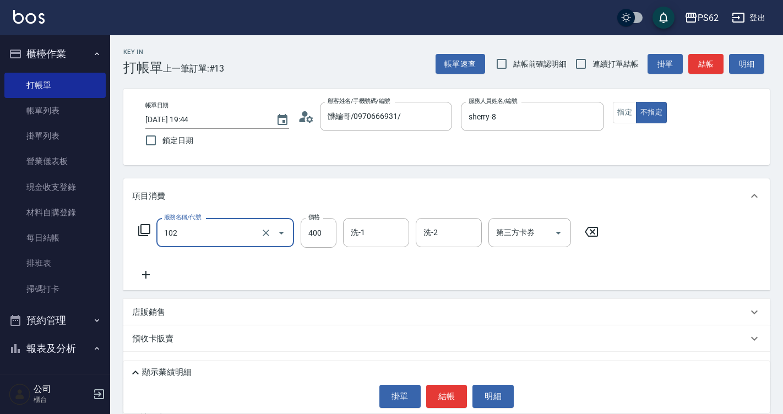
type input "精油洗髮(102)"
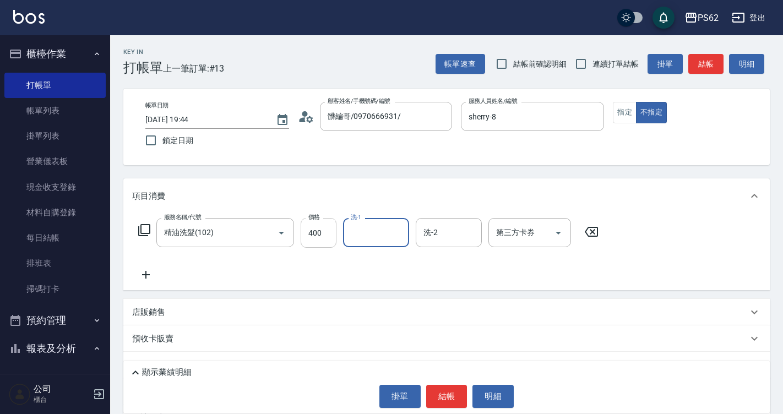
click at [321, 233] on input "400" at bounding box center [318, 233] width 36 height 30
type input "500"
click at [449, 403] on button "結帳" at bounding box center [446, 396] width 41 height 23
click at [449, 403] on div "掛單 結帳 明細" at bounding box center [446, 396] width 635 height 23
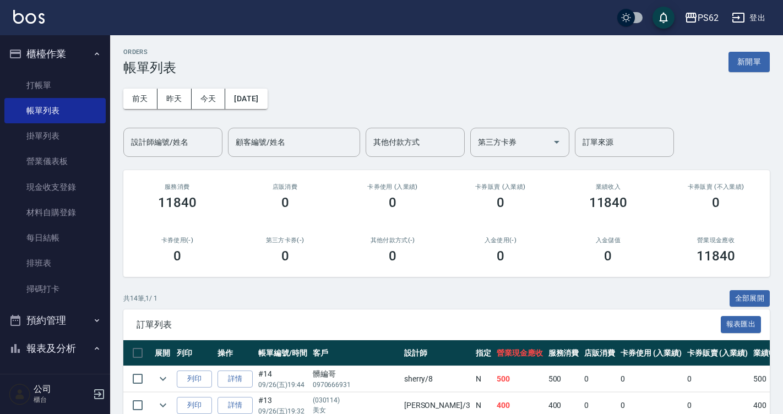
scroll to position [165, 0]
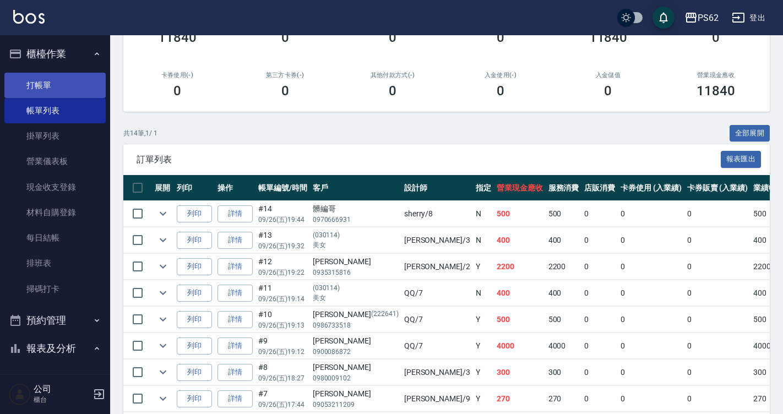
click at [72, 81] on link "打帳單" at bounding box center [54, 85] width 101 height 25
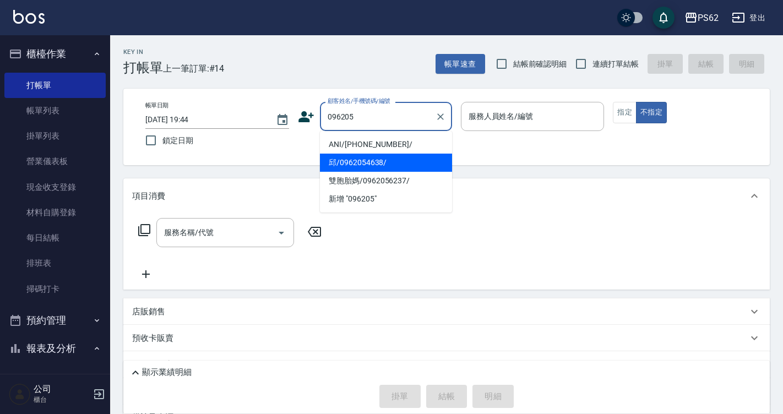
click at [390, 165] on li "邱/0962054638/" at bounding box center [386, 163] width 132 height 18
type input "邱/0962054638/"
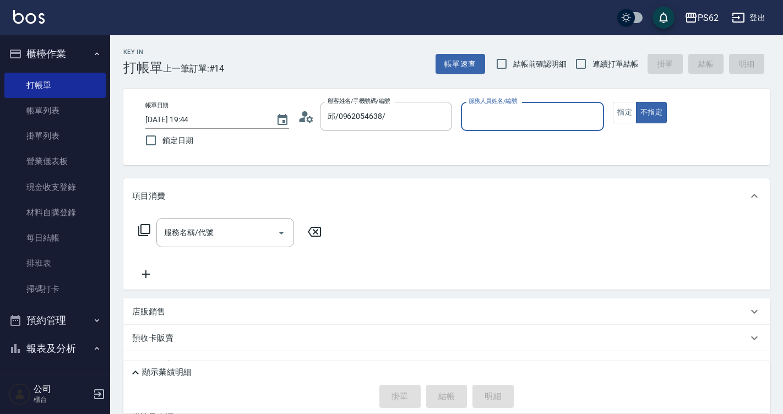
click at [506, 111] on input "服務人員姓名/編號" at bounding box center [533, 116] width 134 height 19
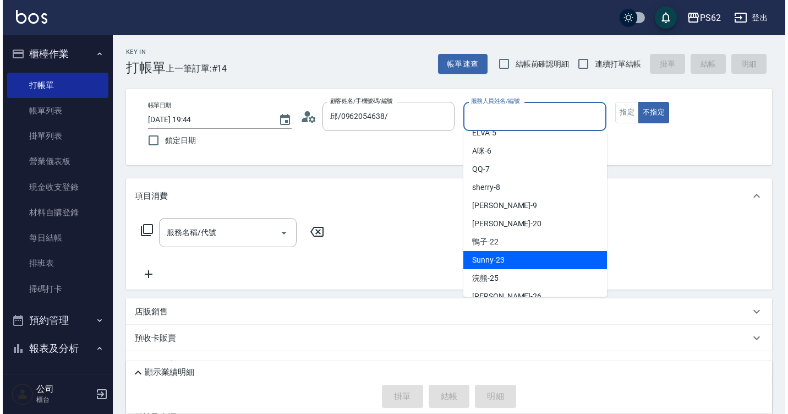
scroll to position [110, 0]
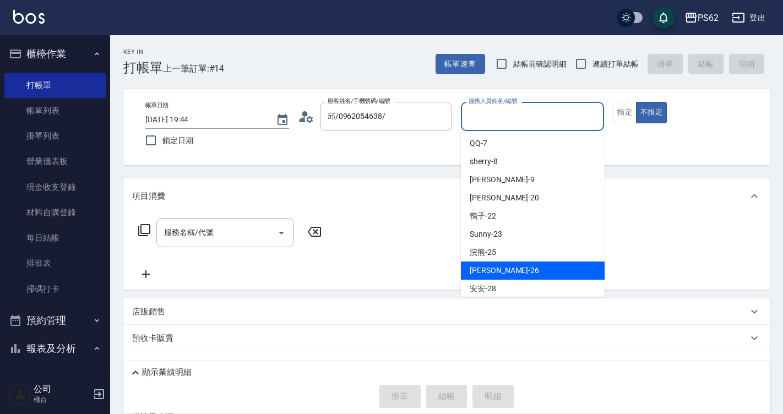
click at [489, 271] on span "[PERSON_NAME] -26" at bounding box center [503, 271] width 69 height 12
type input "[PERSON_NAME]-26"
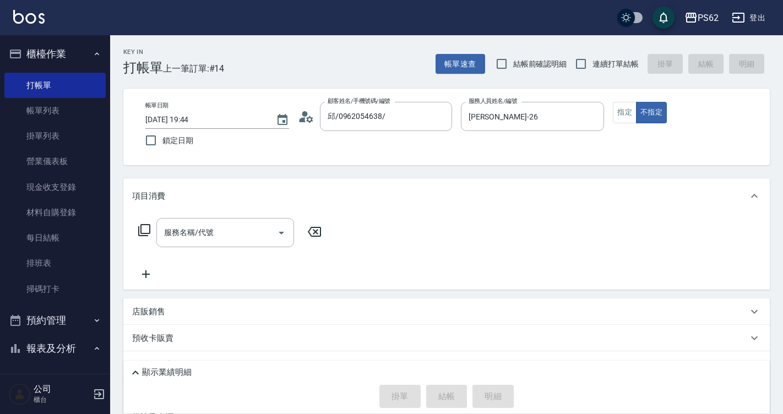
click at [309, 117] on icon at bounding box center [309, 119] width 7 height 7
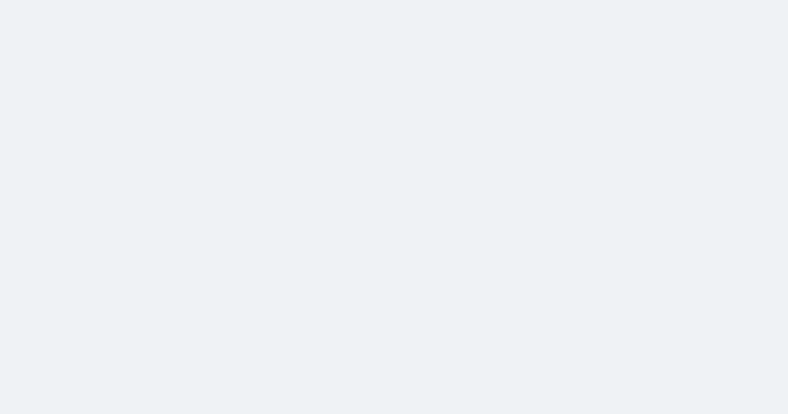
click at [244, 0] on html at bounding box center [394, 0] width 788 height 0
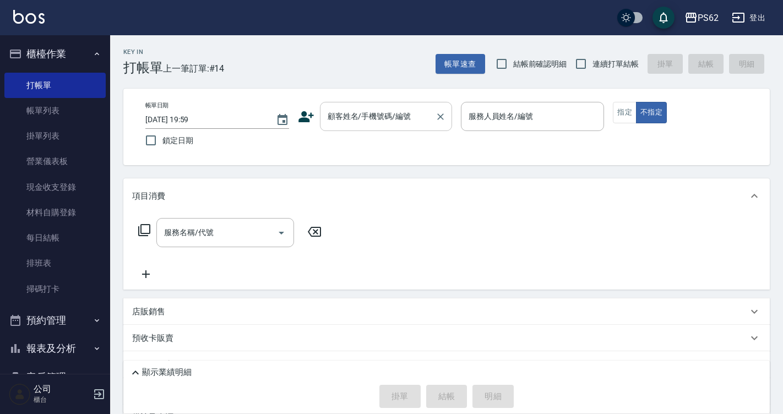
click at [404, 118] on input "顧客姓名/手機號碼/編號" at bounding box center [378, 116] width 106 height 19
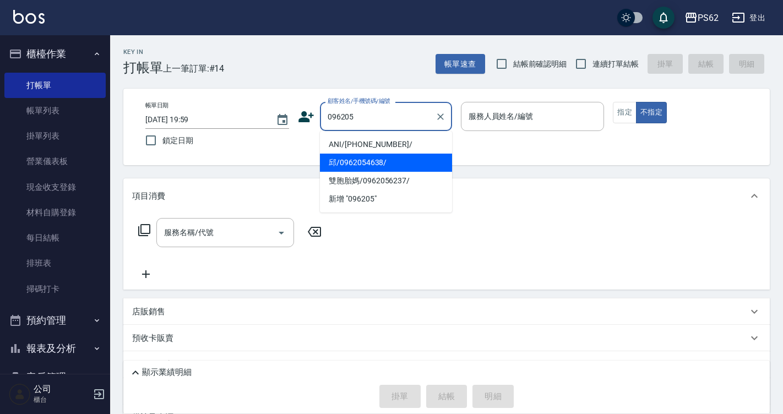
click at [378, 158] on li "邱/0962054638/" at bounding box center [386, 163] width 132 height 18
type input "邱/0962054638/"
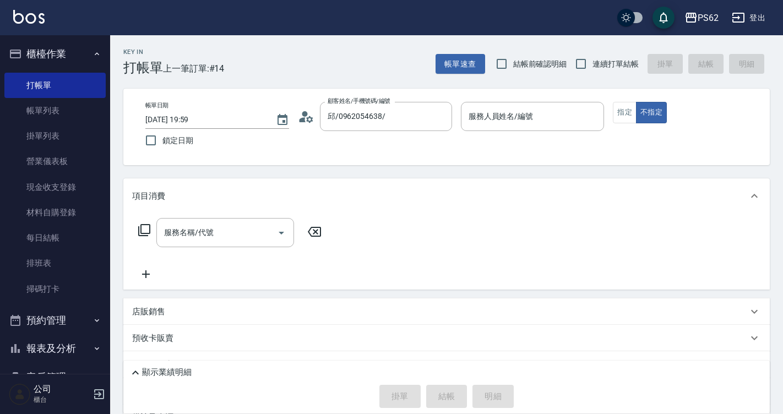
click at [304, 118] on icon at bounding box center [302, 119] width 7 height 5
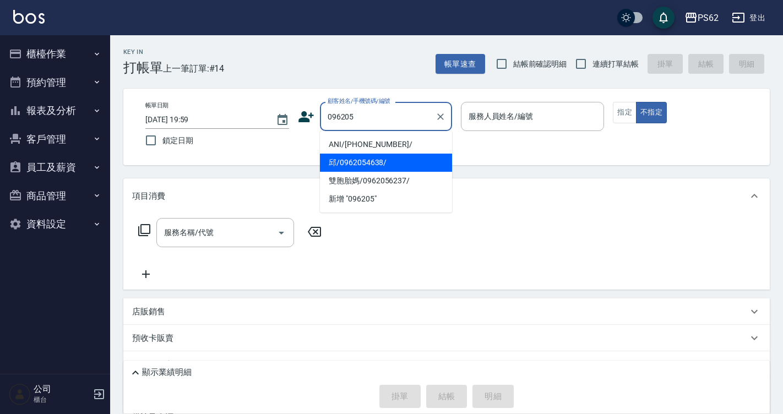
click at [397, 160] on li "邱/0962054638/" at bounding box center [386, 163] width 132 height 18
type input "邱/0962054638/"
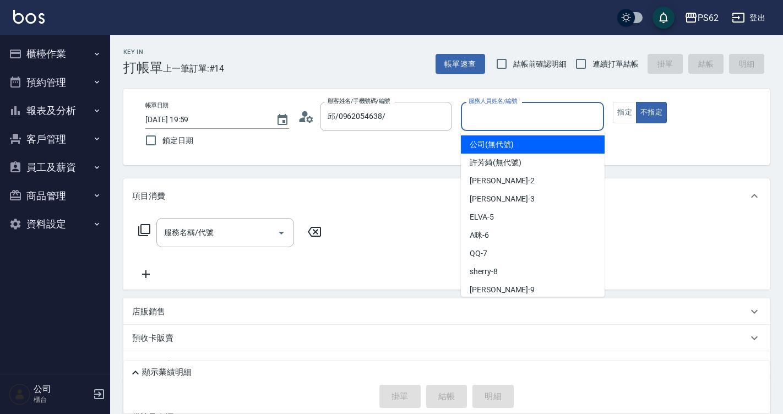
click at [532, 111] on input "服務人員姓名/編號" at bounding box center [533, 116] width 134 height 19
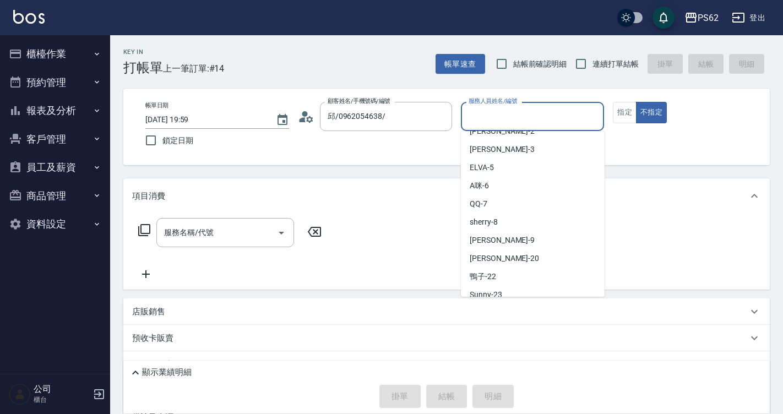
scroll to position [110, 0]
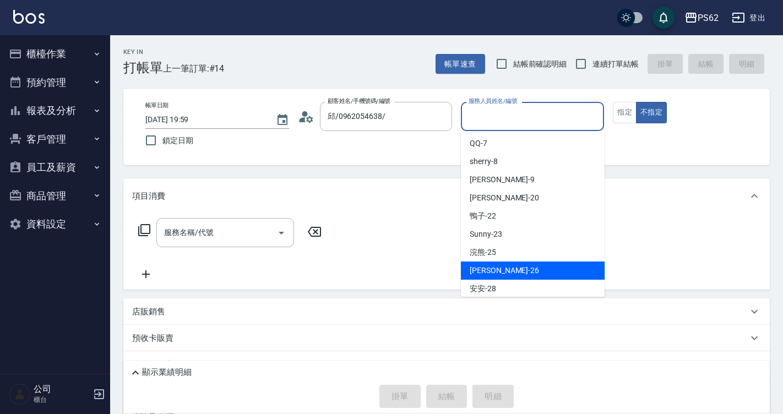
click at [497, 273] on div "[PERSON_NAME] -26" at bounding box center [533, 270] width 144 height 18
type input "[PERSON_NAME]-26"
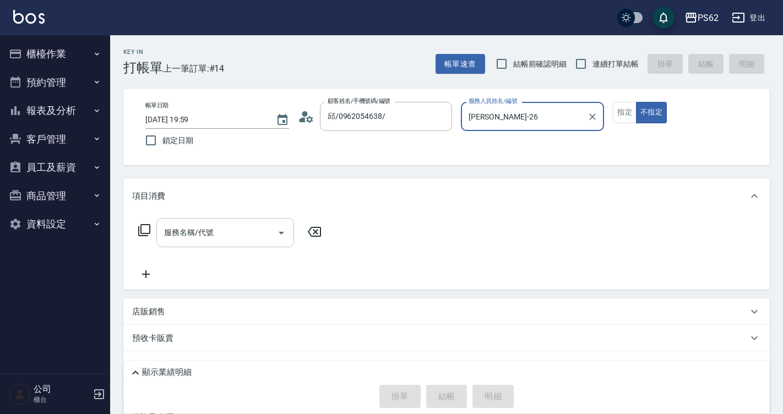
click at [173, 233] on div "服務名稱/代號 服務名稱/代號" at bounding box center [225, 232] width 138 height 29
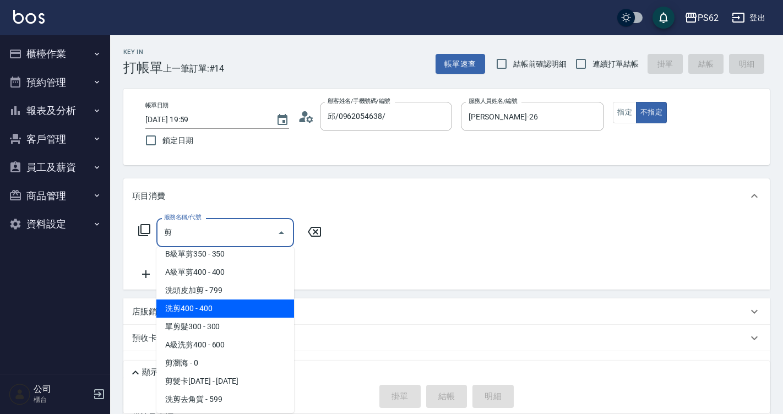
scroll to position [55, 0]
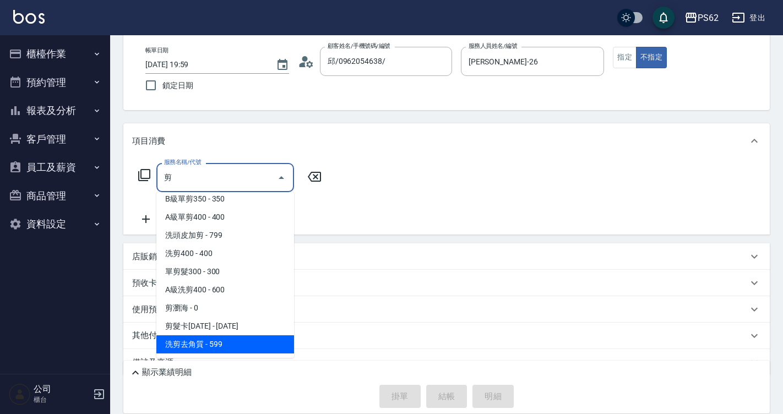
click at [223, 335] on span "剪髮卡[DATE] - [DATE]" at bounding box center [225, 326] width 138 height 18
type input "剪髮卡1200(1001)"
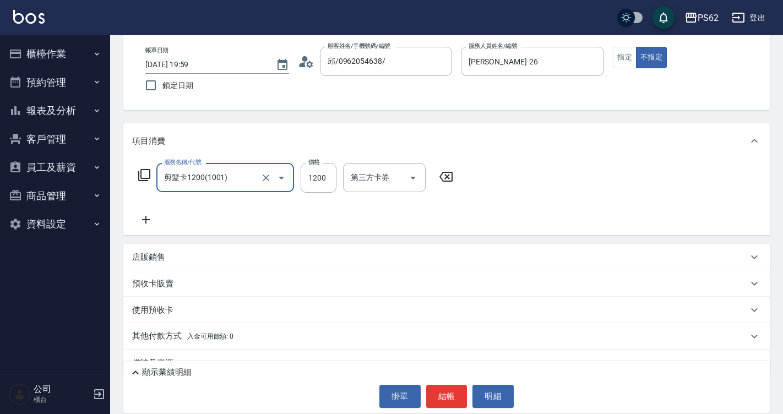
drag, startPoint x: 289, startPoint y: 179, endPoint x: 281, endPoint y: 177, distance: 8.0
click at [287, 177] on button "Open" at bounding box center [281, 178] width 18 height 18
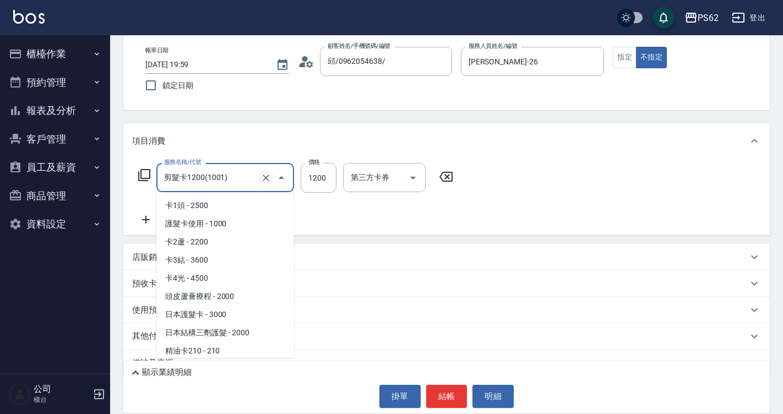
scroll to position [3471, 0]
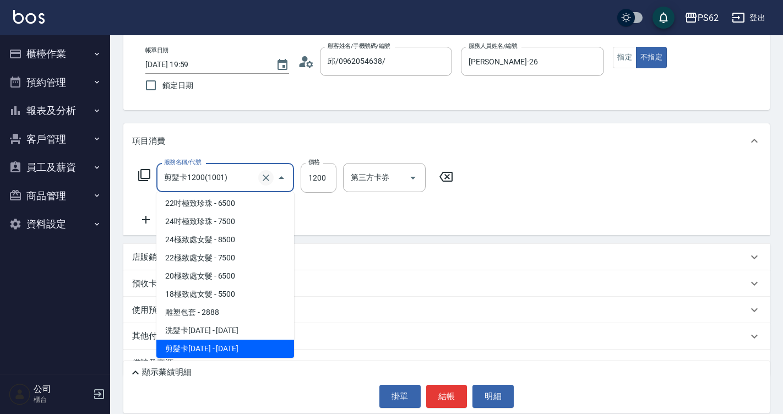
click at [266, 177] on icon "Clear" at bounding box center [265, 177] width 11 height 11
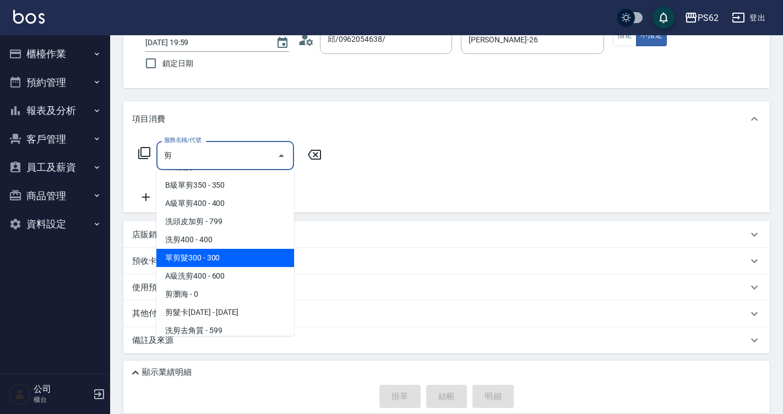
scroll to position [25, 0]
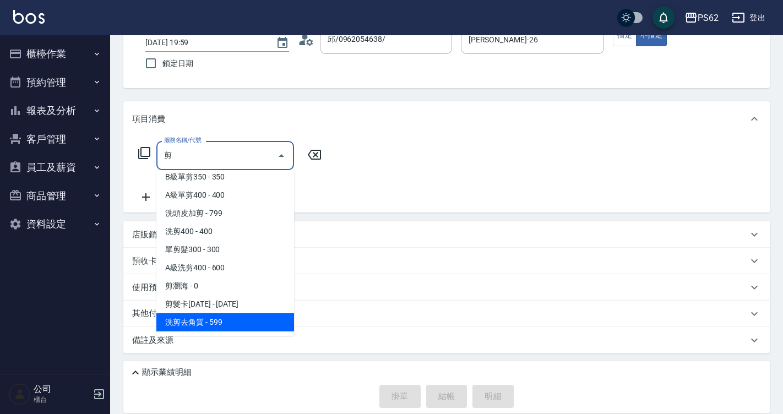
click at [226, 313] on span "剪髮卡[DATE] - [DATE]" at bounding box center [225, 304] width 138 height 18
type input "剪髮卡1200(1001)"
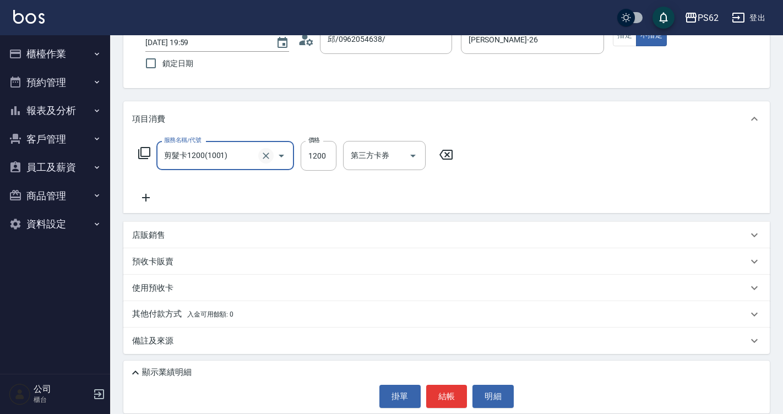
click at [269, 151] on icon "Clear" at bounding box center [265, 155] width 11 height 11
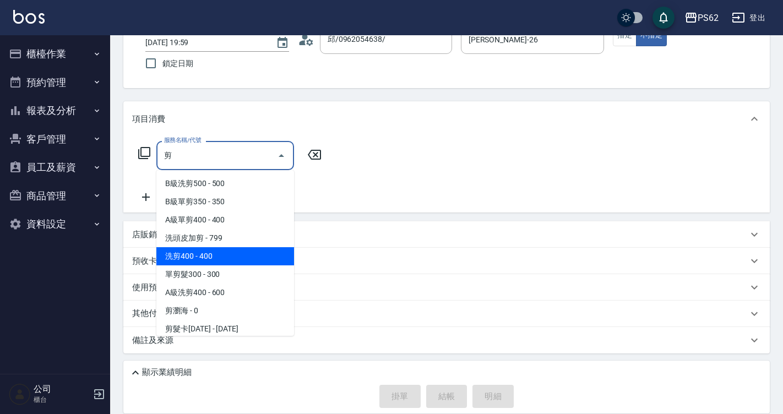
click at [187, 254] on span "洗剪400 - 400" at bounding box center [225, 256] width 138 height 18
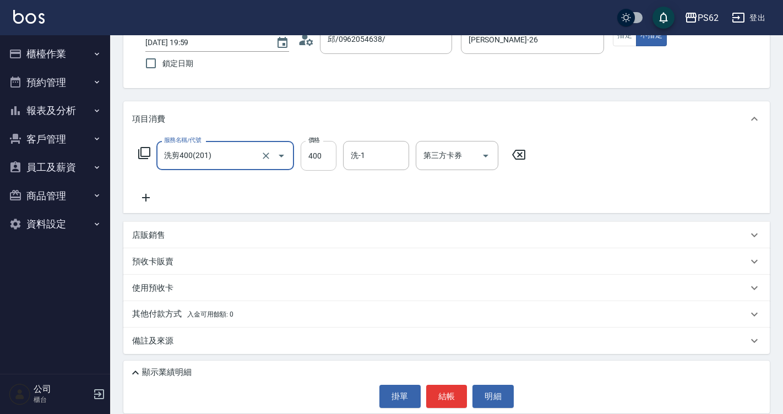
type input "洗剪400(201)"
click at [325, 156] on input "400" at bounding box center [318, 156] width 36 height 30
type input "600"
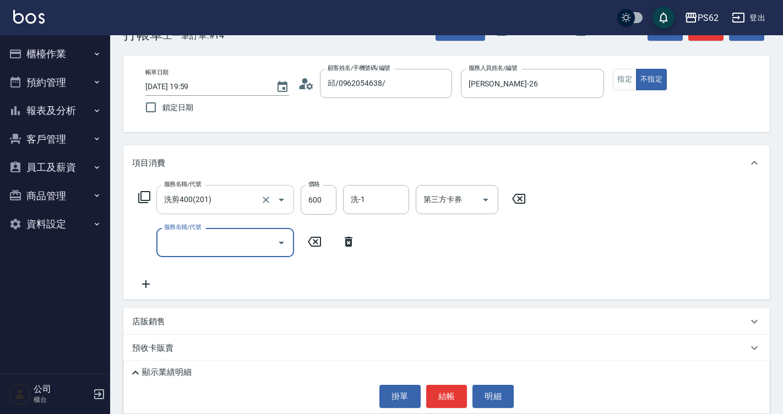
scroll to position [0, 0]
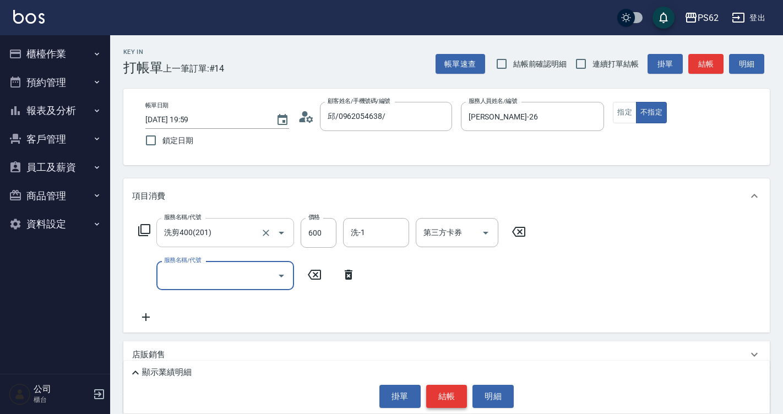
click at [434, 389] on button "結帳" at bounding box center [446, 396] width 41 height 23
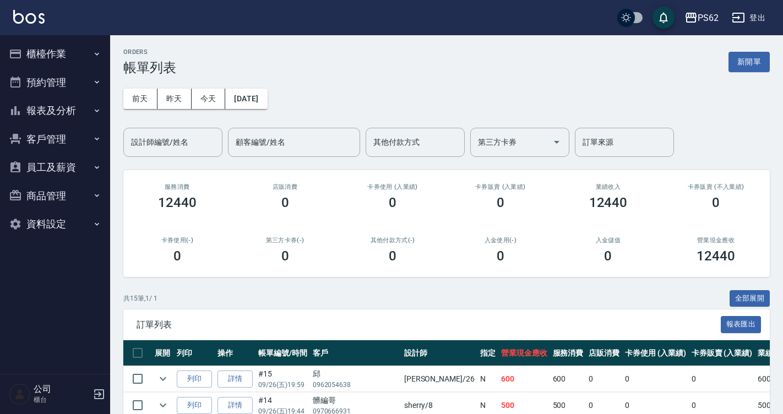
click at [80, 58] on button "櫃檯作業" at bounding box center [54, 54] width 101 height 29
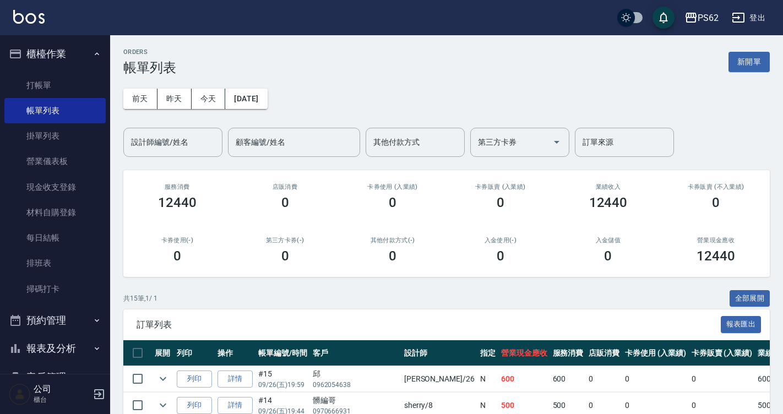
click at [89, 84] on link "打帳單" at bounding box center [54, 85] width 101 height 25
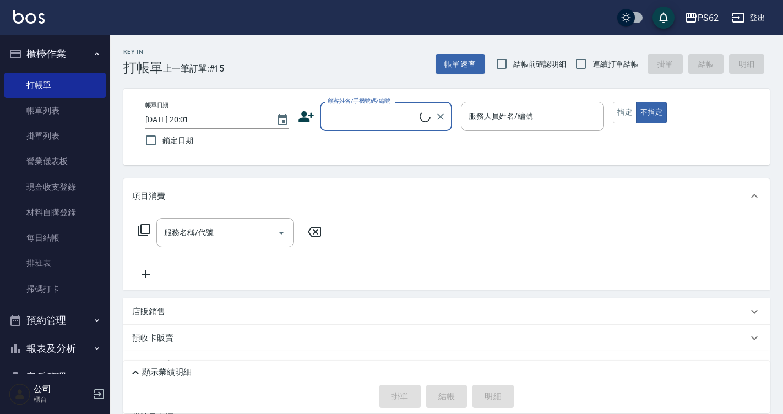
click at [351, 112] on input "顧客姓名/手機號碼/編號" at bounding box center [372, 116] width 95 height 19
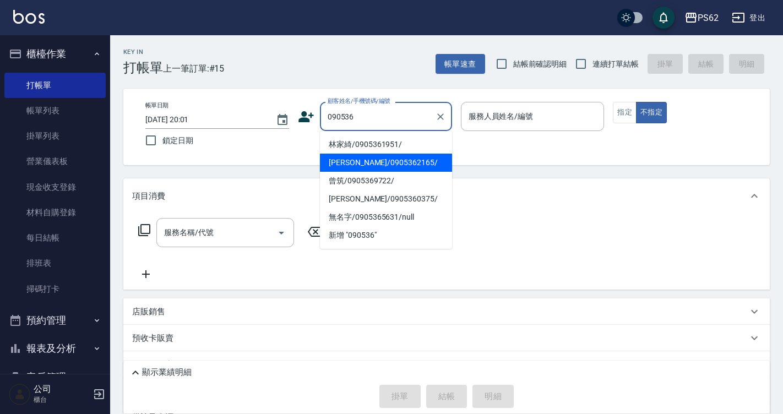
click at [402, 163] on li "[PERSON_NAME]/0905362165/" at bounding box center [386, 163] width 132 height 18
type input "[PERSON_NAME]/0905362165/"
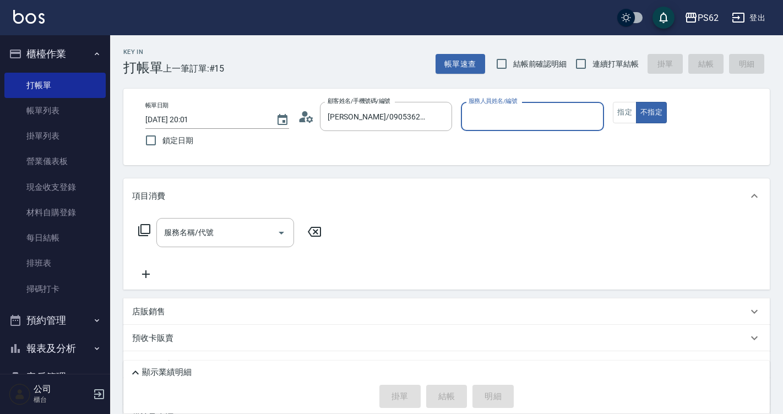
click at [489, 115] on input "服務人員姓名/編號" at bounding box center [533, 116] width 134 height 19
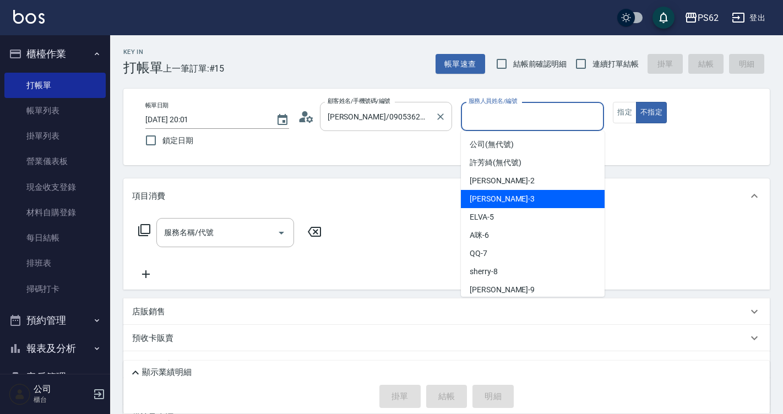
click at [385, 122] on input "[PERSON_NAME]/0905362165/" at bounding box center [378, 116] width 106 height 19
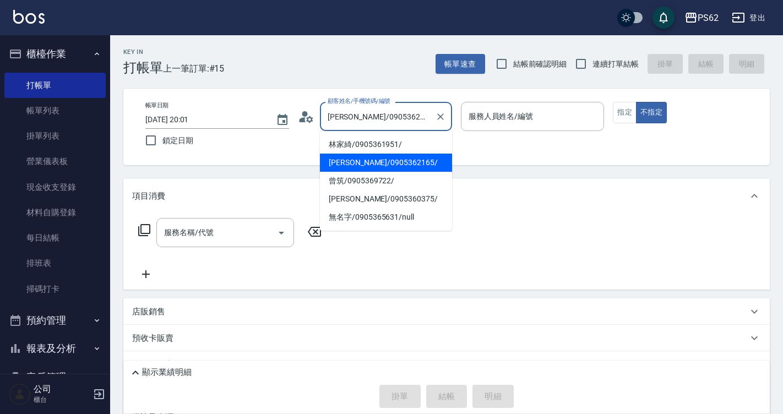
click at [357, 163] on li "[PERSON_NAME]/0905362165/" at bounding box center [386, 163] width 132 height 18
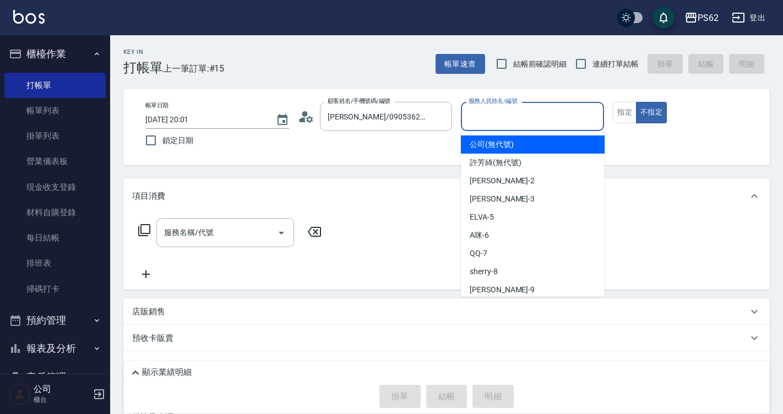
click at [507, 125] on input "服務人員姓名/編號" at bounding box center [533, 116] width 134 height 19
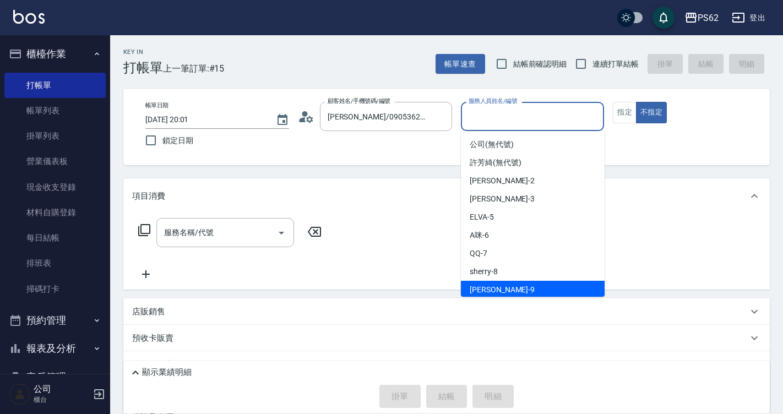
click at [496, 287] on div "niki -9" at bounding box center [533, 290] width 144 height 18
type input "niki-9"
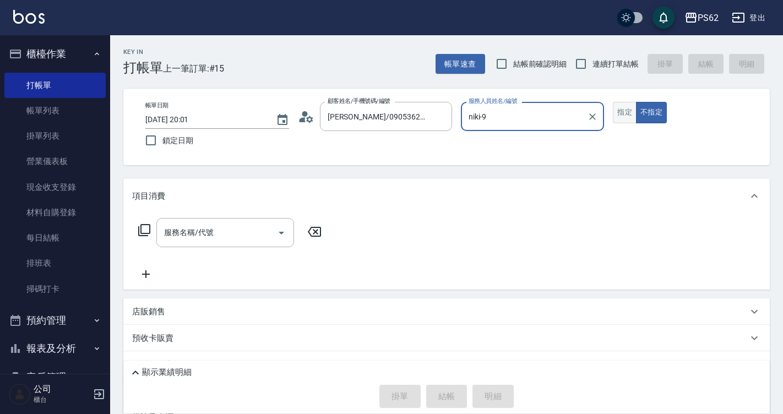
click at [618, 116] on button "指定" at bounding box center [625, 112] width 24 height 21
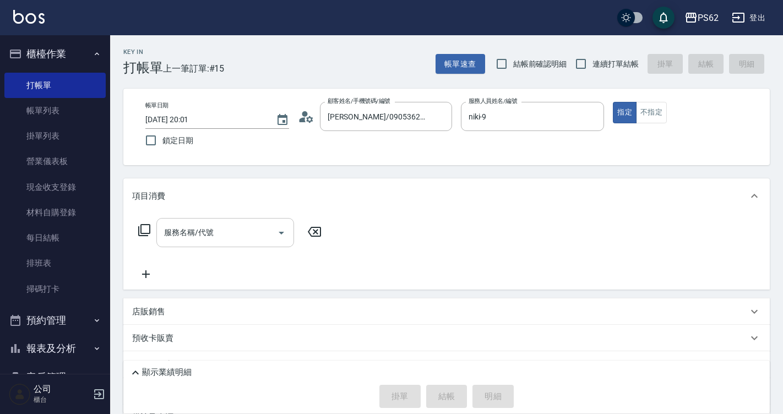
click at [200, 240] on input "服務名稱/代號" at bounding box center [216, 232] width 111 height 19
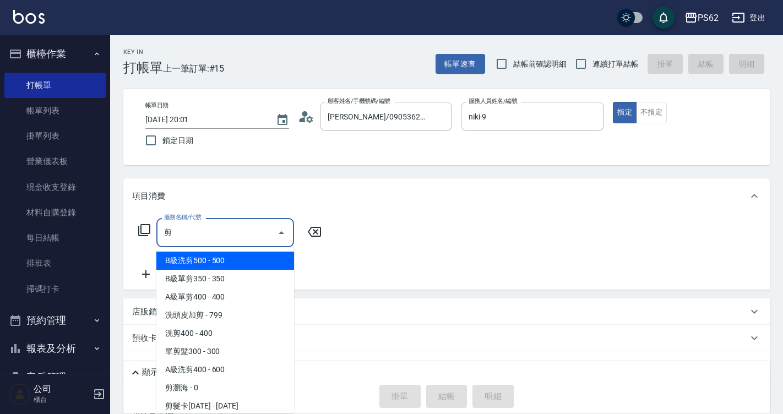
click at [216, 260] on span "B級洗剪500 - 500" at bounding box center [225, 260] width 138 height 18
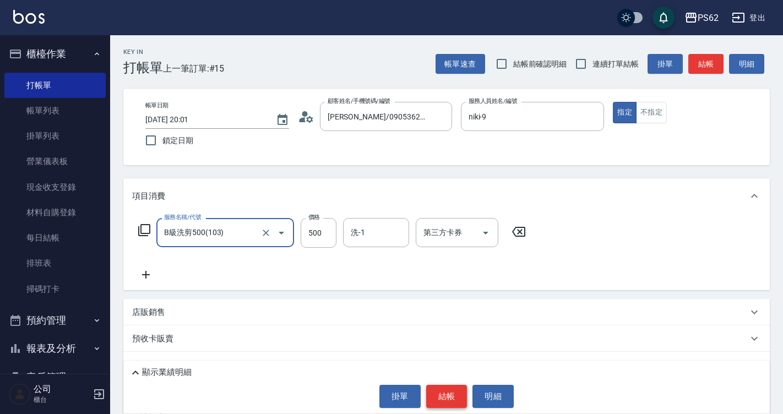
type input "B級洗剪500(103)"
click at [438, 398] on button "結帳" at bounding box center [446, 396] width 41 height 23
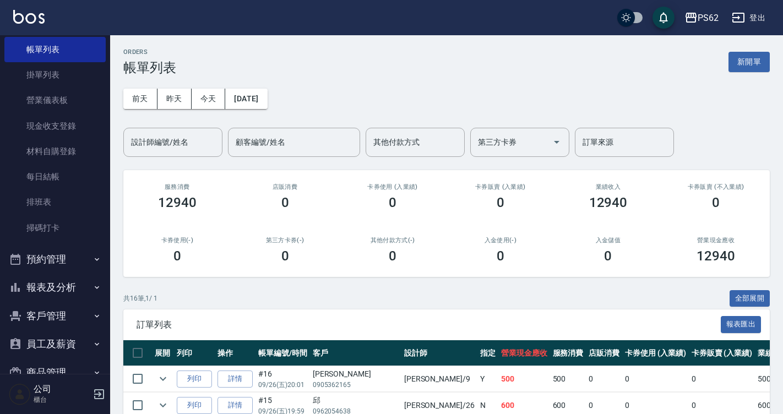
scroll to position [116, 0]
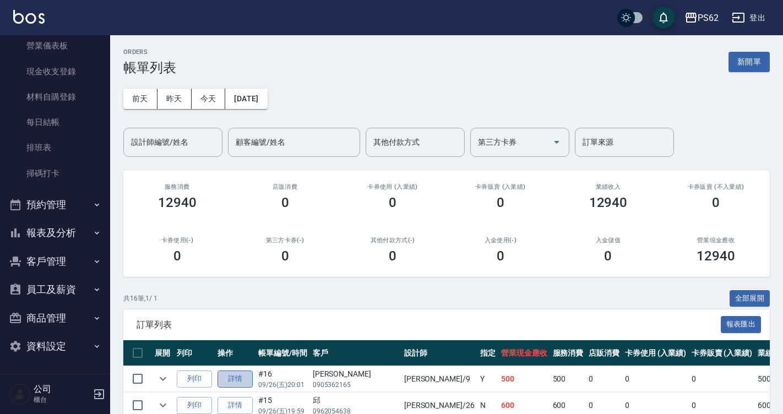
click at [237, 376] on link "詳情" at bounding box center [234, 378] width 35 height 17
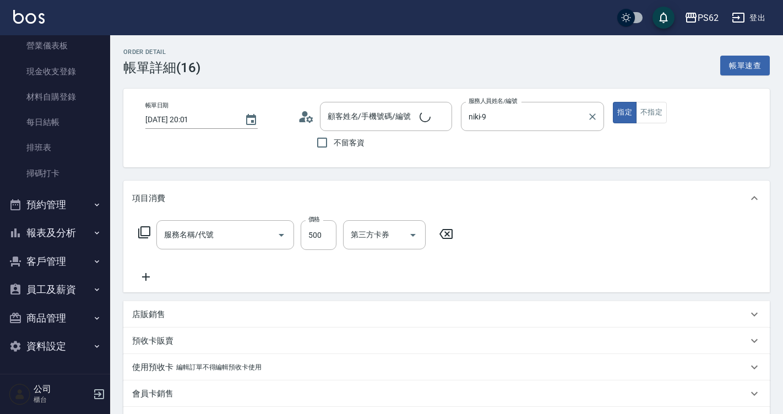
type input "[DATE] 20:01"
type input "niki-9"
type input "[PERSON_NAME]/0905362165/"
type input "B級洗剪500(103)"
click at [504, 117] on input "niki-9" at bounding box center [524, 116] width 117 height 19
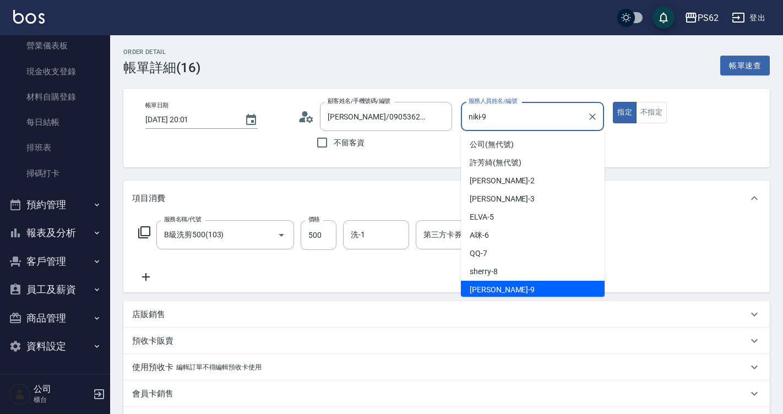
scroll to position [2, 0]
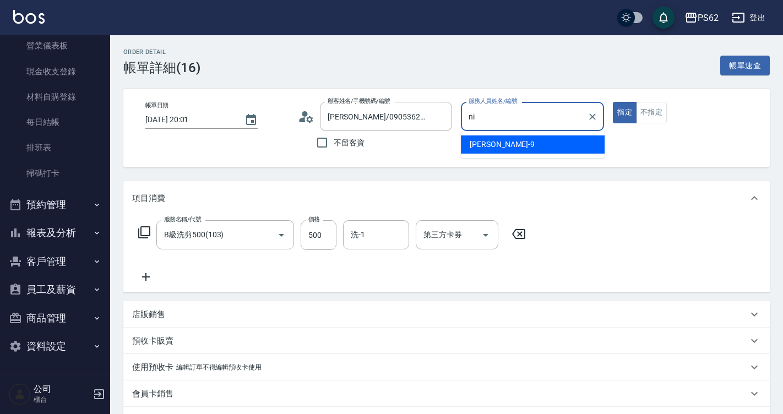
type input "n"
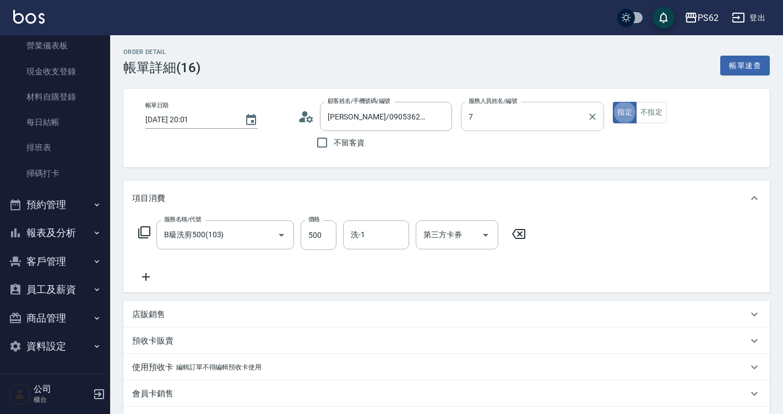
type input "QQ-7"
type button "true"
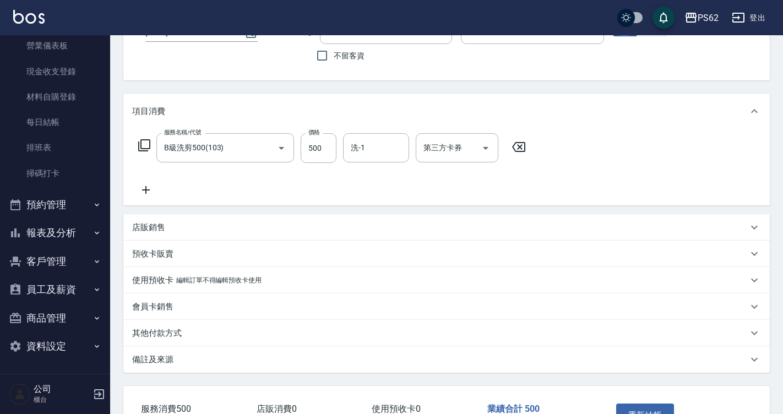
scroll to position [165, 0]
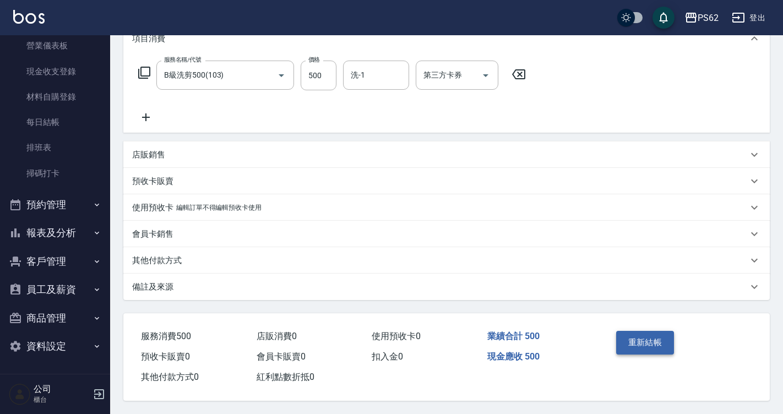
click at [635, 343] on button "重新結帳" at bounding box center [645, 342] width 58 height 23
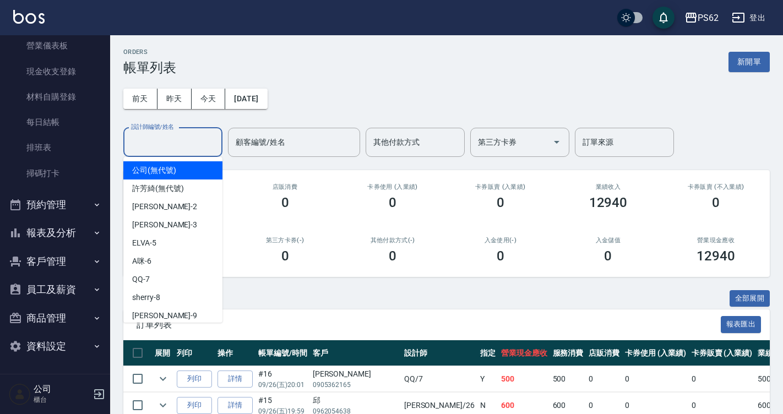
click at [181, 146] on input "設計師編號/姓名" at bounding box center [172, 142] width 89 height 19
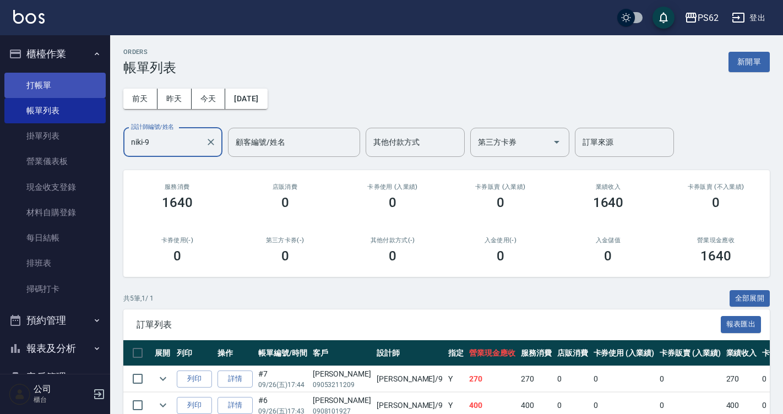
type input "niki-9"
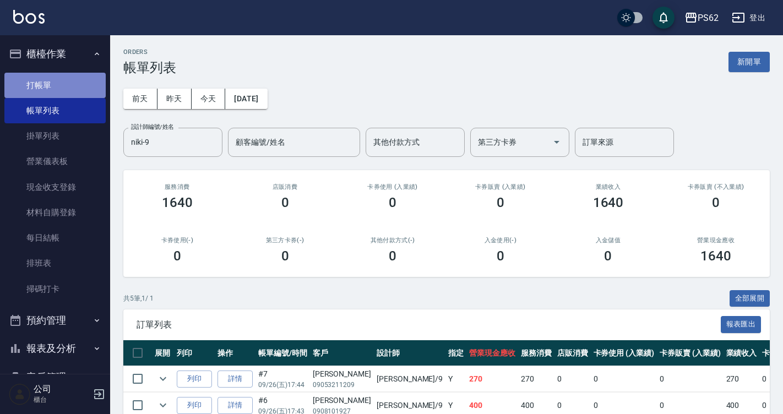
click at [72, 84] on link "打帳單" at bounding box center [54, 85] width 101 height 25
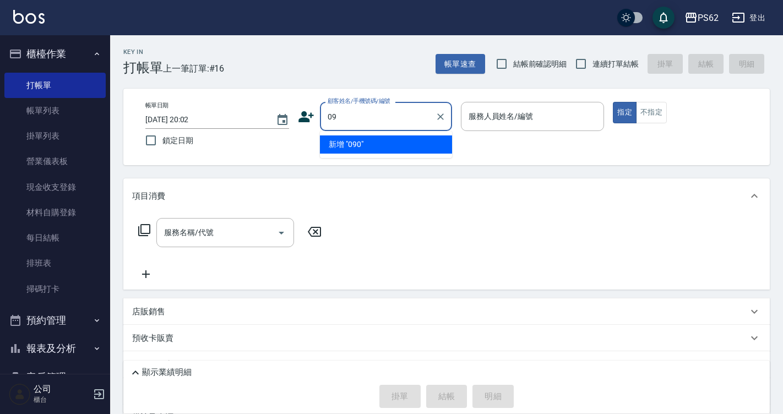
type input "0"
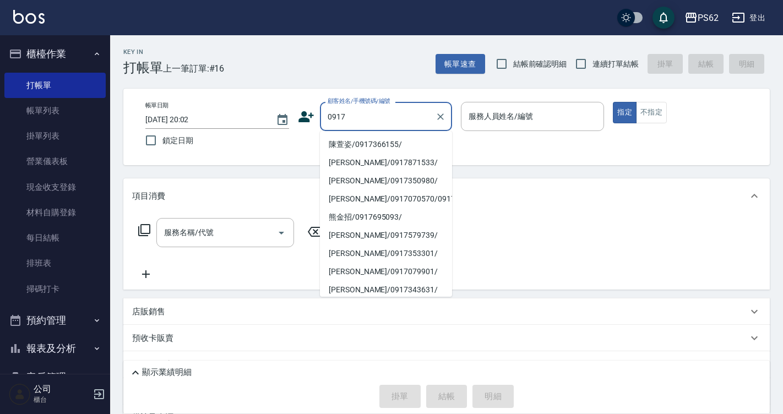
click at [365, 148] on li "陳萱姿/0917366155/" at bounding box center [386, 144] width 132 height 18
type input "陳萱姿/0917366155/"
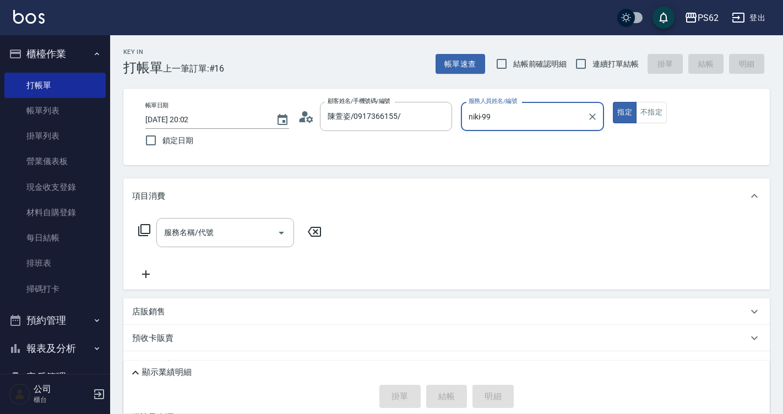
click at [613, 102] on button "指定" at bounding box center [625, 112] width 24 height 21
type input "niki-9"
type button "true"
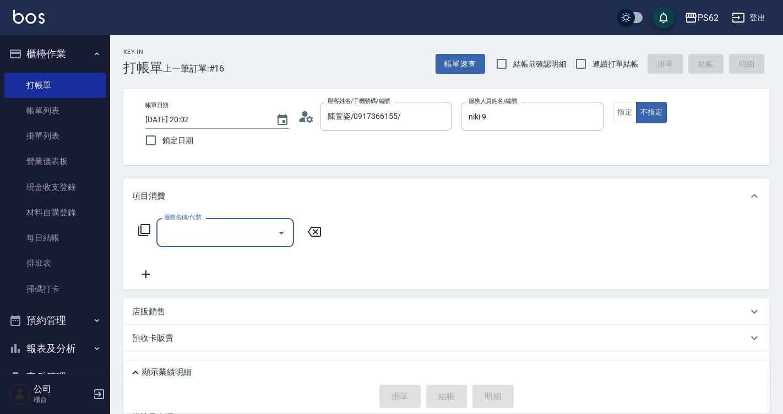
type input "2"
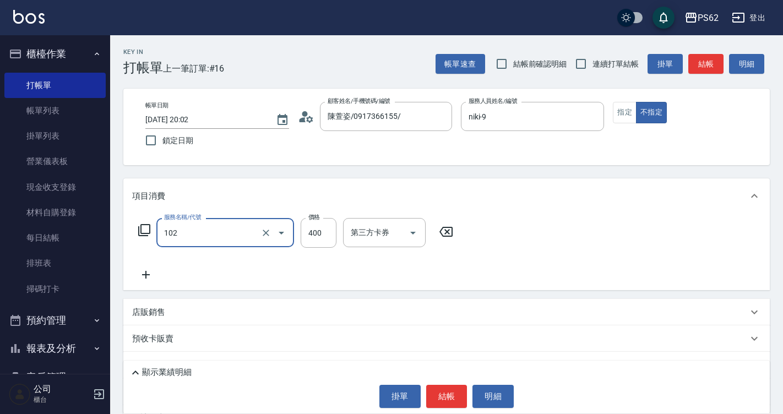
type input "精油洗髮(102)"
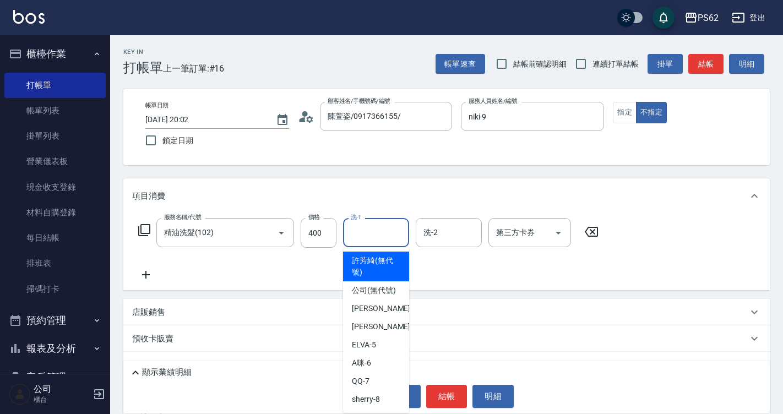
click at [390, 239] on input "洗-1" at bounding box center [376, 232] width 56 height 19
click at [385, 237] on input "Sunny-23" at bounding box center [368, 232] width 40 height 19
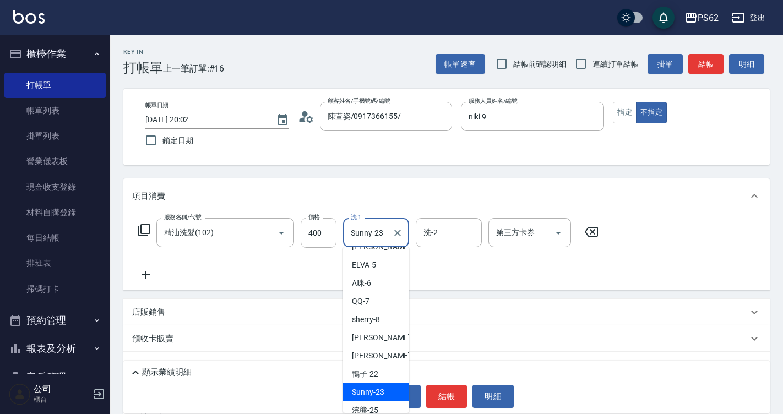
drag, startPoint x: 363, startPoint y: 237, endPoint x: 351, endPoint y: 237, distance: 12.1
click at [351, 237] on input "Sunny-23" at bounding box center [368, 232] width 40 height 19
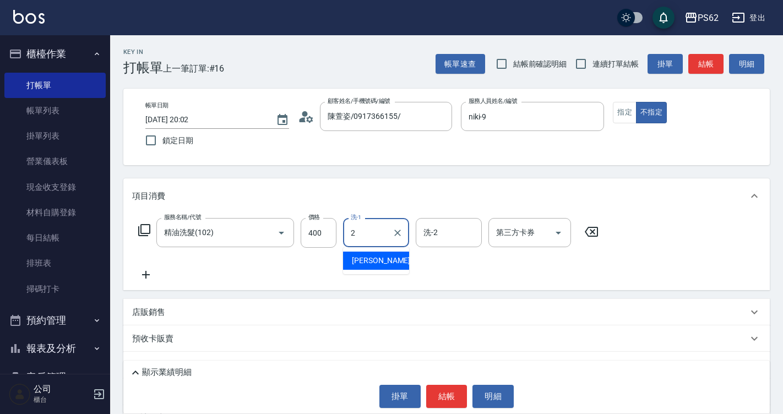
scroll to position [0, 0]
type input "[PERSON_NAME]-20"
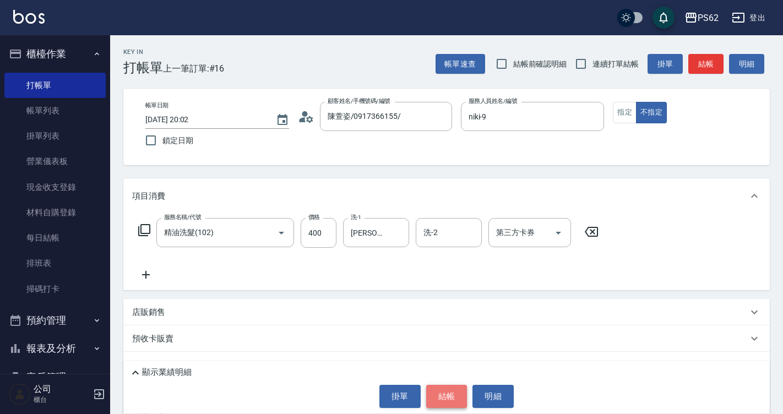
click at [447, 397] on button "結帳" at bounding box center [446, 396] width 41 height 23
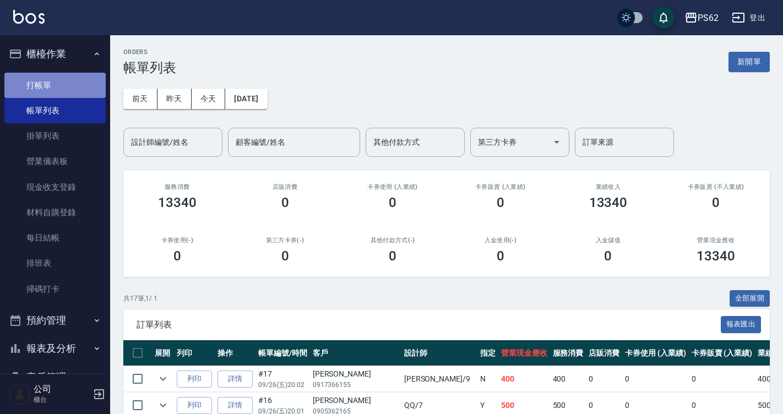
click at [61, 96] on link "打帳單" at bounding box center [54, 85] width 101 height 25
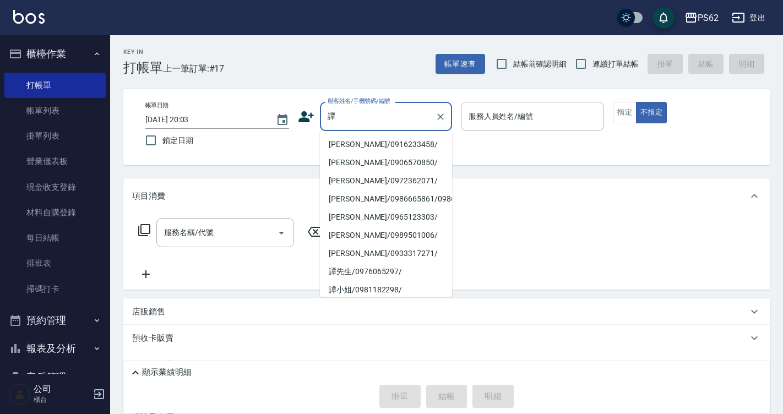
click at [387, 144] on li "[PERSON_NAME]/0916233458/" at bounding box center [386, 144] width 132 height 18
type input "[PERSON_NAME]/0916233458/"
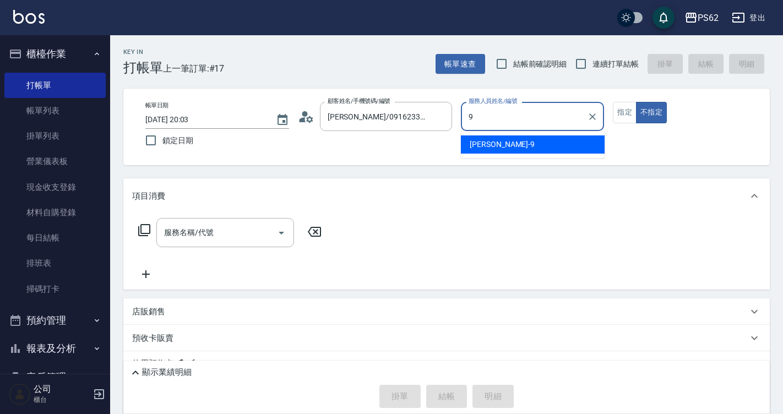
type input "niki-9"
type button "false"
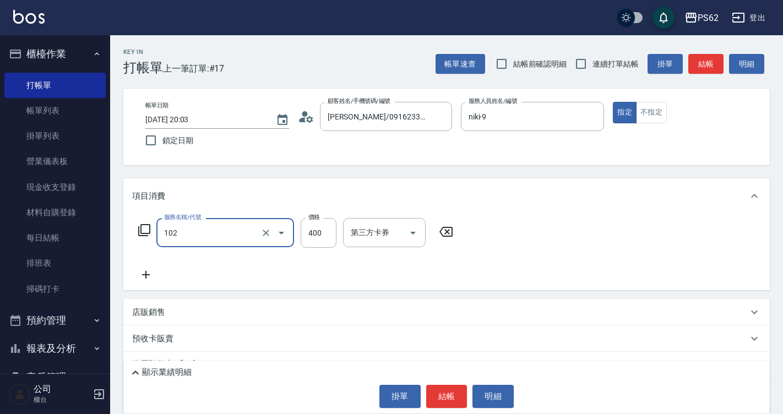
type input "精油洗髮(102)"
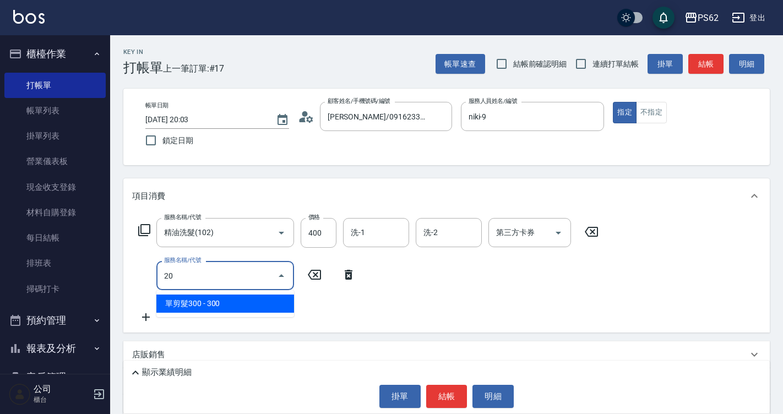
type input "2"
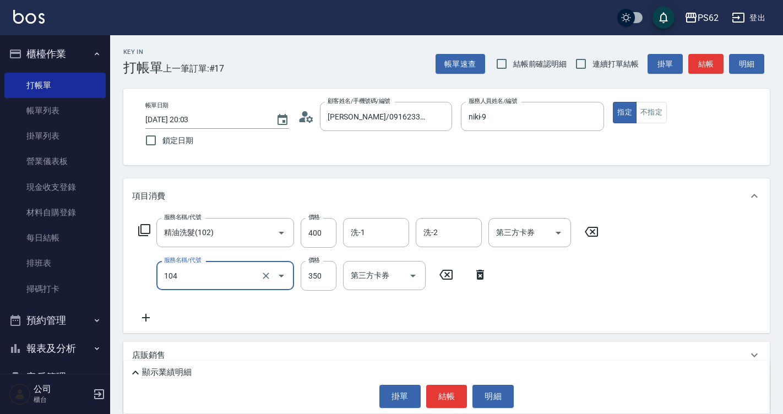
type input "B級單剪350(104)"
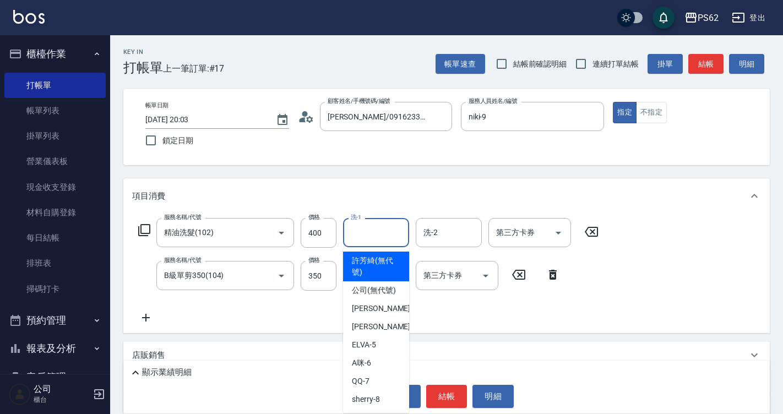
click at [365, 227] on input "洗-1" at bounding box center [376, 232] width 56 height 19
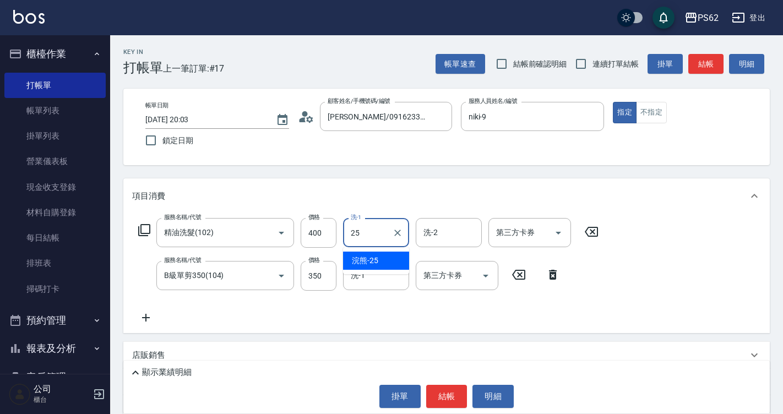
type input "浣熊-25"
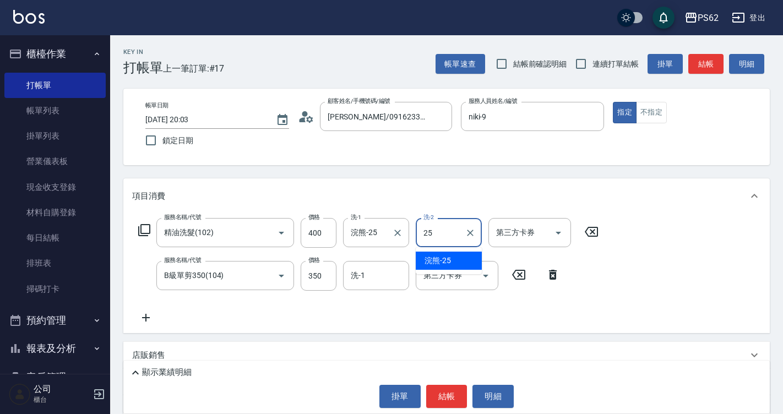
type input "浣熊-25"
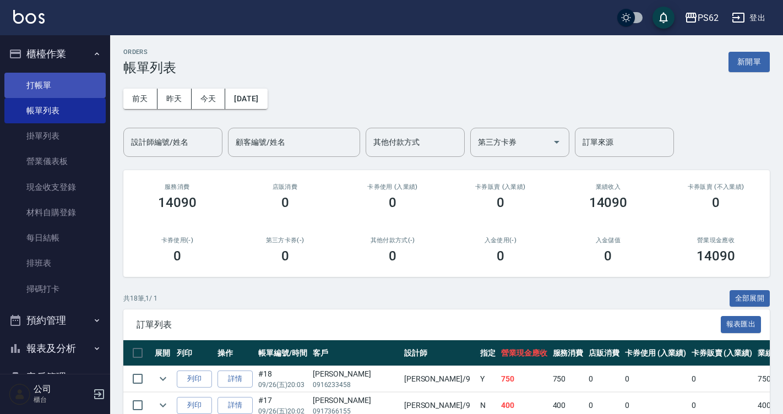
click at [79, 88] on link "打帳單" at bounding box center [54, 85] width 101 height 25
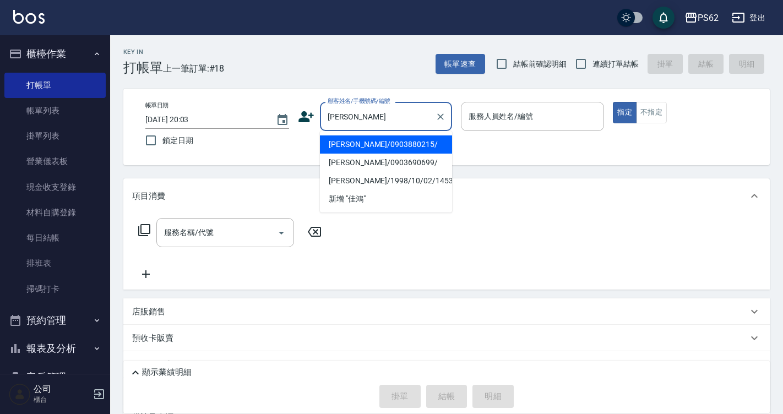
click at [397, 150] on li "[PERSON_NAME]/0903880215/" at bounding box center [386, 144] width 132 height 18
type input "[PERSON_NAME]/0903880215/"
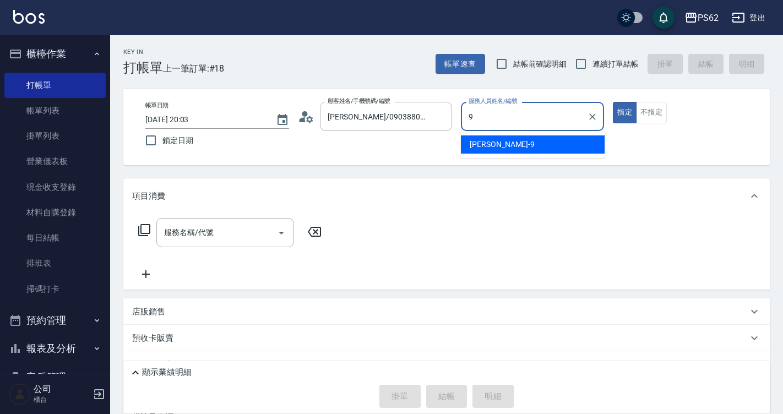
type input "niki-9"
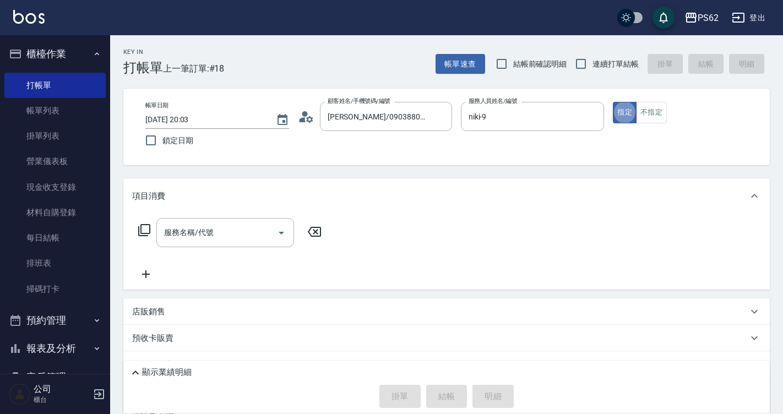
type button "true"
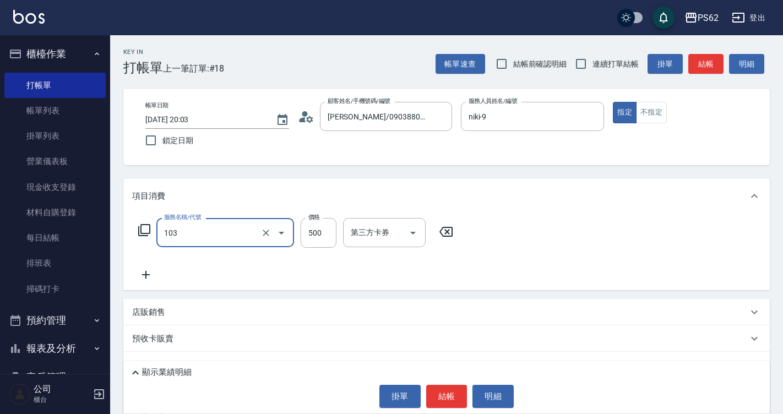
type input "B級洗剪500(103)"
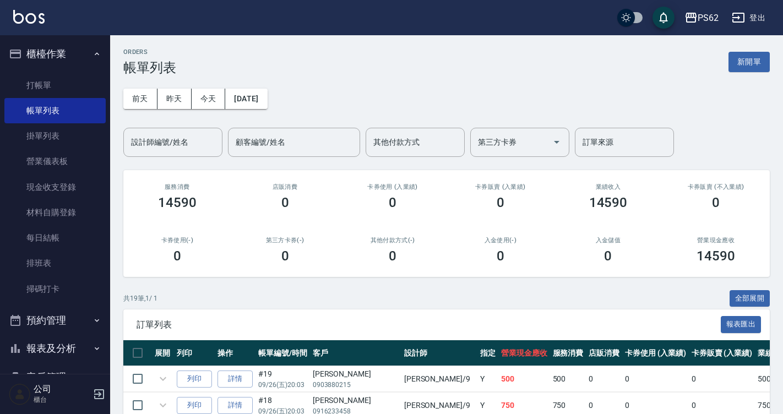
scroll to position [116, 0]
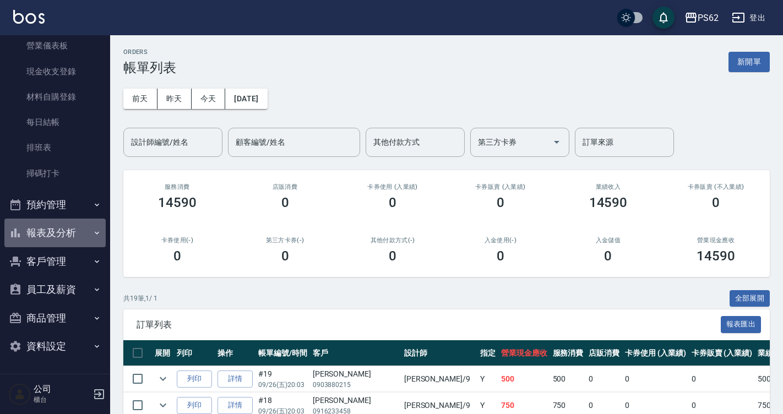
click at [64, 238] on button "報表及分析" at bounding box center [54, 232] width 101 height 29
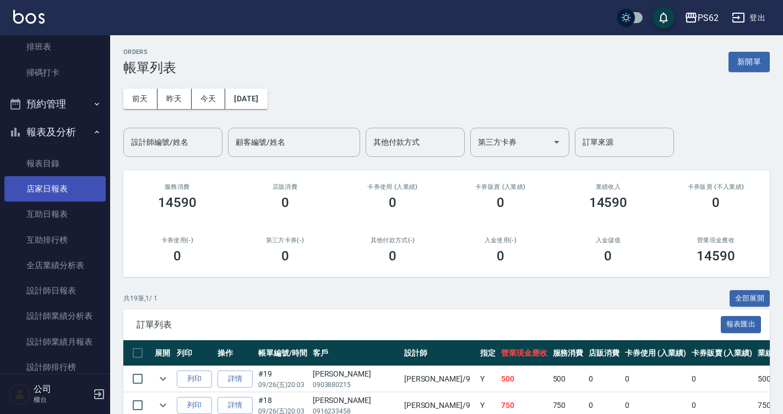
scroll to position [226, 0]
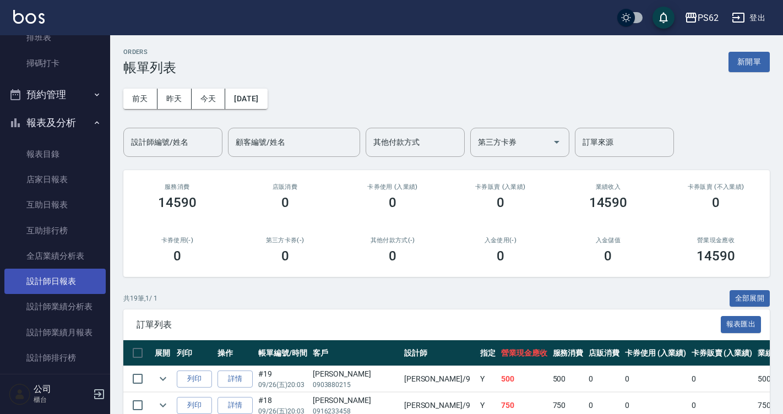
click at [81, 274] on link "設計師日報表" at bounding box center [54, 281] width 101 height 25
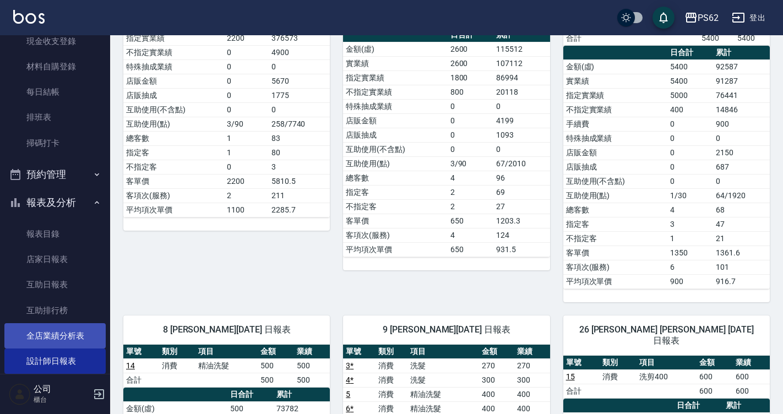
scroll to position [220, 0]
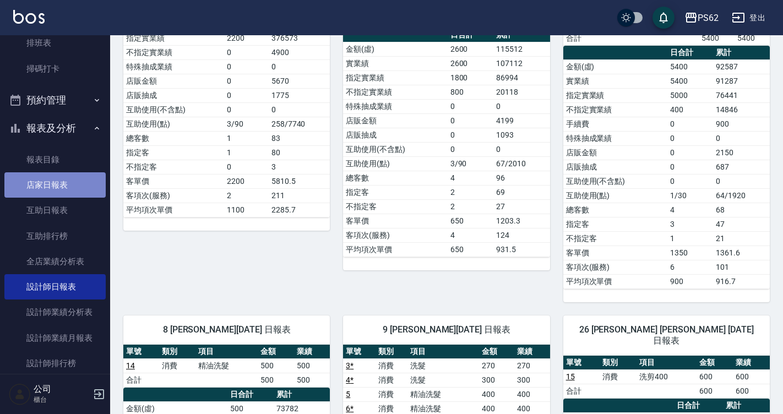
click at [61, 189] on link "店家日報表" at bounding box center [54, 184] width 101 height 25
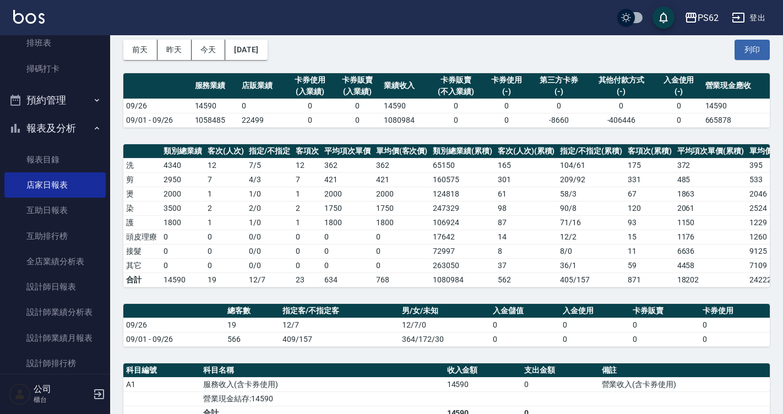
scroll to position [265, 0]
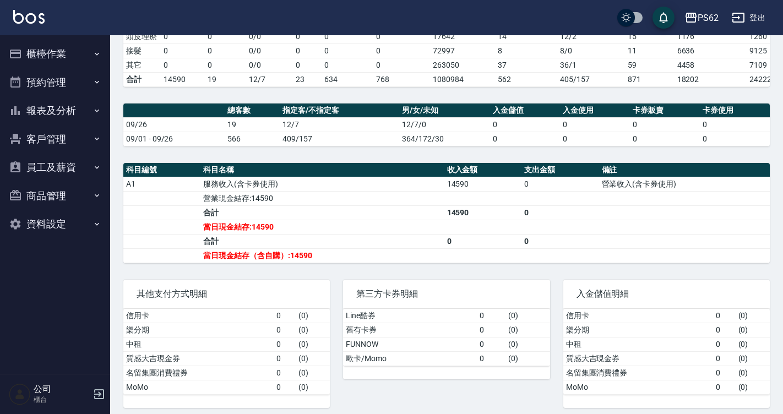
scroll to position [265, 0]
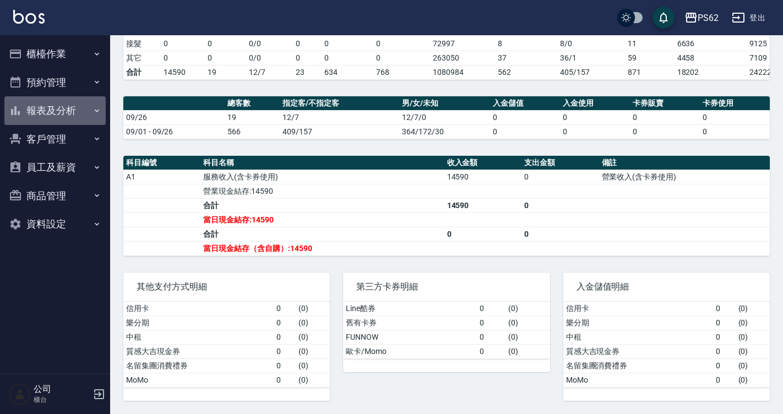
click at [89, 117] on button "報表及分析" at bounding box center [54, 110] width 101 height 29
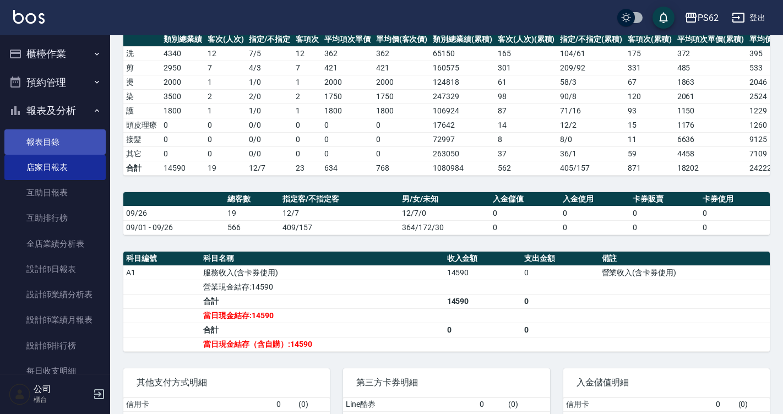
scroll to position [0, 0]
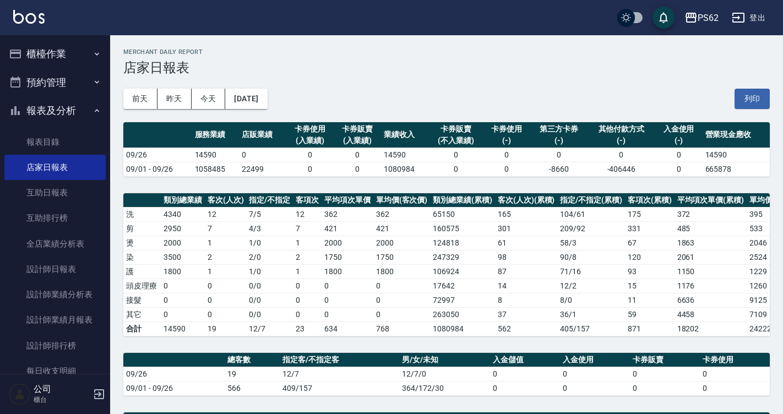
click at [59, 67] on button "櫃檯作業" at bounding box center [54, 54] width 101 height 29
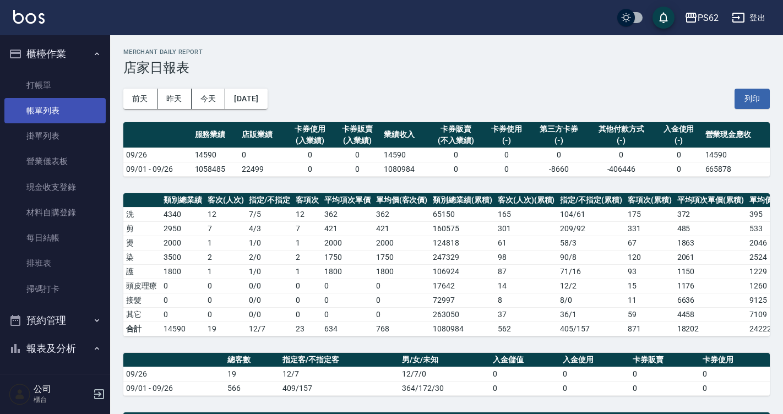
click at [71, 114] on link "帳單列表" at bounding box center [54, 110] width 101 height 25
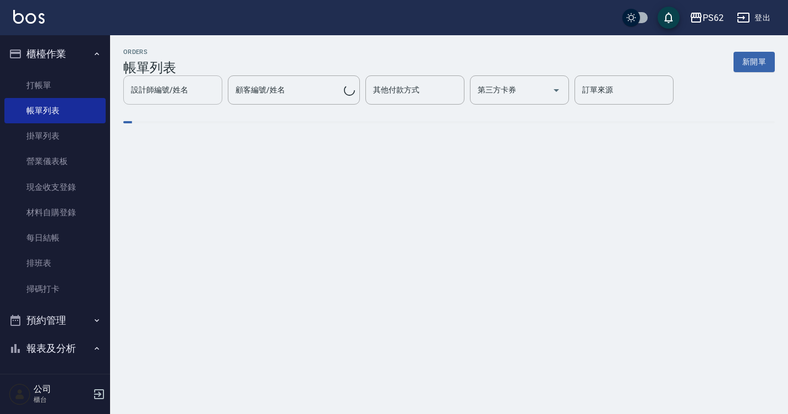
click at [187, 102] on div "設計師編號/姓名 設計師編號/姓名 顧客編號/姓名 顧客編號/姓名 其他付款方式 其他付款方式 第三方卡券 第三方卡券 訂單來源 訂單來源" at bounding box center [449, 89] width 652 height 29
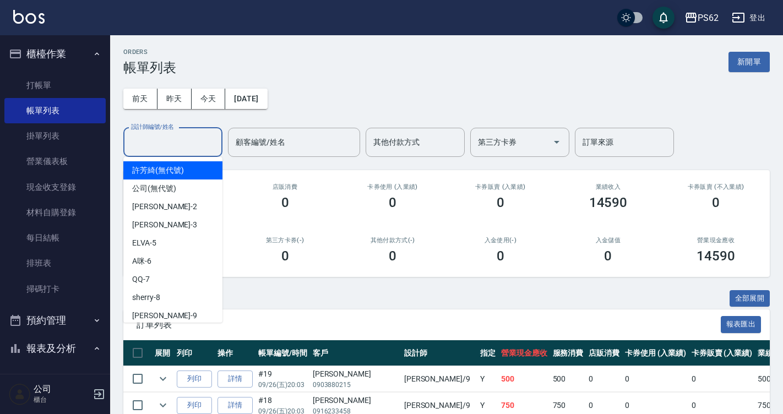
click at [181, 137] on input "設計師編號/姓名" at bounding box center [172, 142] width 89 height 19
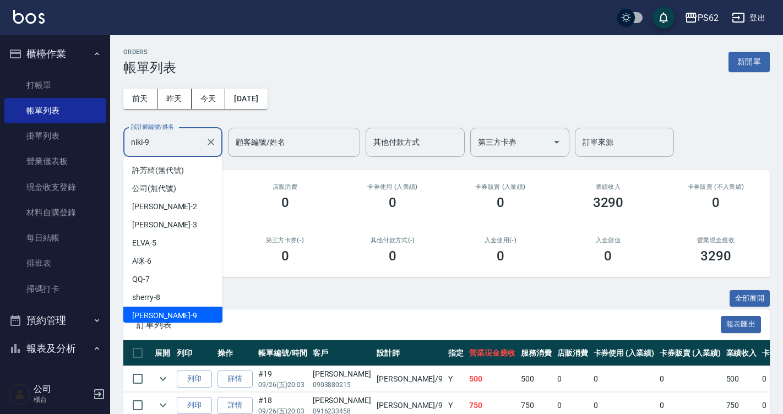
drag, startPoint x: 182, startPoint y: 143, endPoint x: 164, endPoint y: 140, distance: 18.4
click at [166, 139] on input "niki-9" at bounding box center [164, 142] width 73 height 19
drag, startPoint x: 165, startPoint y: 141, endPoint x: 128, endPoint y: 141, distance: 36.9
click at [128, 141] on div "niki-9 設計師編號/姓名" at bounding box center [172, 142] width 99 height 29
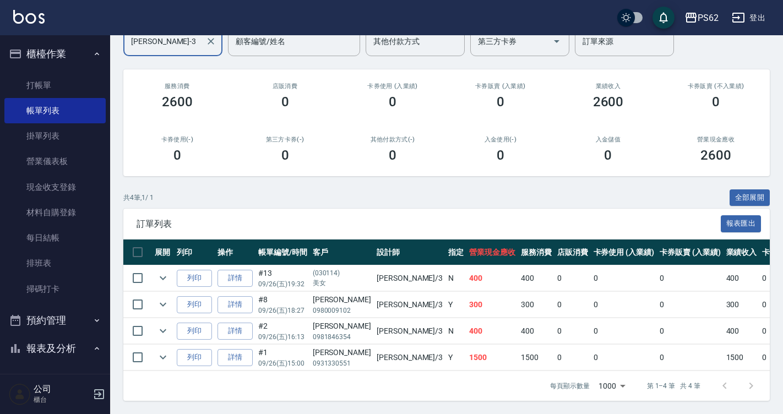
scroll to position [0, 0]
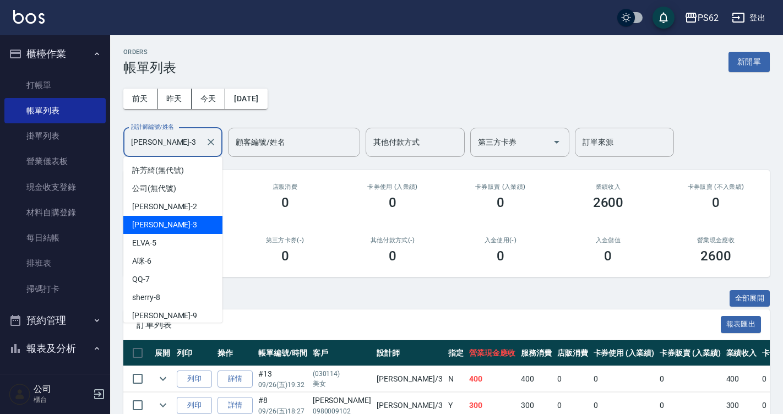
drag, startPoint x: 149, startPoint y: 149, endPoint x: 130, endPoint y: 152, distance: 19.6
click at [130, 152] on div "Tina-3 設計師編號/姓名" at bounding box center [172, 142] width 99 height 29
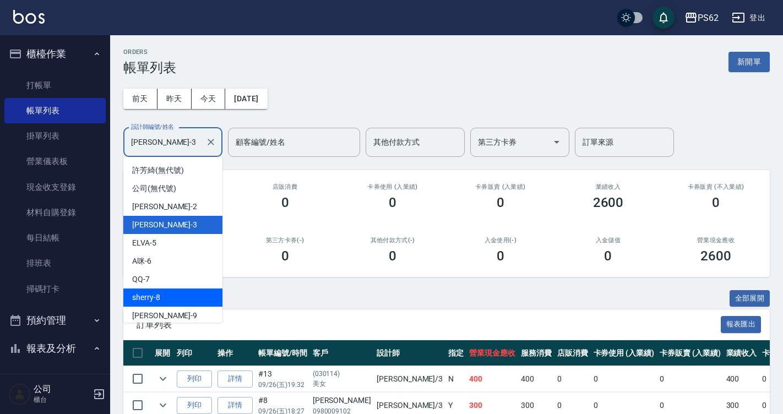
click at [172, 300] on div "sherry -8" at bounding box center [172, 297] width 99 height 18
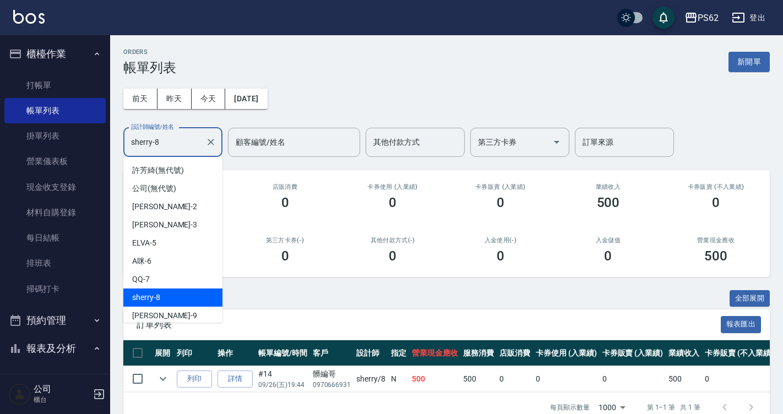
drag, startPoint x: 167, startPoint y: 148, endPoint x: 129, endPoint y: 156, distance: 38.2
click at [129, 156] on div "sherry-8 設計師編號/姓名" at bounding box center [172, 142] width 99 height 29
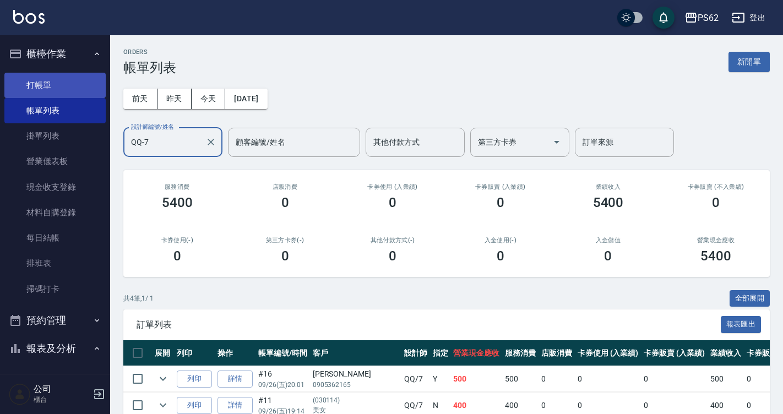
type input "QQ-7"
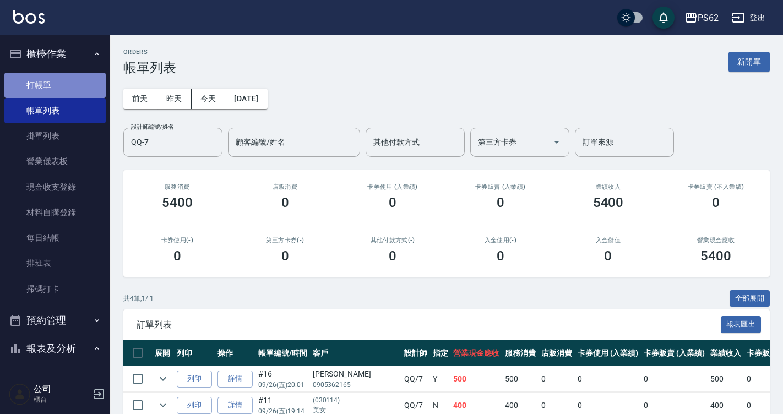
click at [70, 92] on link "打帳單" at bounding box center [54, 85] width 101 height 25
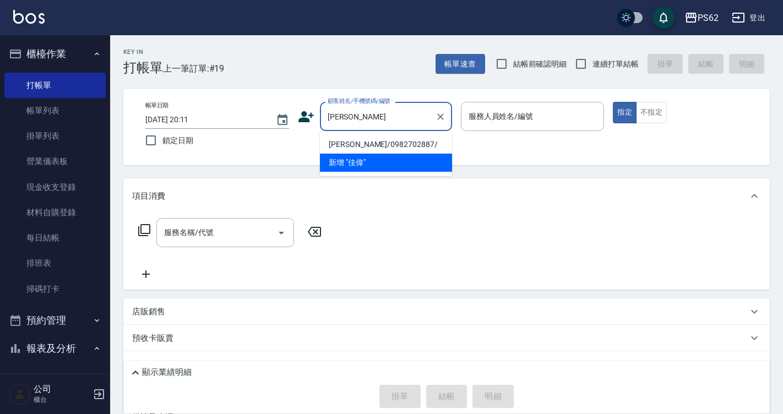
type input "佳偉佳偉"
click at [468, 137] on p at bounding box center [533, 137] width 144 height 12
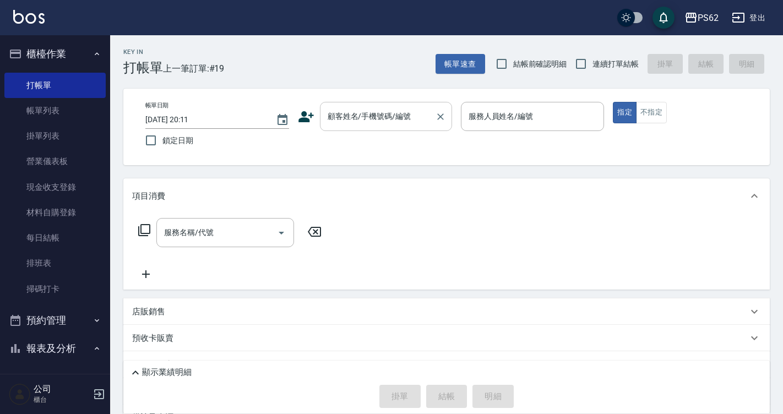
click at [393, 120] on input "顧客姓名/手機號碼/編號" at bounding box center [378, 116] width 106 height 19
click at [369, 123] on input "顧客姓名/手機號碼/編號" at bounding box center [378, 116] width 106 height 19
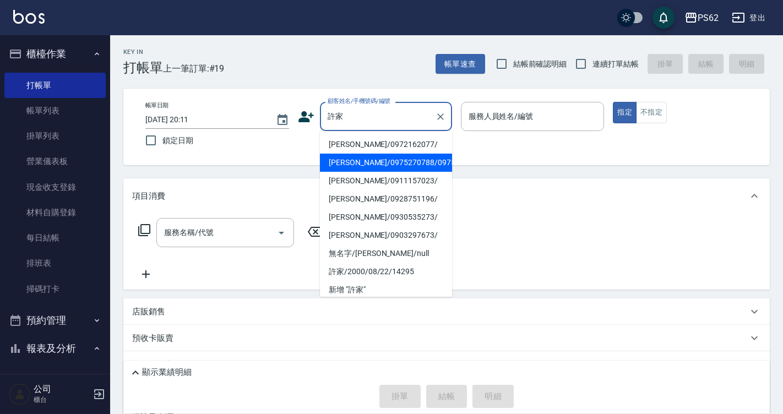
click at [383, 172] on li "許家維/0975270788/0975270788" at bounding box center [386, 163] width 132 height 18
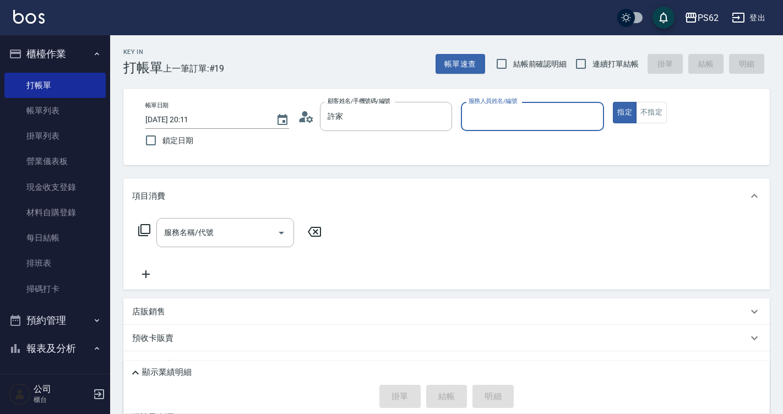
type input "許家維/0975270788/0975270788"
type input "Tina-3"
click at [209, 243] on div "服務名稱/代號" at bounding box center [225, 232] width 138 height 29
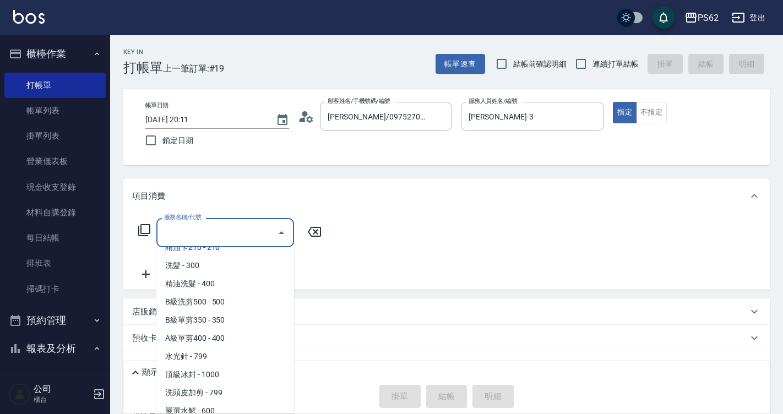
scroll to position [165, 0]
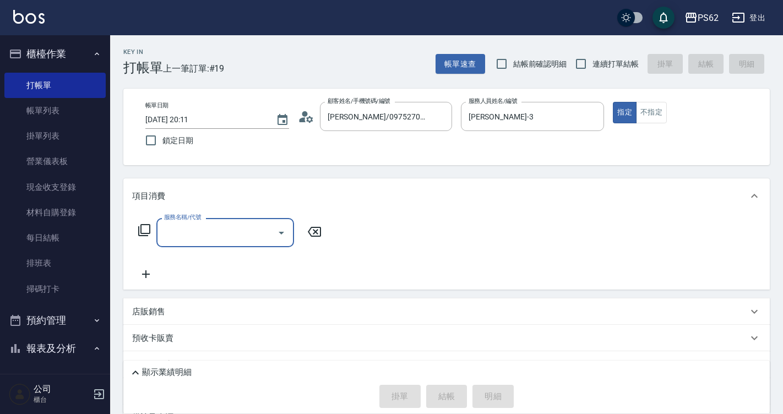
click at [220, 235] on input "服務名稱/代號" at bounding box center [216, 232] width 111 height 19
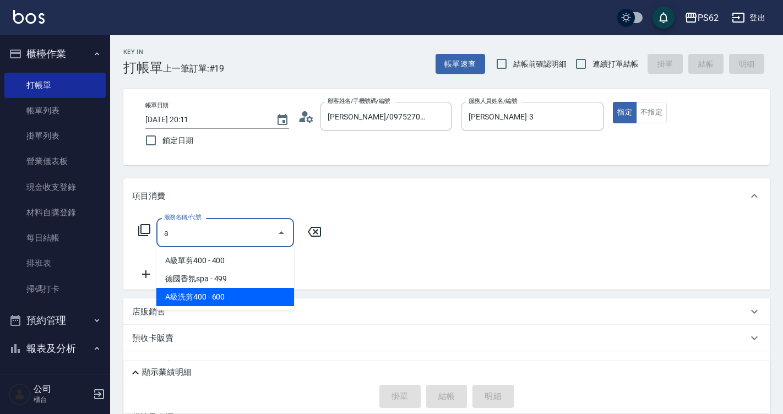
click at [219, 307] on ul "A級單剪400 - 400 德國香氛spa - 499 A級洗剪400 - 600" at bounding box center [225, 278] width 138 height 63
click at [225, 301] on span "A級洗剪400 - 600" at bounding box center [225, 297] width 138 height 18
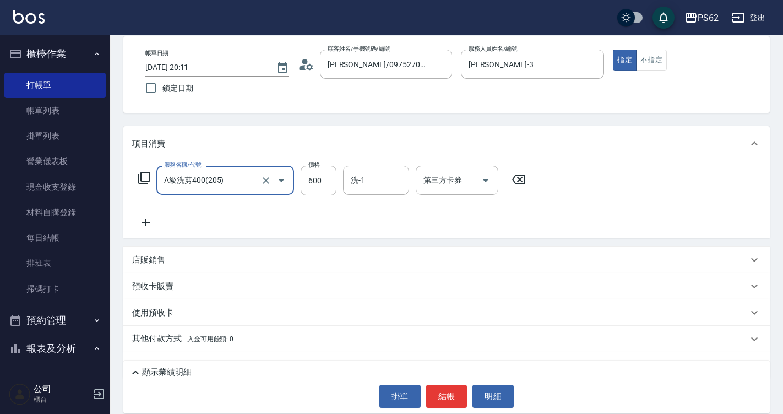
scroll to position [78, 0]
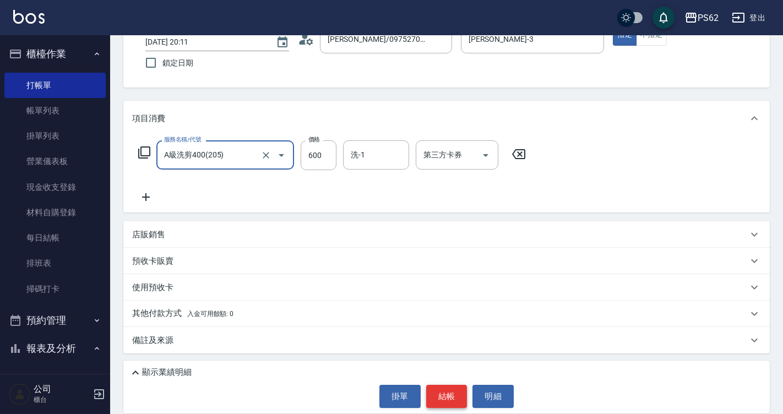
type input "A級洗剪400(205)"
click at [449, 390] on button "結帳" at bounding box center [446, 396] width 41 height 23
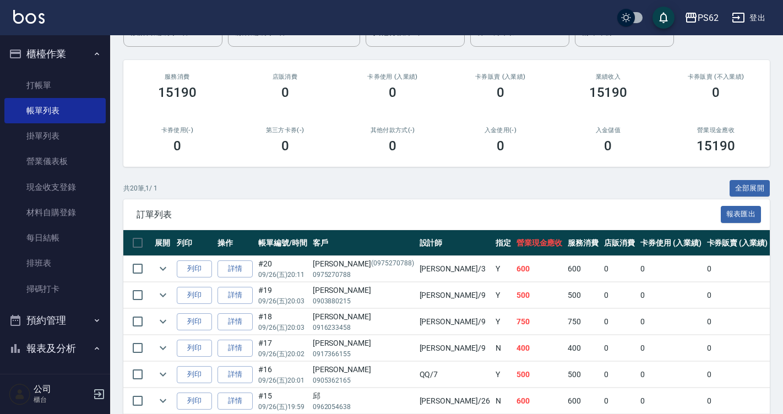
scroll to position [275, 0]
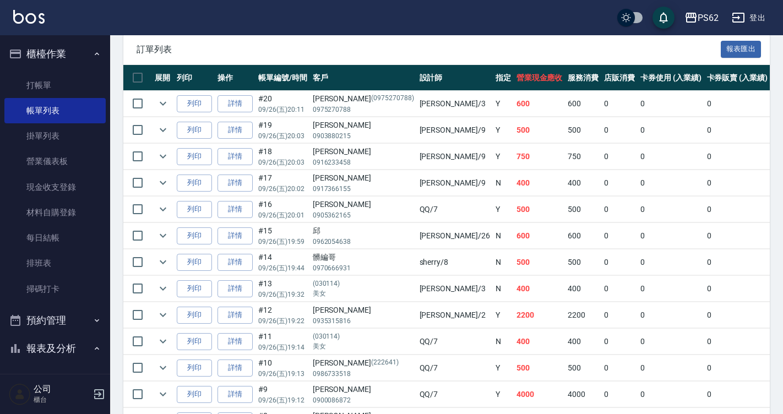
click at [39, 346] on button "報表及分析" at bounding box center [54, 348] width 101 height 29
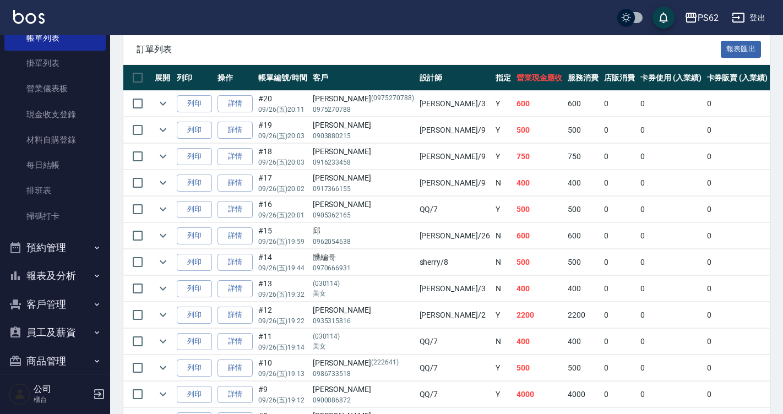
scroll to position [116, 0]
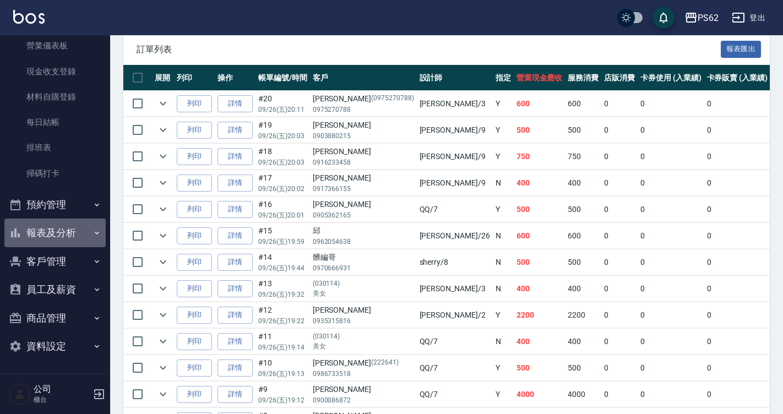
click at [70, 236] on button "報表及分析" at bounding box center [54, 232] width 101 height 29
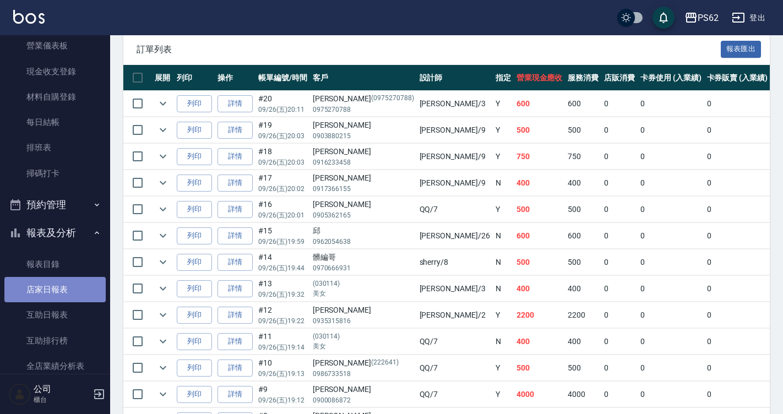
click at [63, 298] on link "店家日報表" at bounding box center [54, 289] width 101 height 25
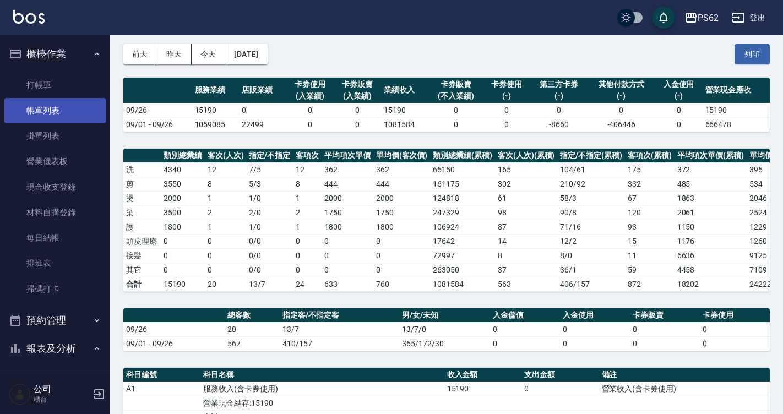
click at [41, 104] on link "帳單列表" at bounding box center [54, 110] width 101 height 25
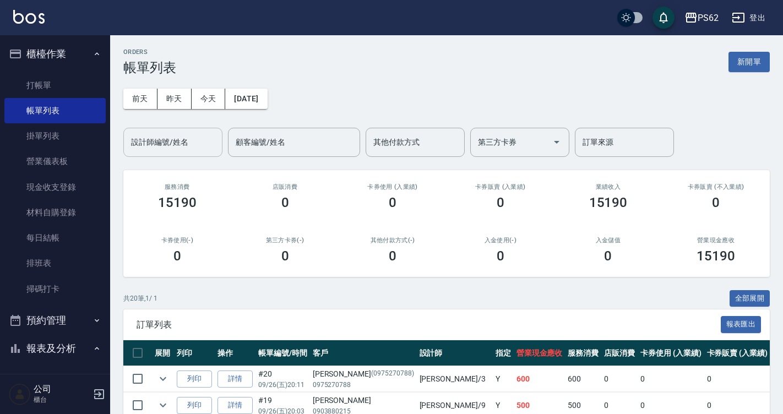
click at [195, 151] on input "設計師編號/姓名" at bounding box center [172, 142] width 89 height 19
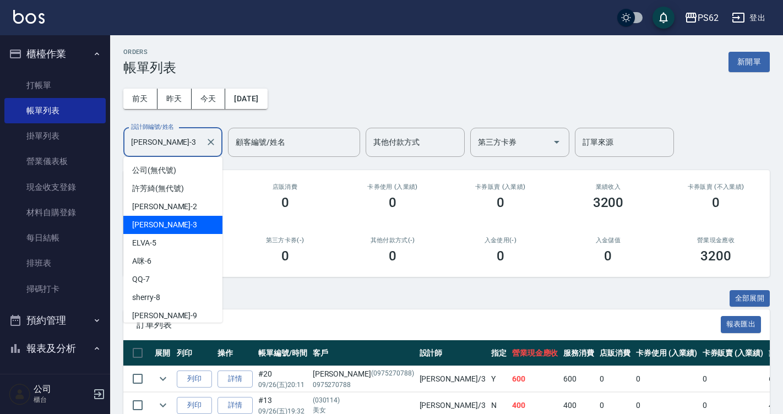
drag, startPoint x: 155, startPoint y: 149, endPoint x: 128, endPoint y: 151, distance: 27.1
click at [128, 151] on div "Tina-3 設計師編號/姓名" at bounding box center [172, 142] width 99 height 29
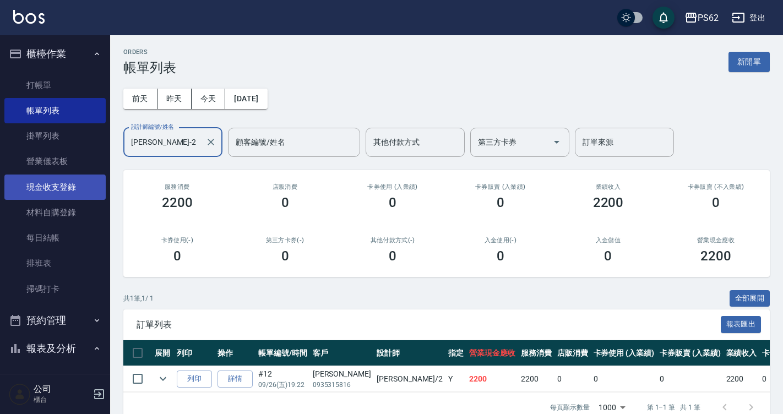
type input "Rita-2"
click at [70, 196] on link "現金收支登錄" at bounding box center [54, 186] width 101 height 25
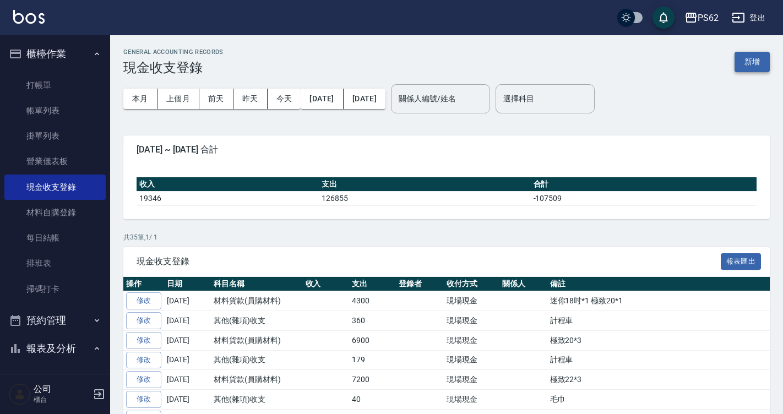
click at [764, 58] on button "新增" at bounding box center [751, 62] width 35 height 20
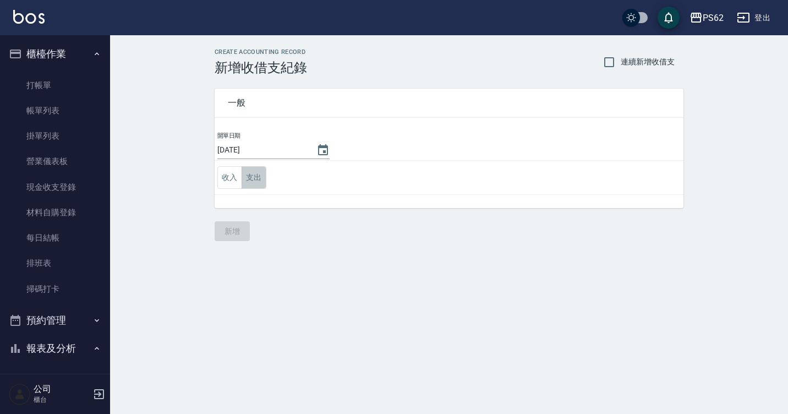
click at [259, 182] on button "支出" at bounding box center [254, 177] width 25 height 23
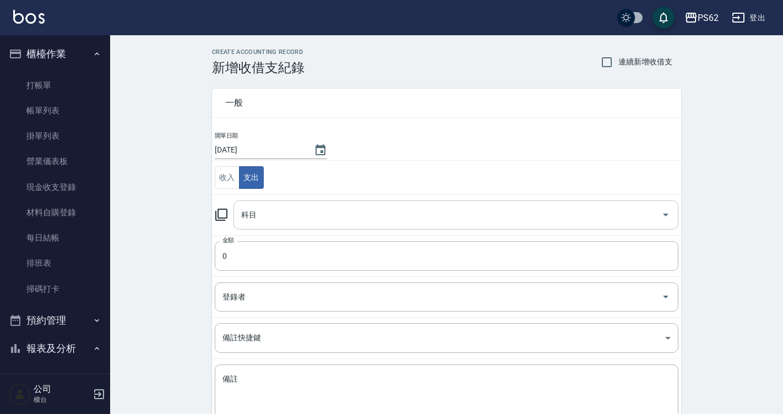
click at [274, 226] on div "科目" at bounding box center [455, 214] width 445 height 29
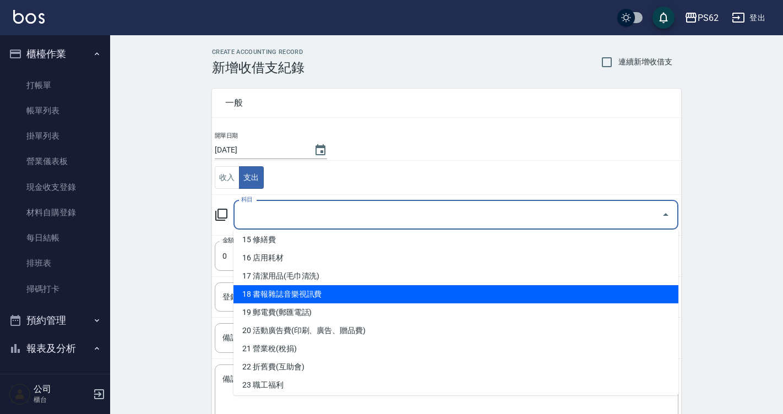
scroll to position [220, 0]
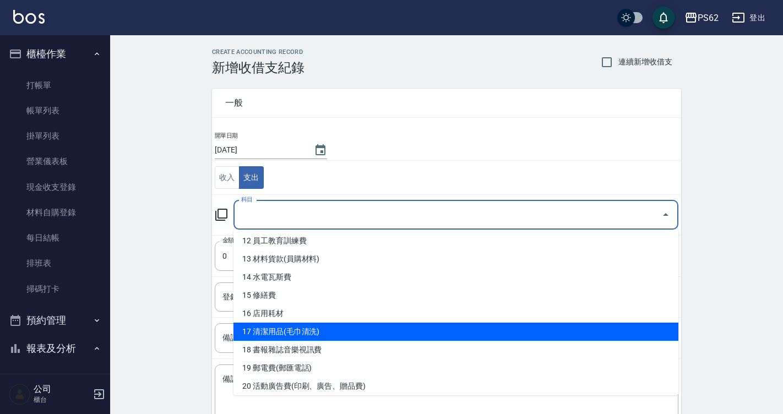
click at [338, 326] on li "17 清潔用品(毛巾清洗)" at bounding box center [455, 331] width 445 height 18
type input "17 清潔用品(毛巾清洗)"
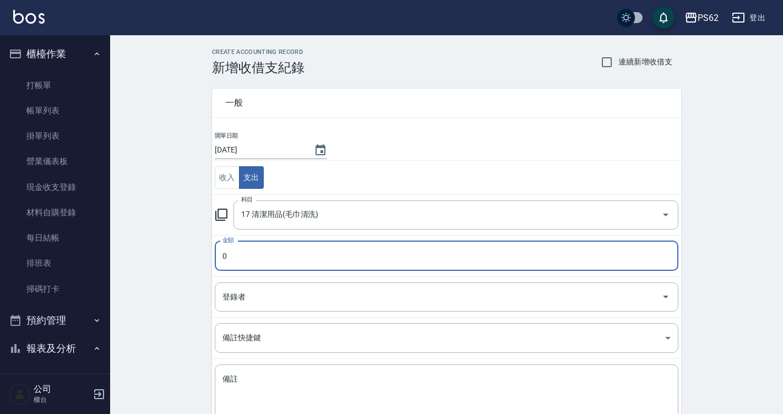
click at [288, 266] on input "0" at bounding box center [446, 256] width 463 height 30
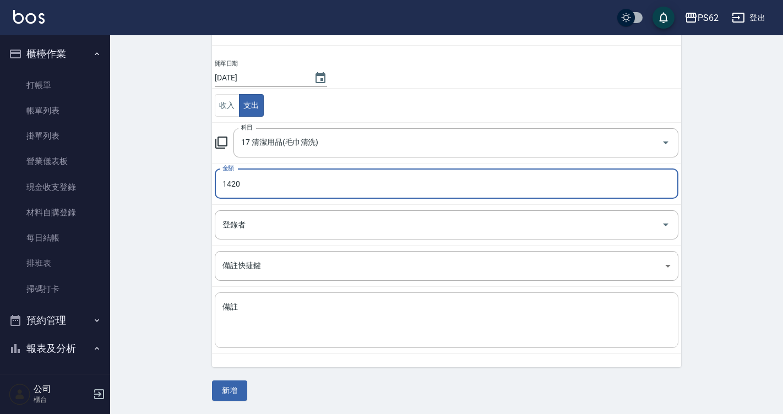
type input "1420"
click at [265, 300] on div "x 備註" at bounding box center [446, 320] width 463 height 56
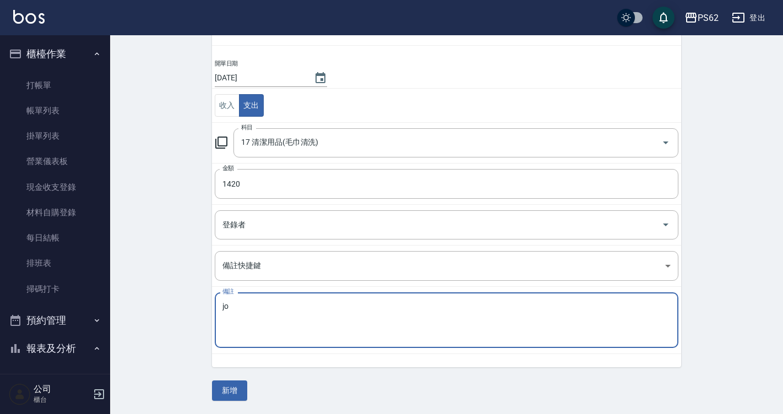
type textarea "j"
type textarea "衛生紙"
click at [221, 387] on button "新增" at bounding box center [229, 390] width 35 height 20
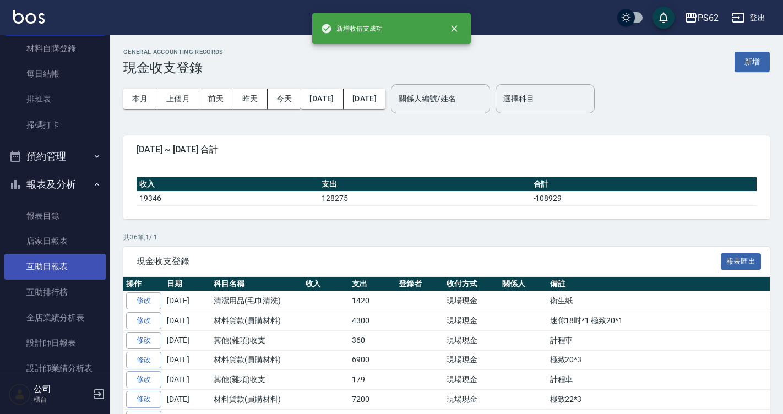
scroll to position [165, 0]
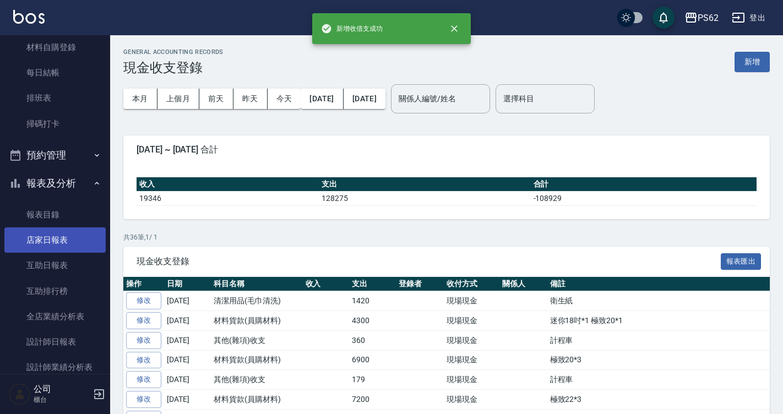
click at [72, 250] on link "店家日報表" at bounding box center [54, 239] width 101 height 25
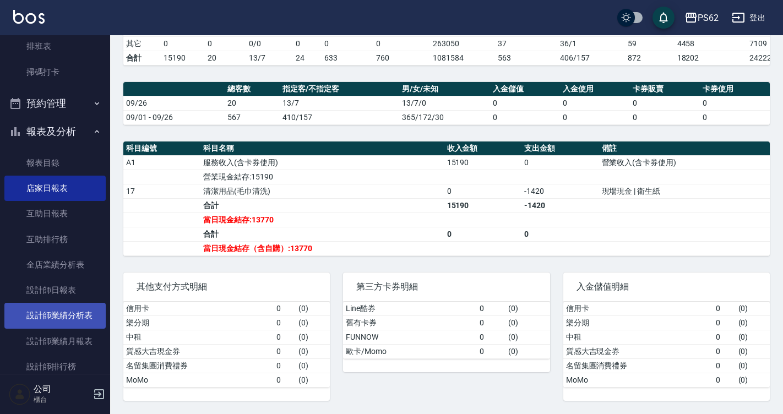
scroll to position [275, 0]
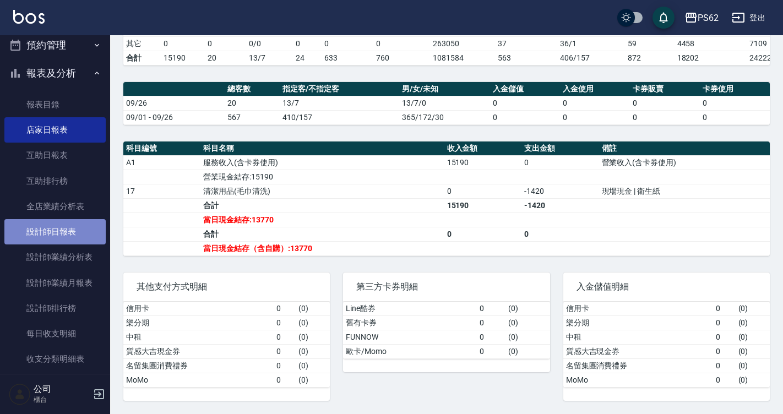
click at [83, 221] on link "設計師日報表" at bounding box center [54, 231] width 101 height 25
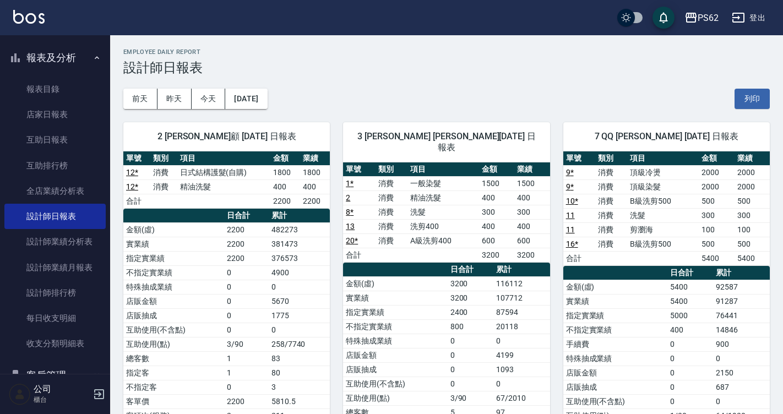
scroll to position [184, 0]
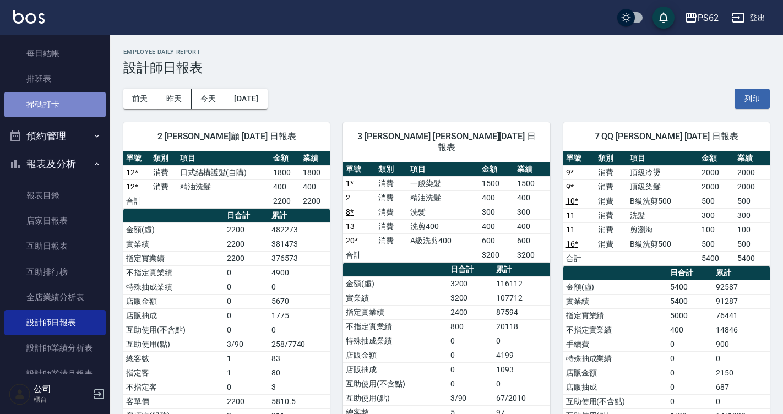
click at [66, 102] on link "掃碼打卡" at bounding box center [54, 104] width 101 height 25
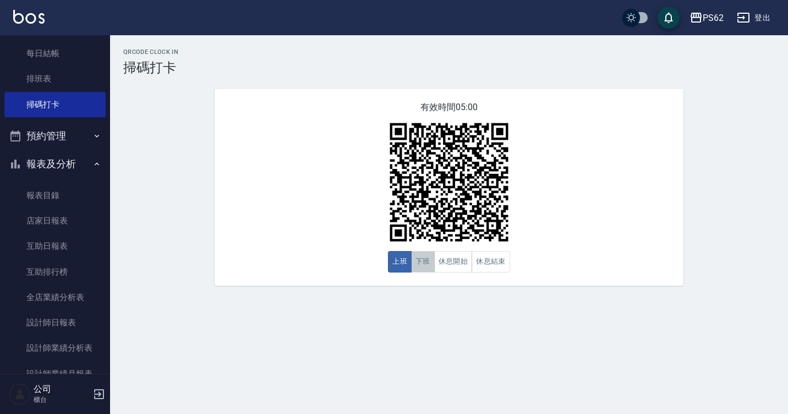
click at [416, 266] on button "下班" at bounding box center [423, 261] width 24 height 21
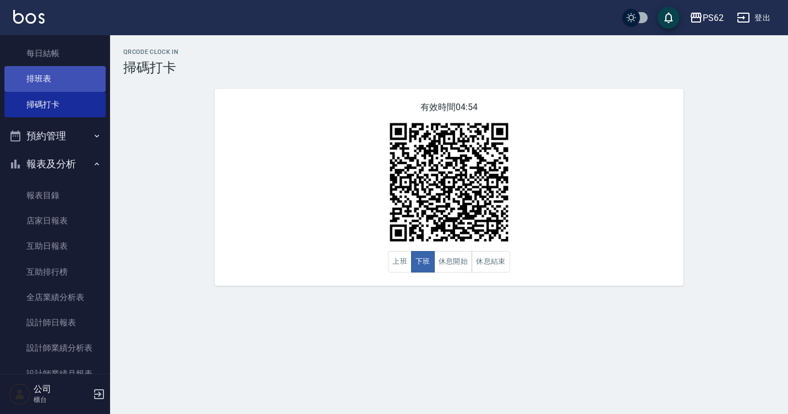
click at [45, 73] on link "排班表" at bounding box center [54, 78] width 101 height 25
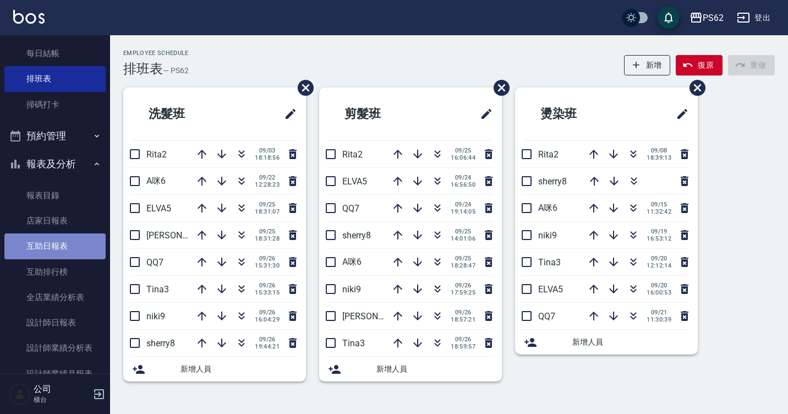
click at [54, 242] on link "互助日報表" at bounding box center [54, 245] width 101 height 25
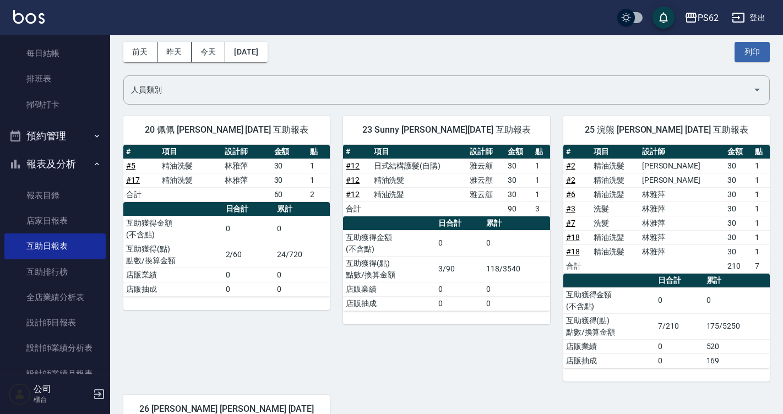
scroll to position [110, 0]
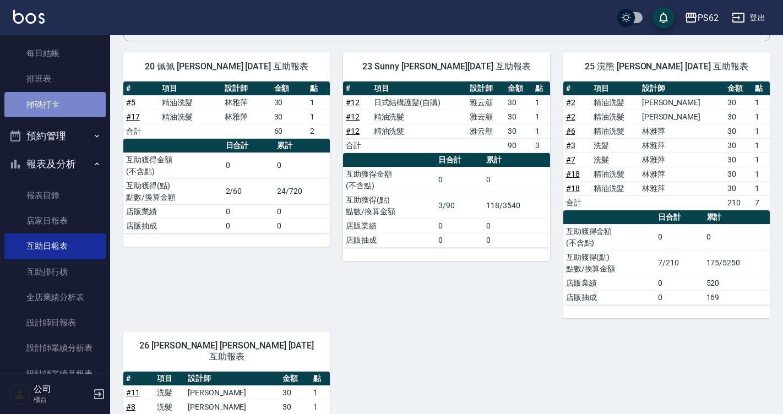
click at [56, 94] on link "掃碼打卡" at bounding box center [54, 104] width 101 height 25
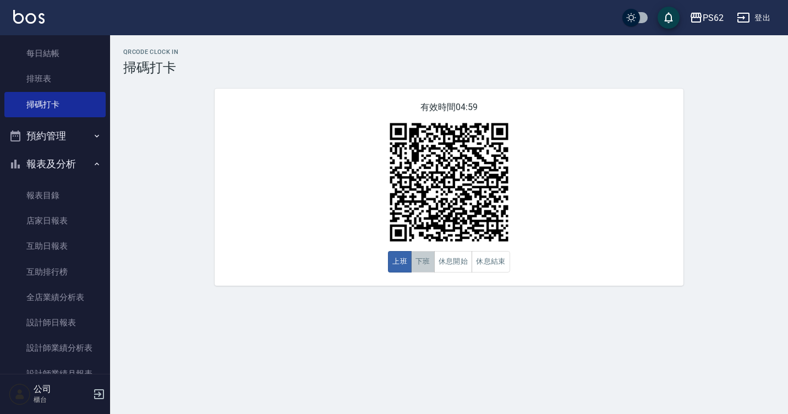
click at [426, 265] on button "下班" at bounding box center [423, 261] width 24 height 21
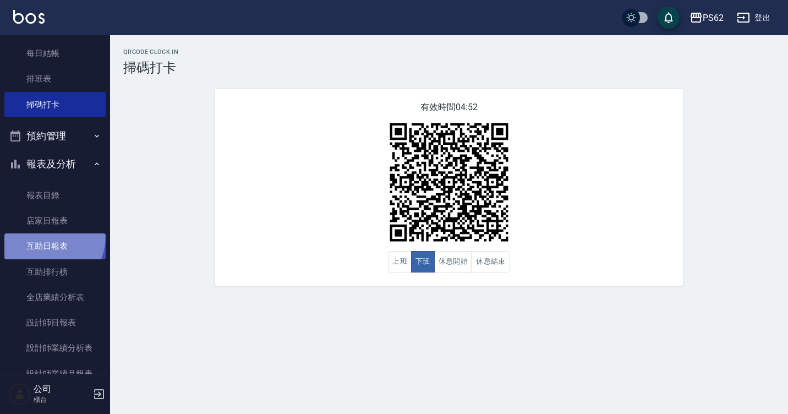
click at [43, 236] on link "互助日報表" at bounding box center [54, 245] width 101 height 25
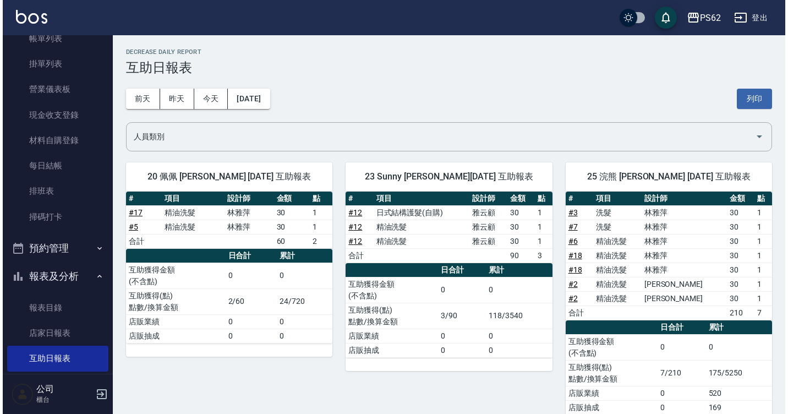
scroll to position [19, 0]
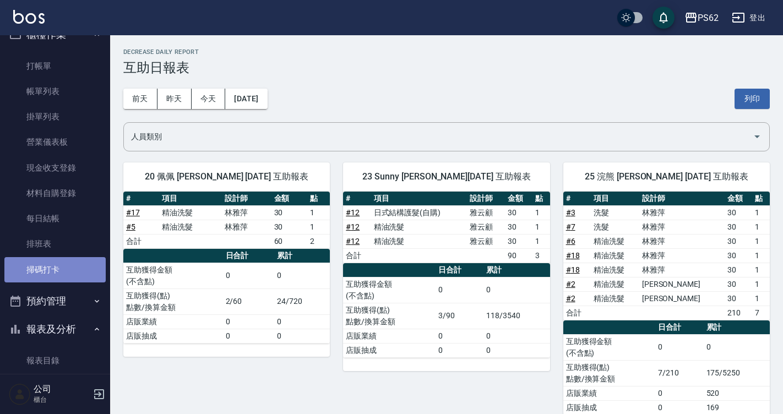
click at [88, 273] on link "掃碼打卡" at bounding box center [54, 269] width 101 height 25
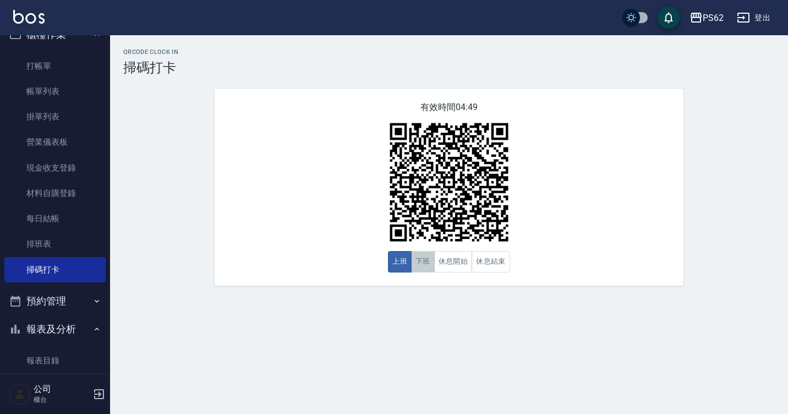
click at [431, 262] on button "下班" at bounding box center [423, 261] width 24 height 21
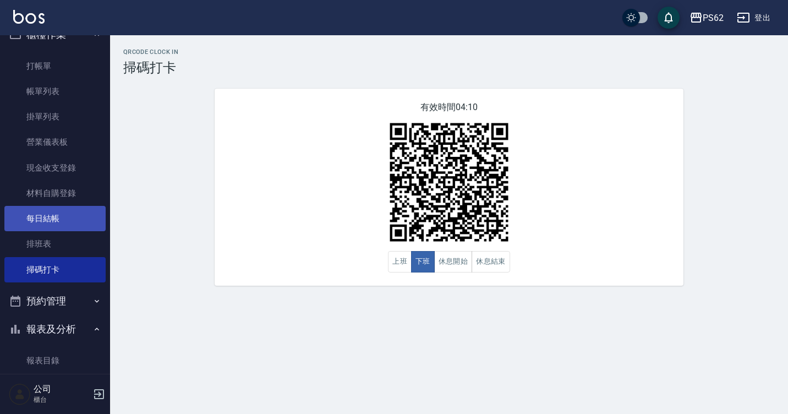
click at [97, 108] on link "掛單列表" at bounding box center [54, 116] width 101 height 25
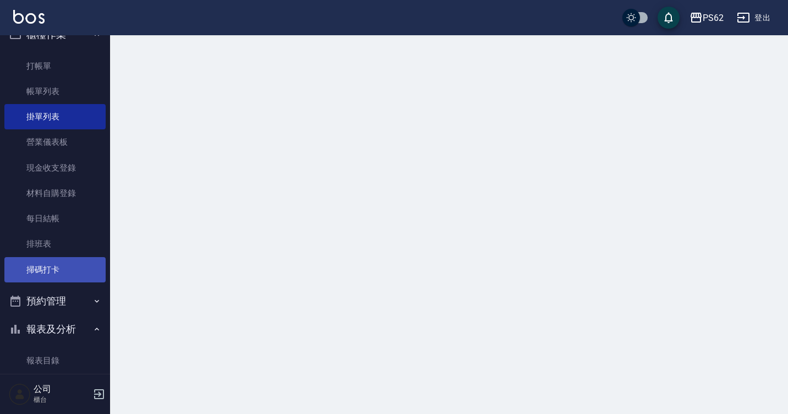
click at [48, 263] on link "掃碼打卡" at bounding box center [54, 269] width 101 height 25
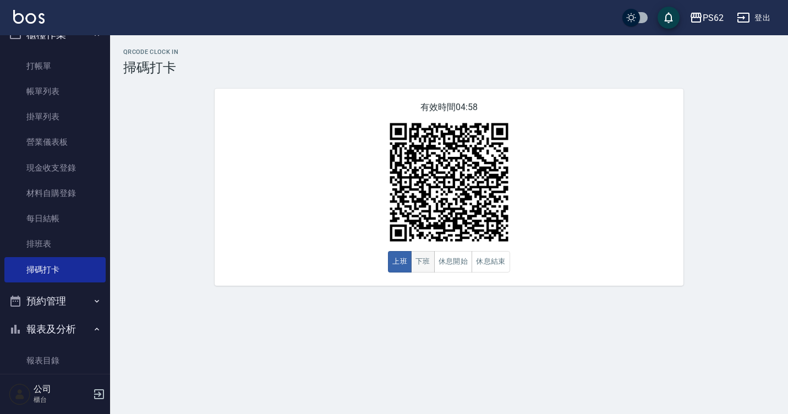
click at [418, 263] on button "下班" at bounding box center [423, 261] width 24 height 21
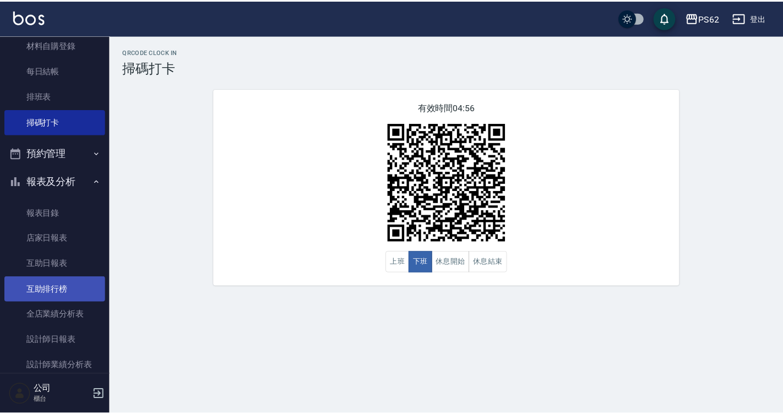
scroll to position [184, 0]
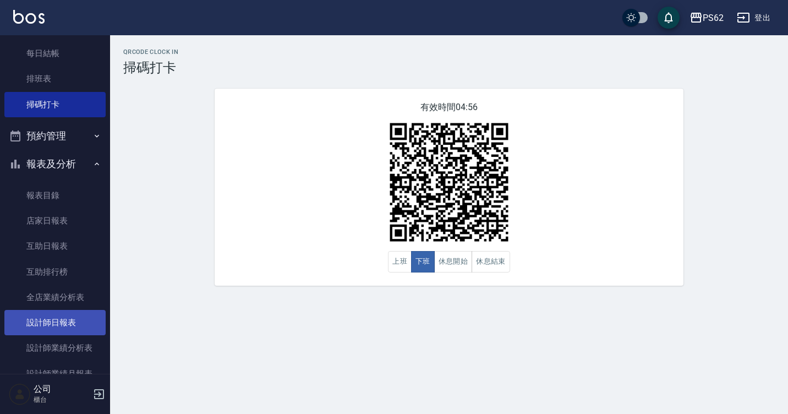
click at [45, 319] on link "設計師日報表" at bounding box center [54, 322] width 101 height 25
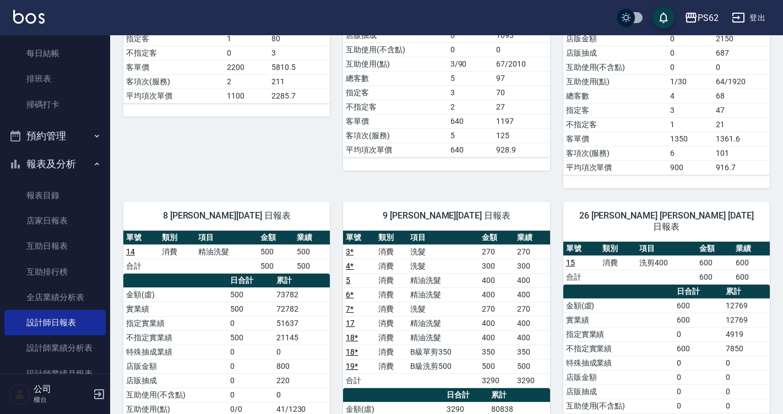
scroll to position [275, 0]
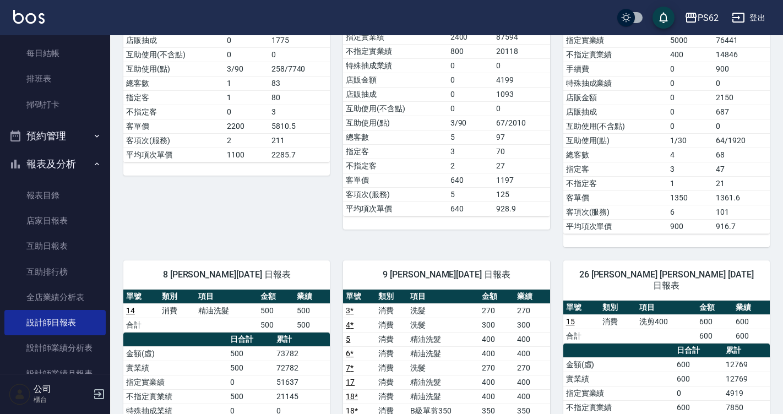
drag, startPoint x: 517, startPoint y: 320, endPoint x: 359, endPoint y: 129, distance: 247.7
click at [381, 201] on td "平均項次單價" at bounding box center [395, 208] width 104 height 14
click at [42, 93] on link "掃碼打卡" at bounding box center [54, 104] width 101 height 25
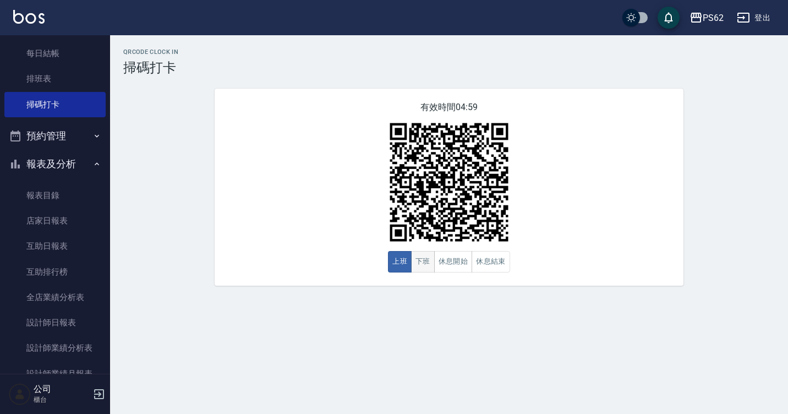
click at [422, 265] on button "下班" at bounding box center [423, 261] width 24 height 21
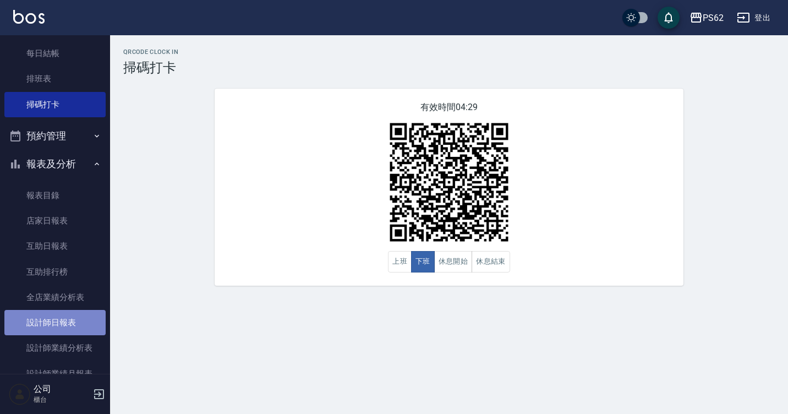
click at [72, 328] on link "設計師日報表" at bounding box center [54, 322] width 101 height 25
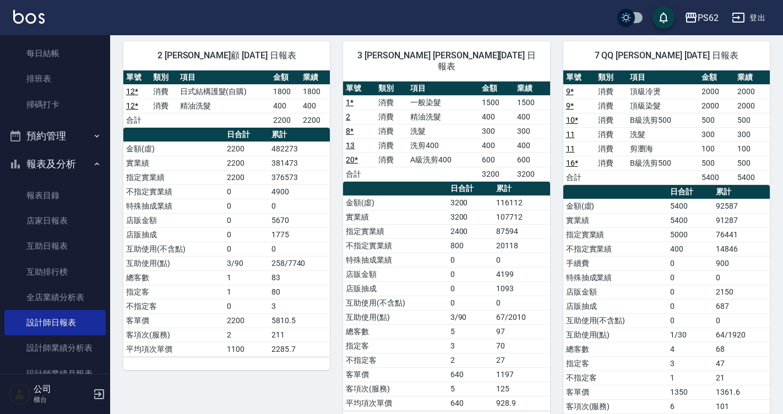
scroll to position [110, 0]
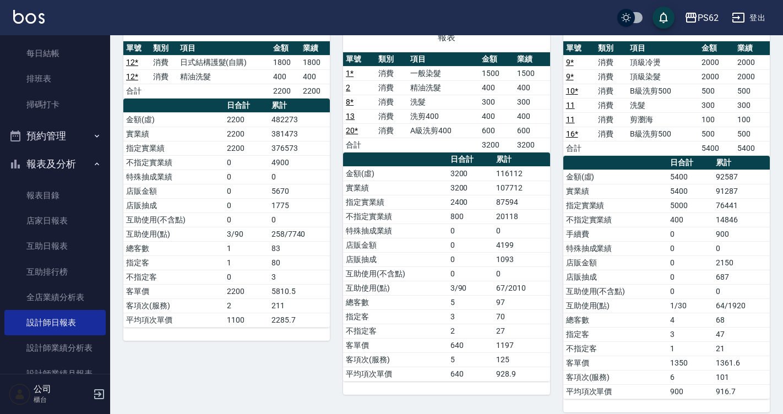
click at [456, 295] on td "5" at bounding box center [470, 302] width 46 height 14
